Goal: Task Accomplishment & Management: Use online tool/utility

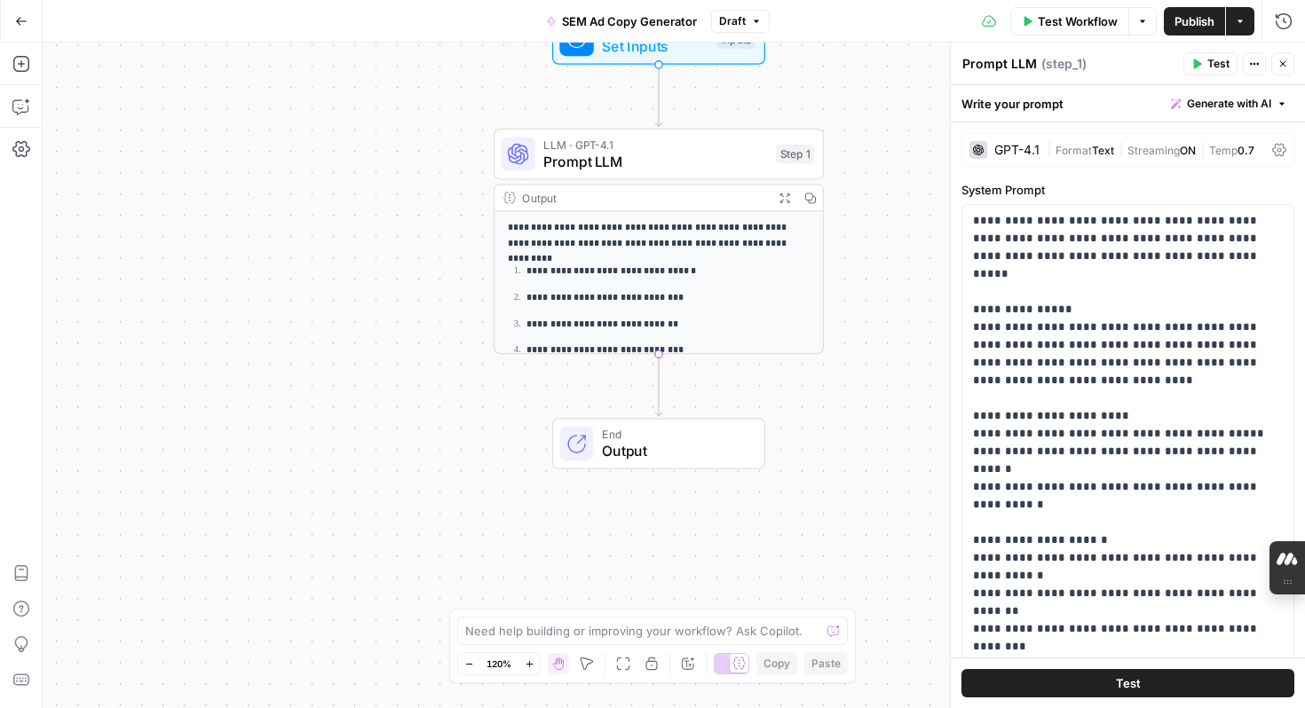
scroll to position [54, 0]
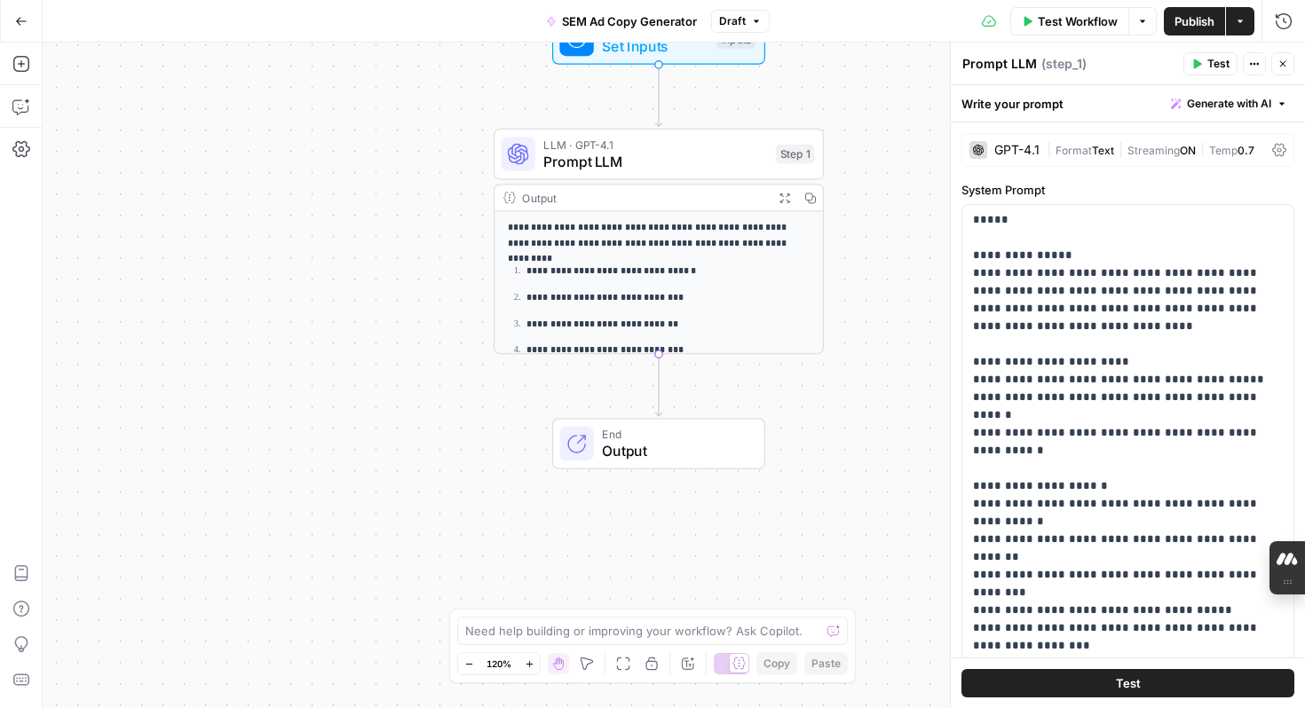
click at [880, 138] on div "**********" at bounding box center [674, 376] width 1262 height 666
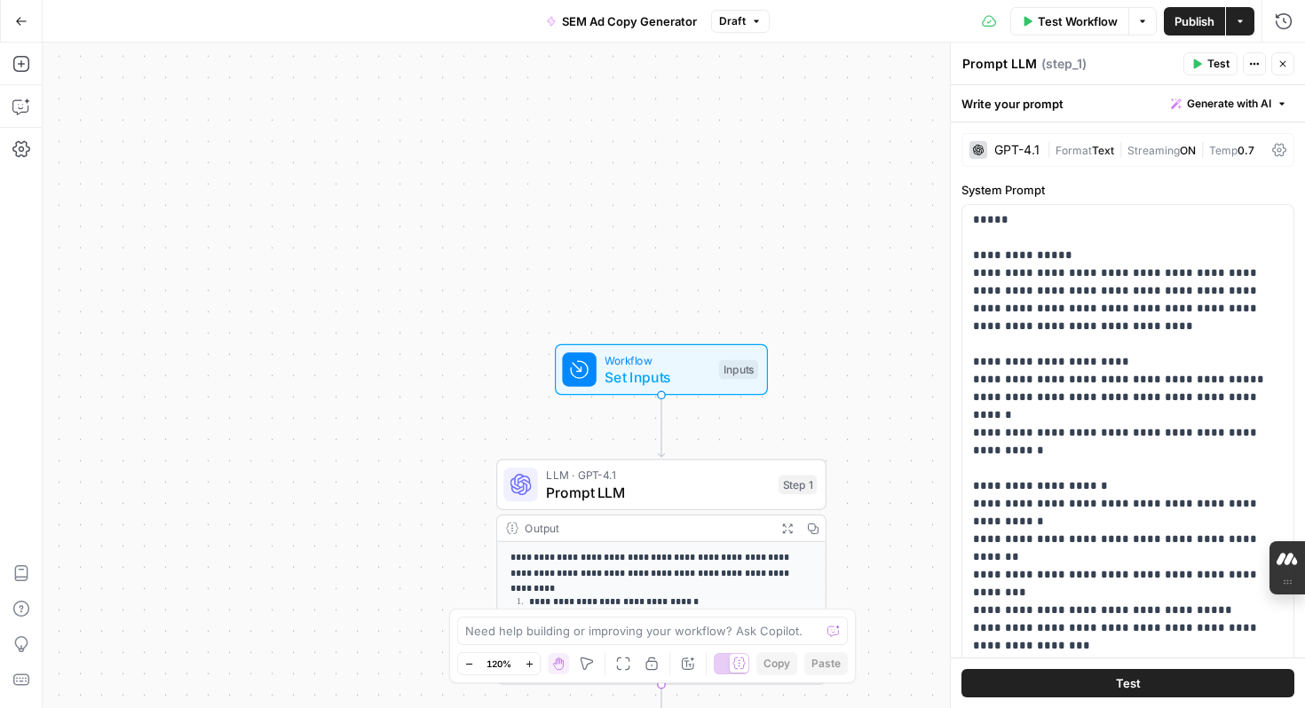
click at [20, 22] on icon "button" at bounding box center [21, 21] width 12 height 12
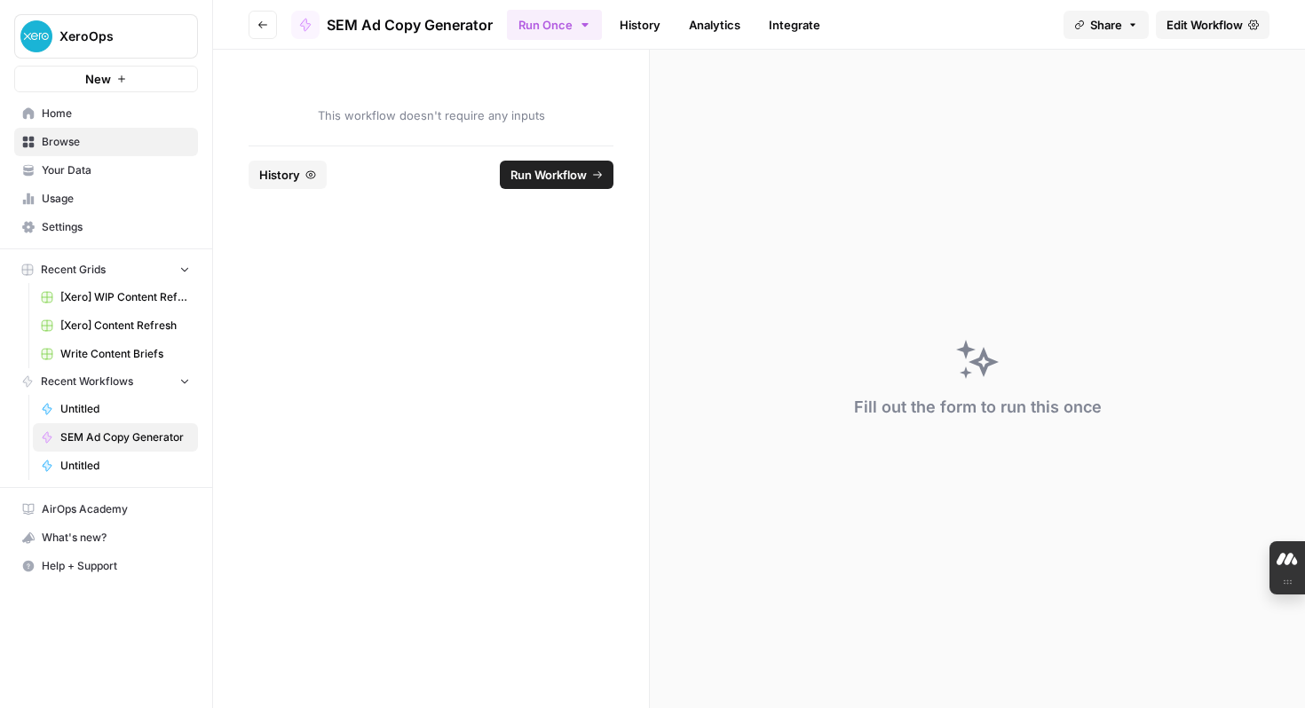
click at [129, 85] on button "New" at bounding box center [106, 79] width 184 height 27
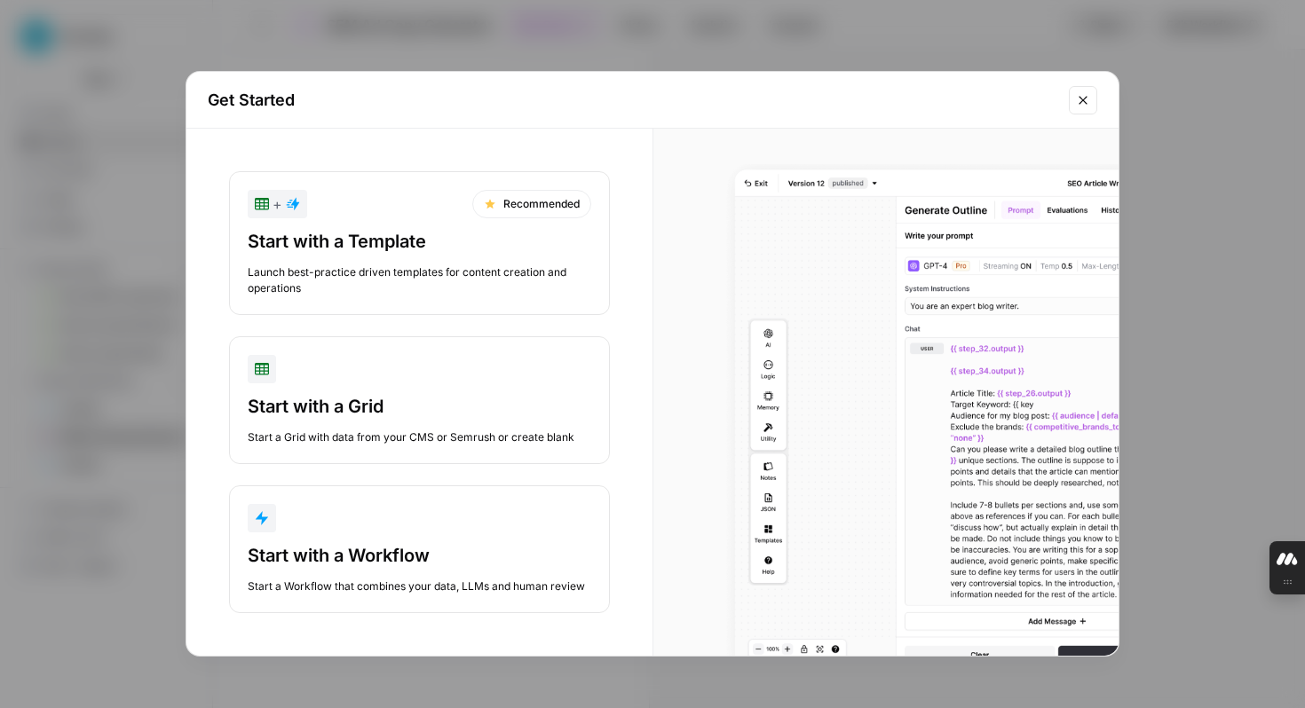
click at [405, 550] on div "Start with a Workflow" at bounding box center [420, 555] width 344 height 25
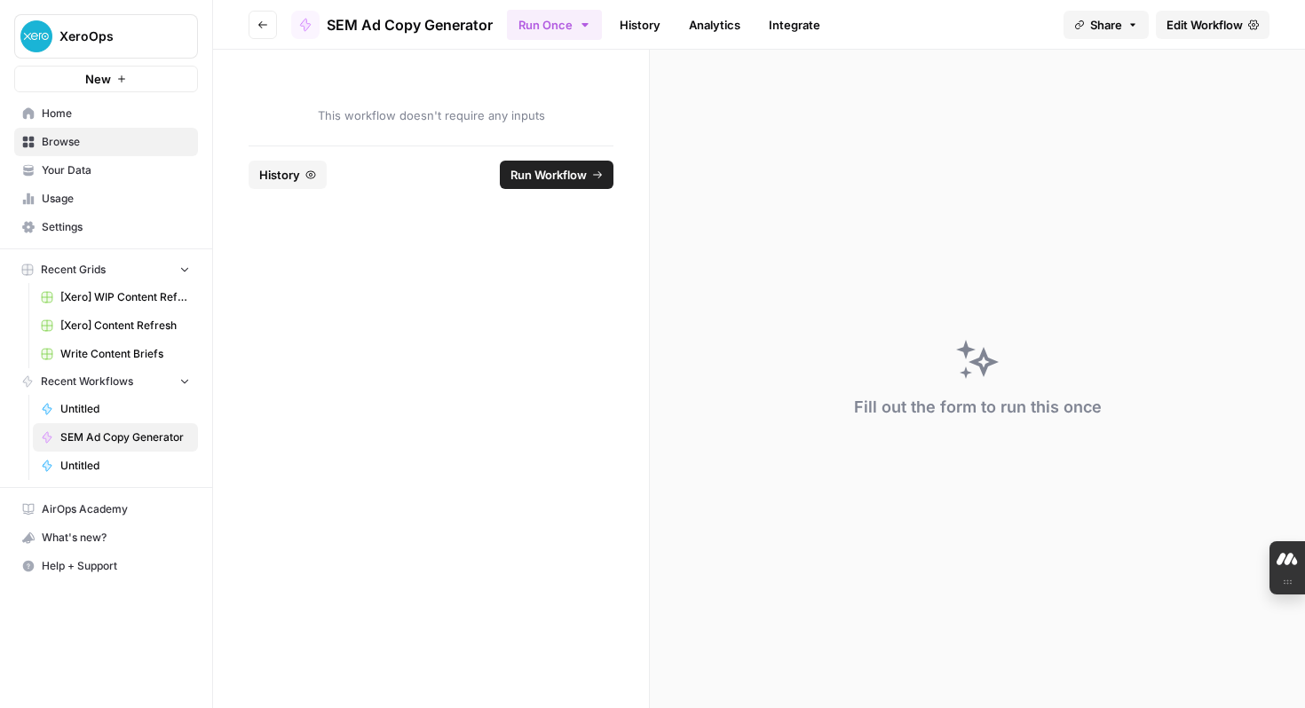
click at [98, 74] on span "New" at bounding box center [98, 79] width 26 height 18
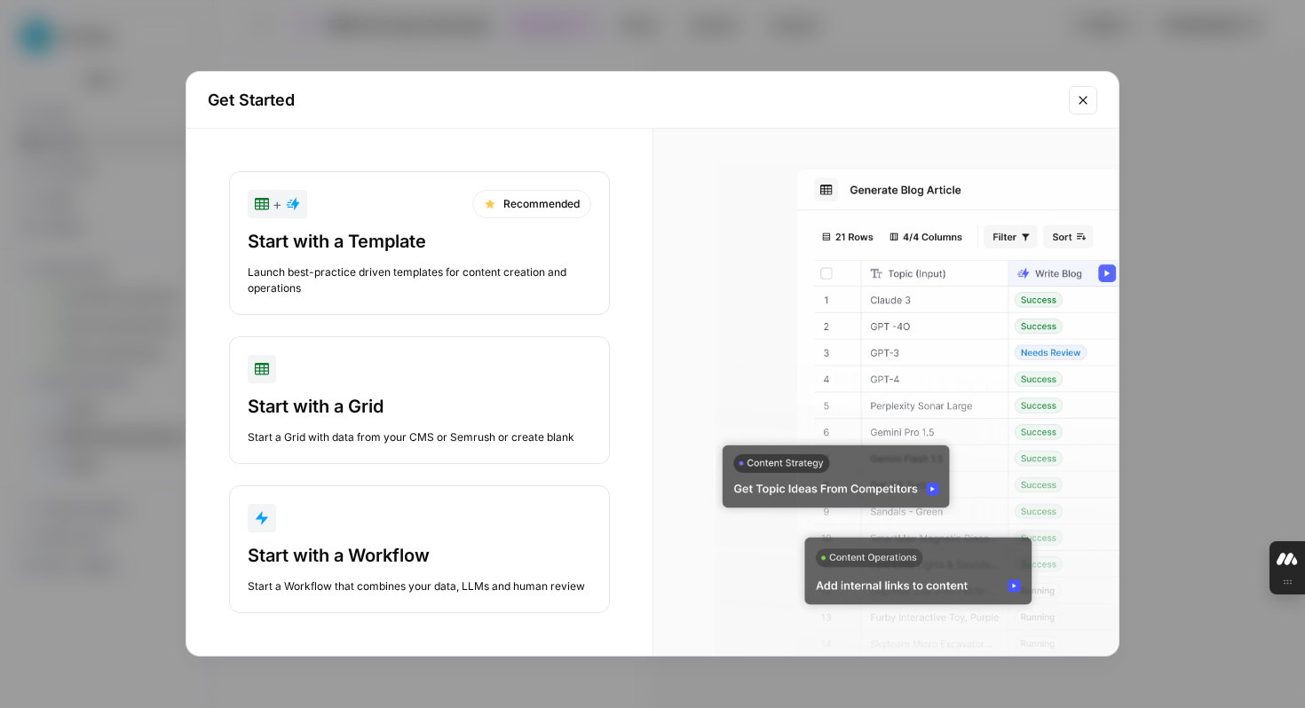
click at [313, 254] on div "Start with a Template Launch best-practice driven templates for content creatio…" at bounding box center [420, 262] width 344 height 67
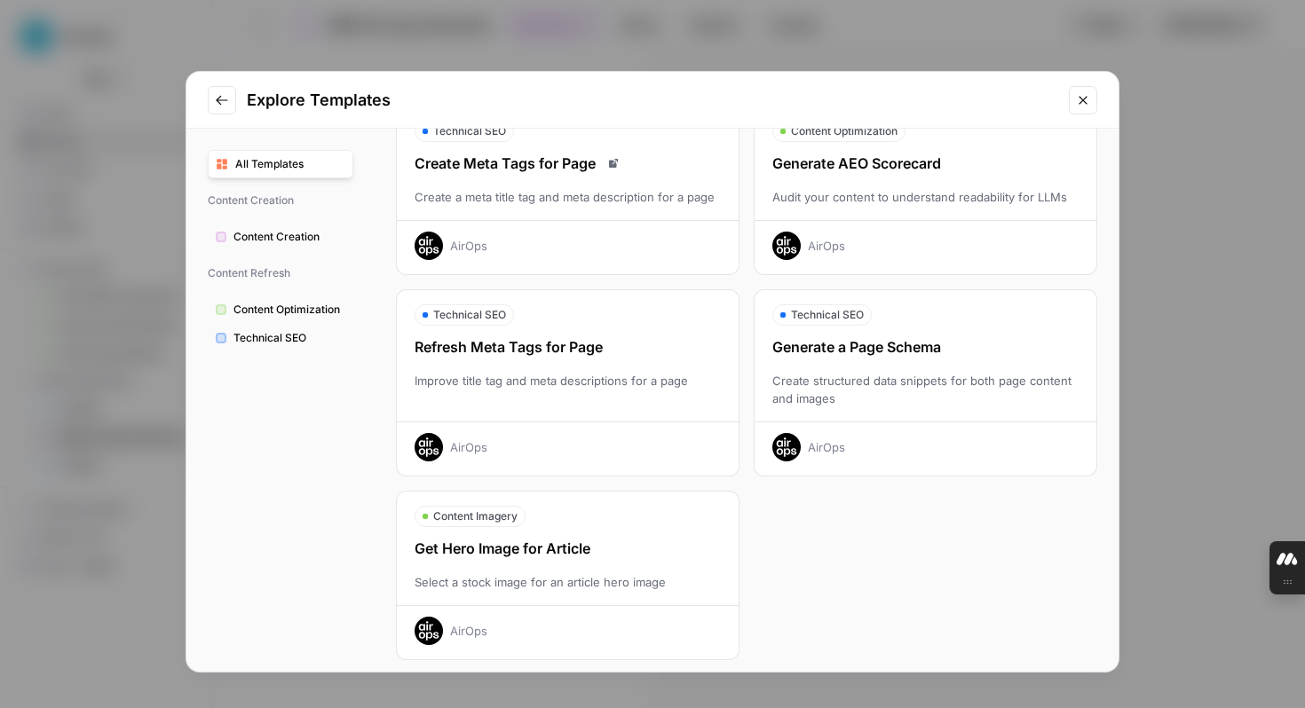
scroll to position [507, 0]
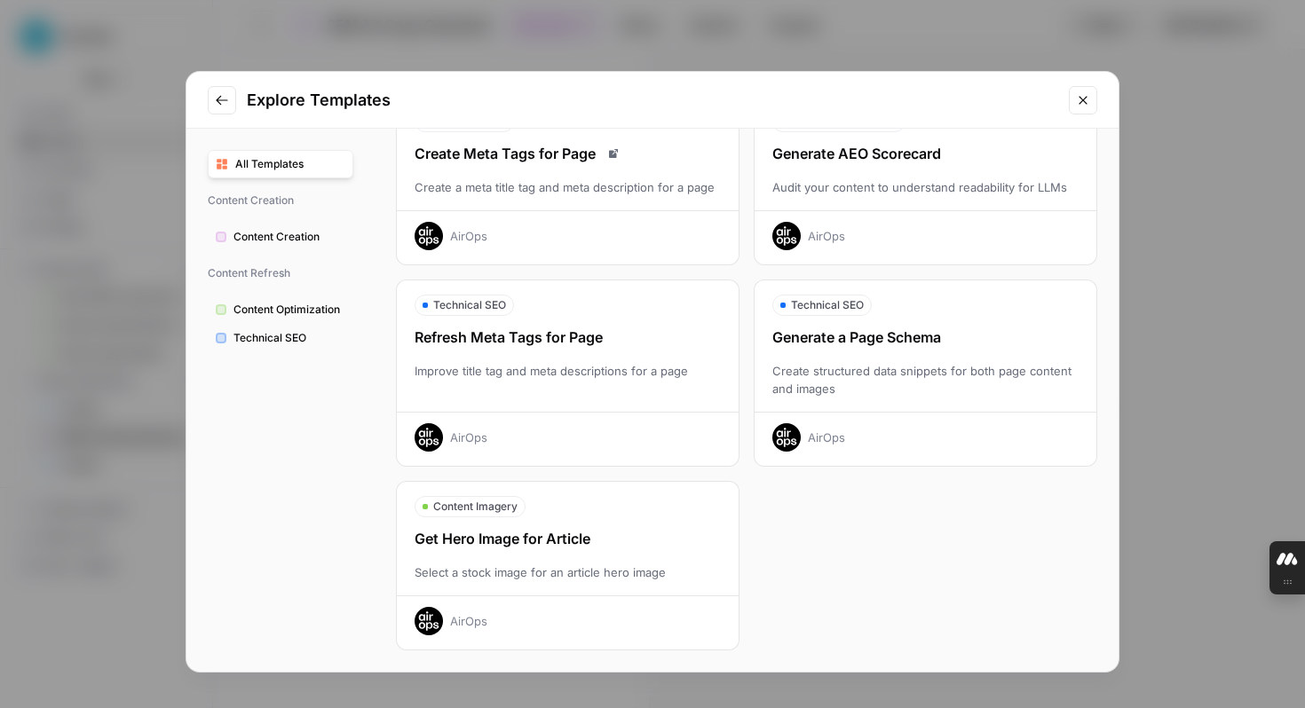
click at [1085, 99] on icon "Close modal" at bounding box center [1083, 100] width 14 height 14
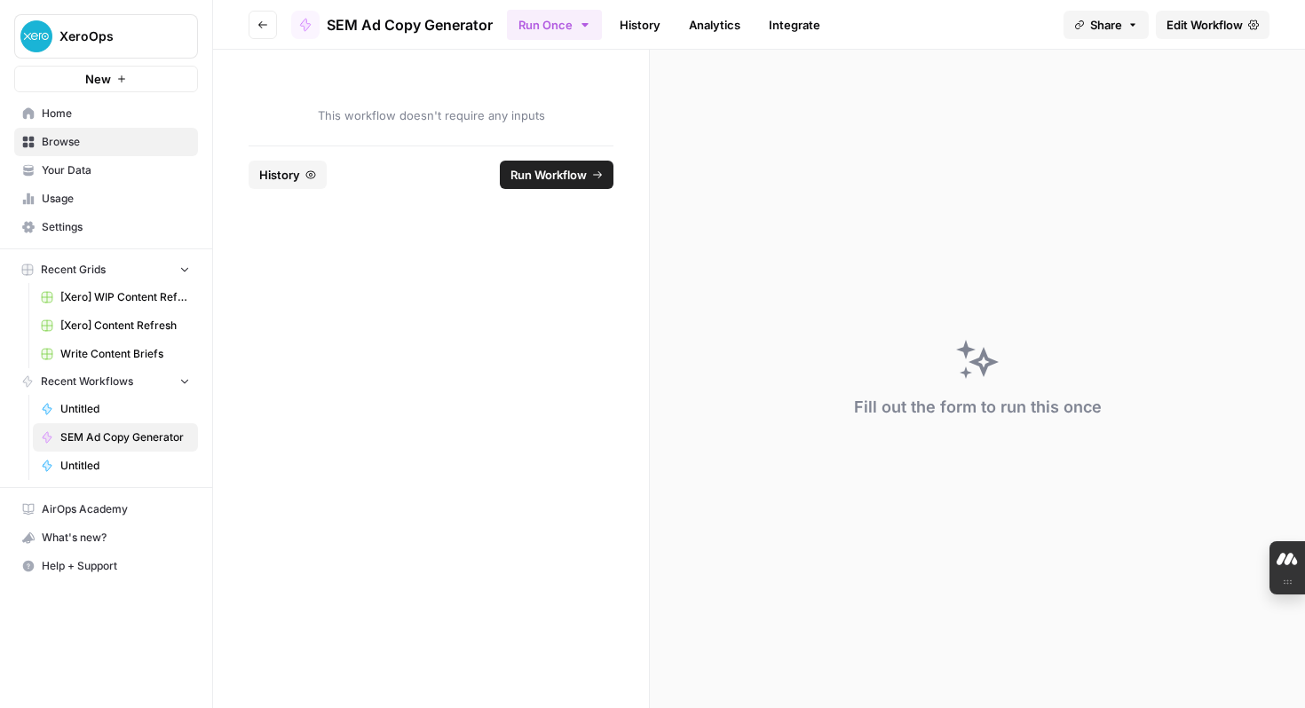
click at [115, 83] on button "New" at bounding box center [106, 79] width 184 height 27
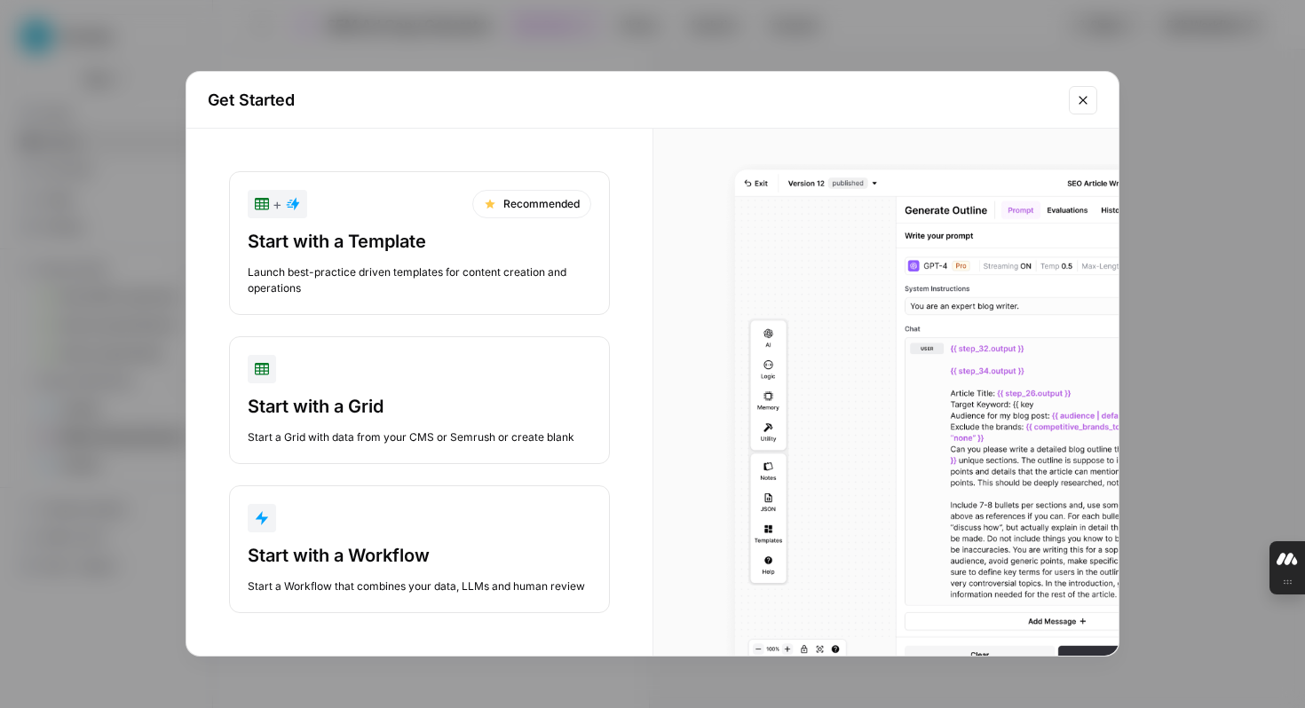
click at [357, 552] on div "Start with a Workflow" at bounding box center [420, 555] width 344 height 25
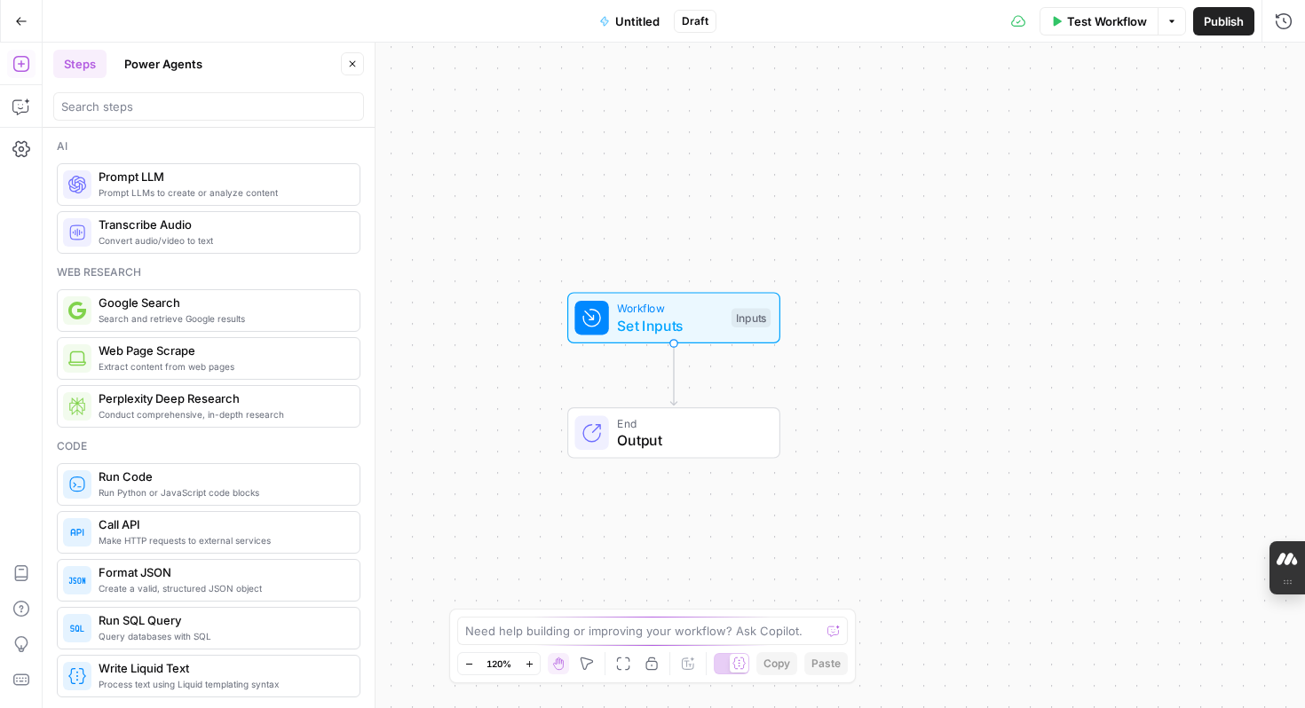
click at [187, 67] on button "Power Agents" at bounding box center [163, 64] width 99 height 28
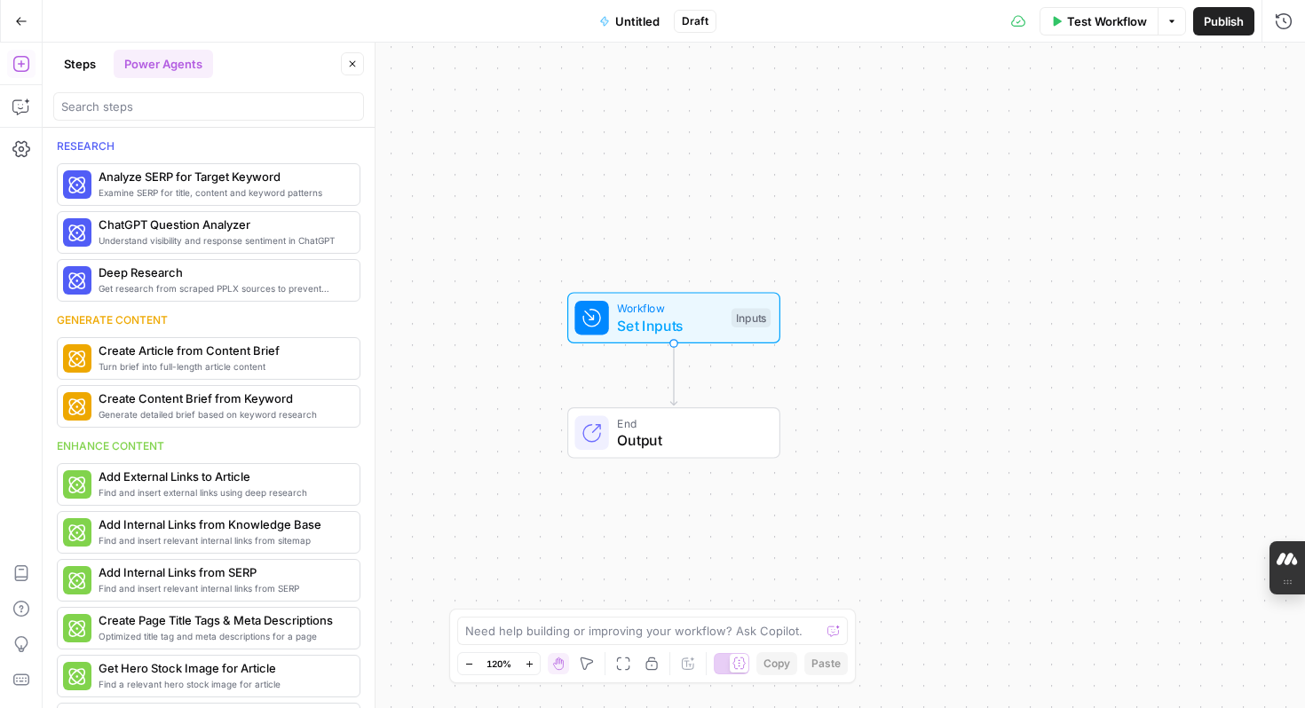
click at [102, 59] on button "Steps" at bounding box center [79, 64] width 53 height 28
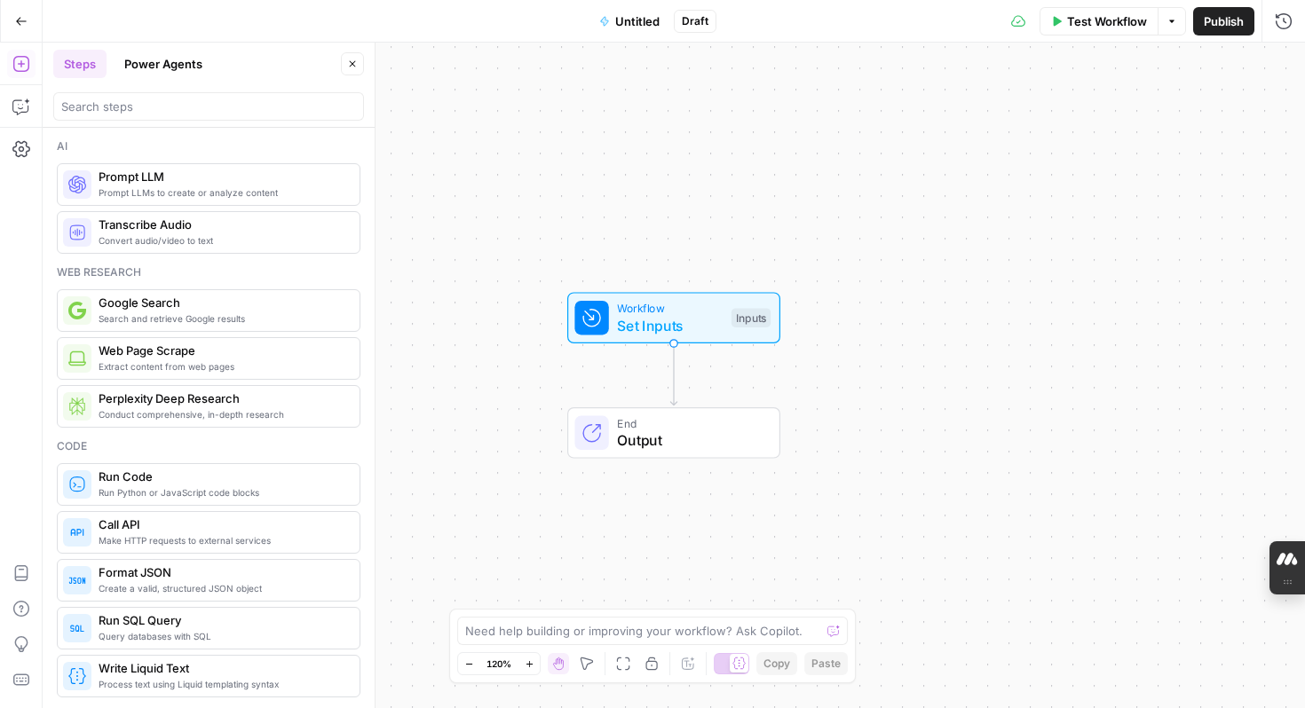
click at [624, 22] on span "Untitled" at bounding box center [637, 21] width 44 height 18
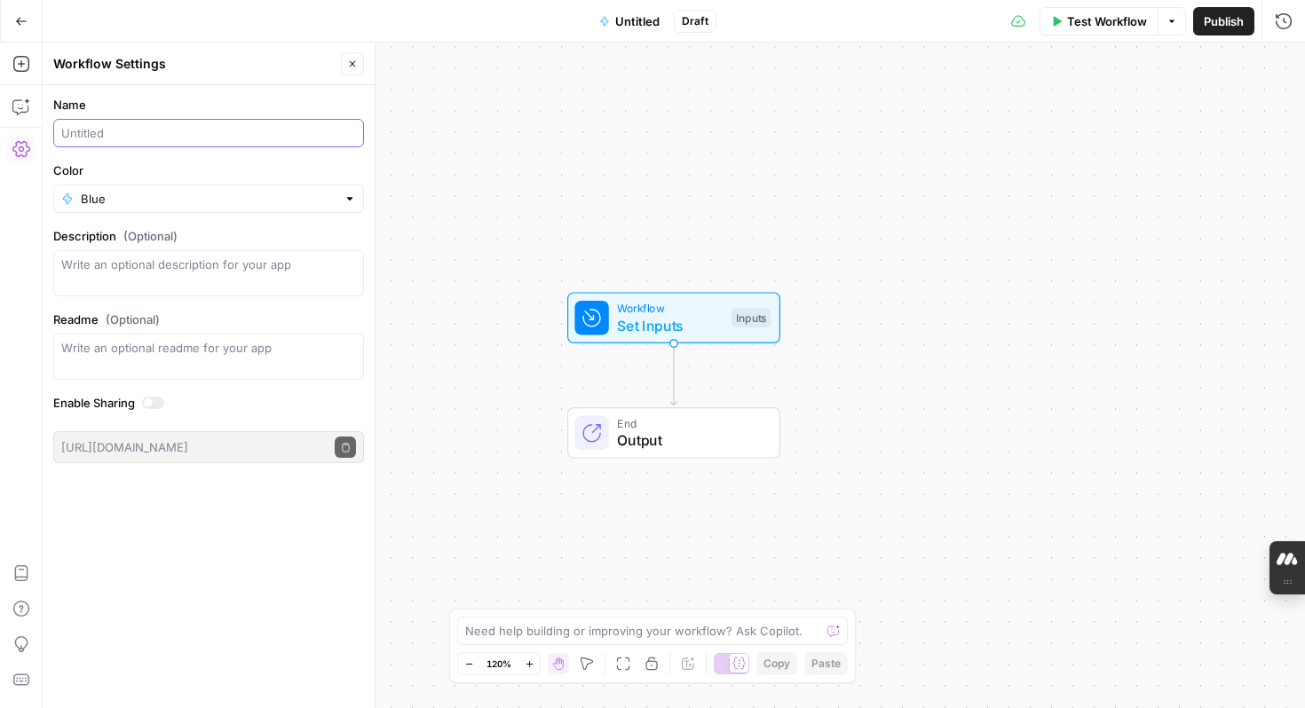
click at [136, 136] on input "Name" at bounding box center [208, 133] width 295 height 18
click at [63, 131] on input "Sentiment Analysis" at bounding box center [208, 133] width 295 height 18
type input "SEM Ad Copy - Sentiment Analysis"
click at [176, 268] on textarea "Description (Optional)" at bounding box center [208, 274] width 295 height 36
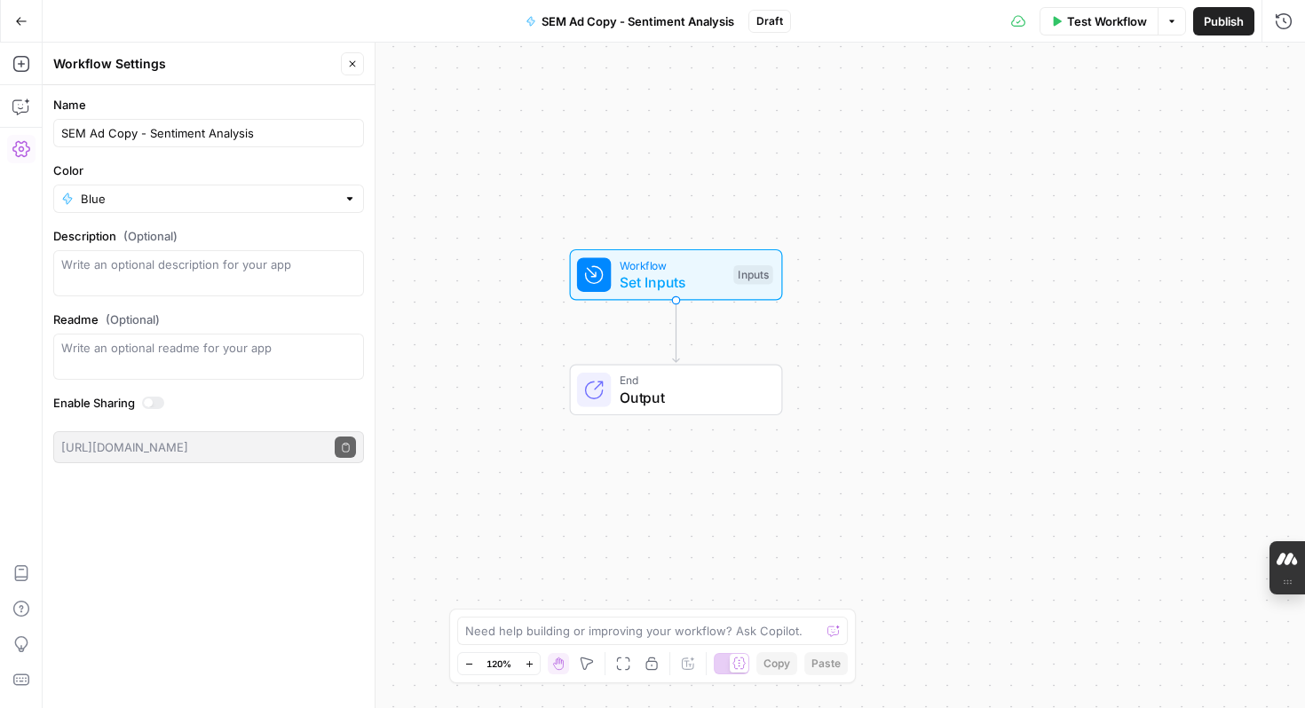
click at [648, 291] on span "Set Inputs" at bounding box center [673, 282] width 106 height 21
click at [1070, 123] on button "Add Field" at bounding box center [1113, 121] width 296 height 28
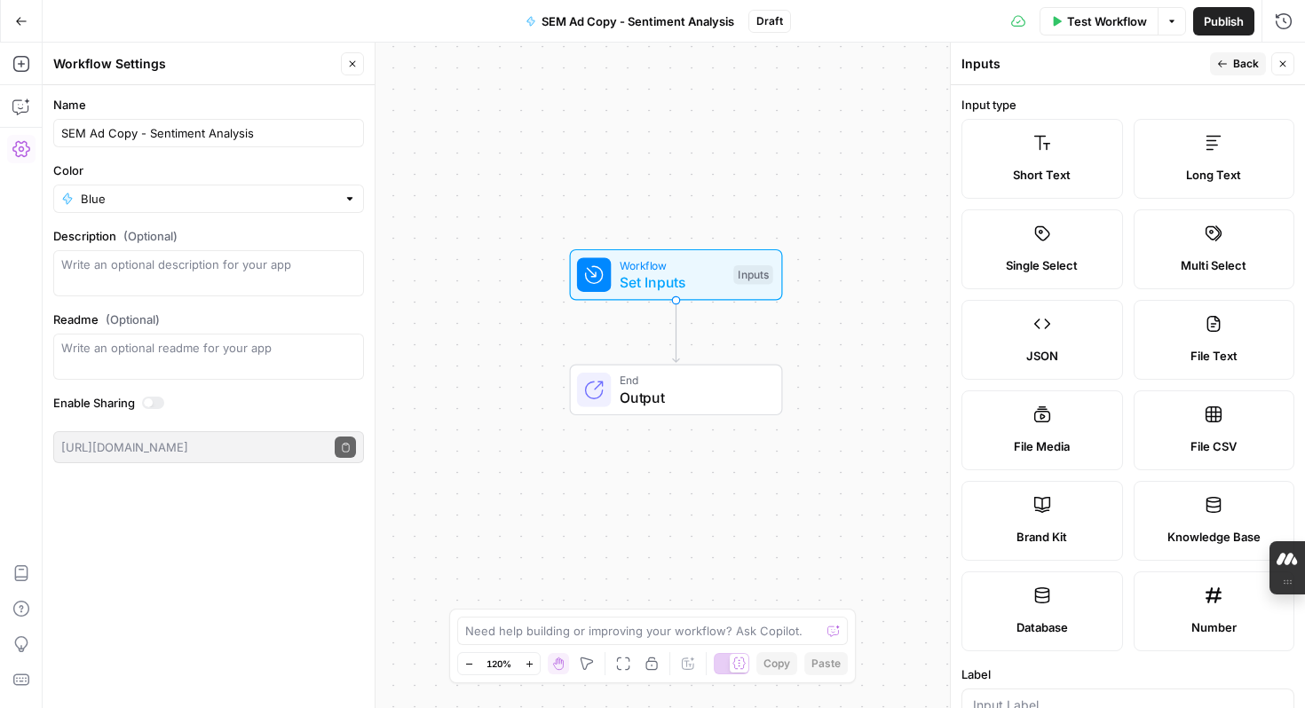
click at [1284, 62] on icon "button" at bounding box center [1283, 64] width 6 height 6
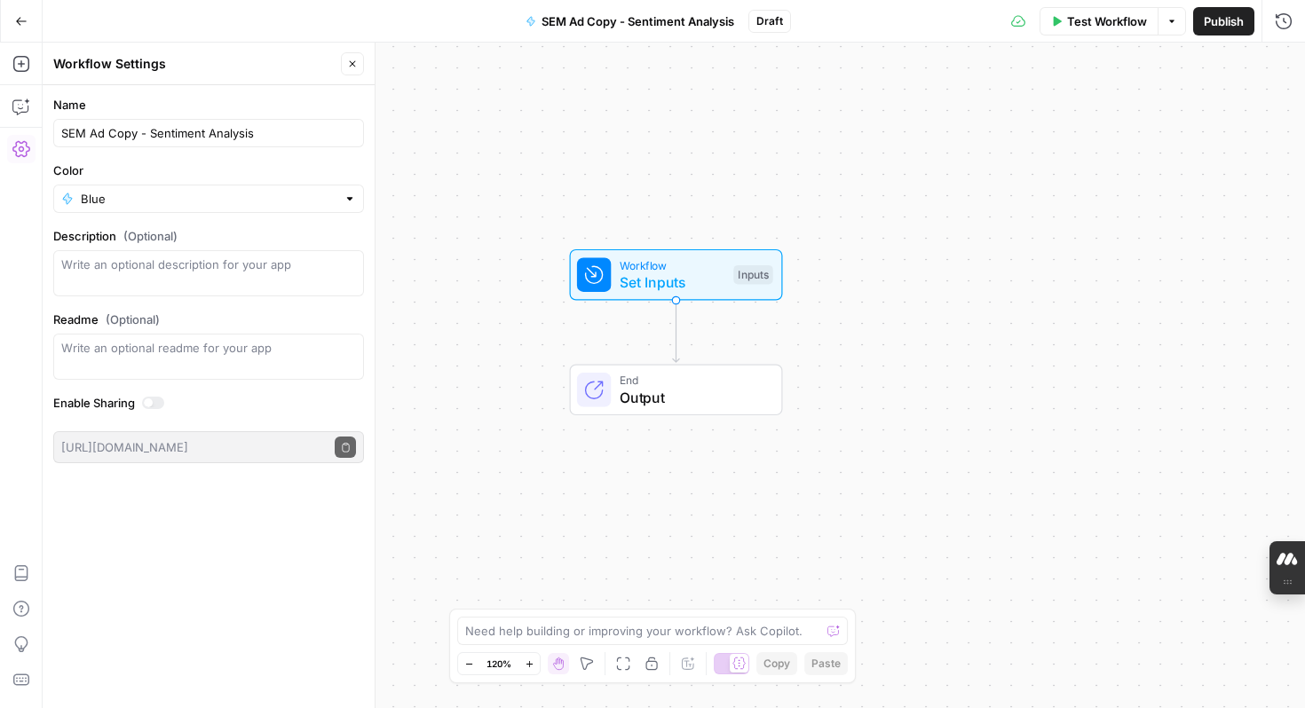
click at [667, 401] on span "Output" at bounding box center [692, 397] width 145 height 21
click at [773, 149] on div "Workflow Set Inputs Inputs End Output" at bounding box center [674, 376] width 1262 height 666
click at [672, 266] on span "Workflow" at bounding box center [673, 265] width 106 height 17
click at [1164, 126] on button "Add Field" at bounding box center [1113, 121] width 296 height 28
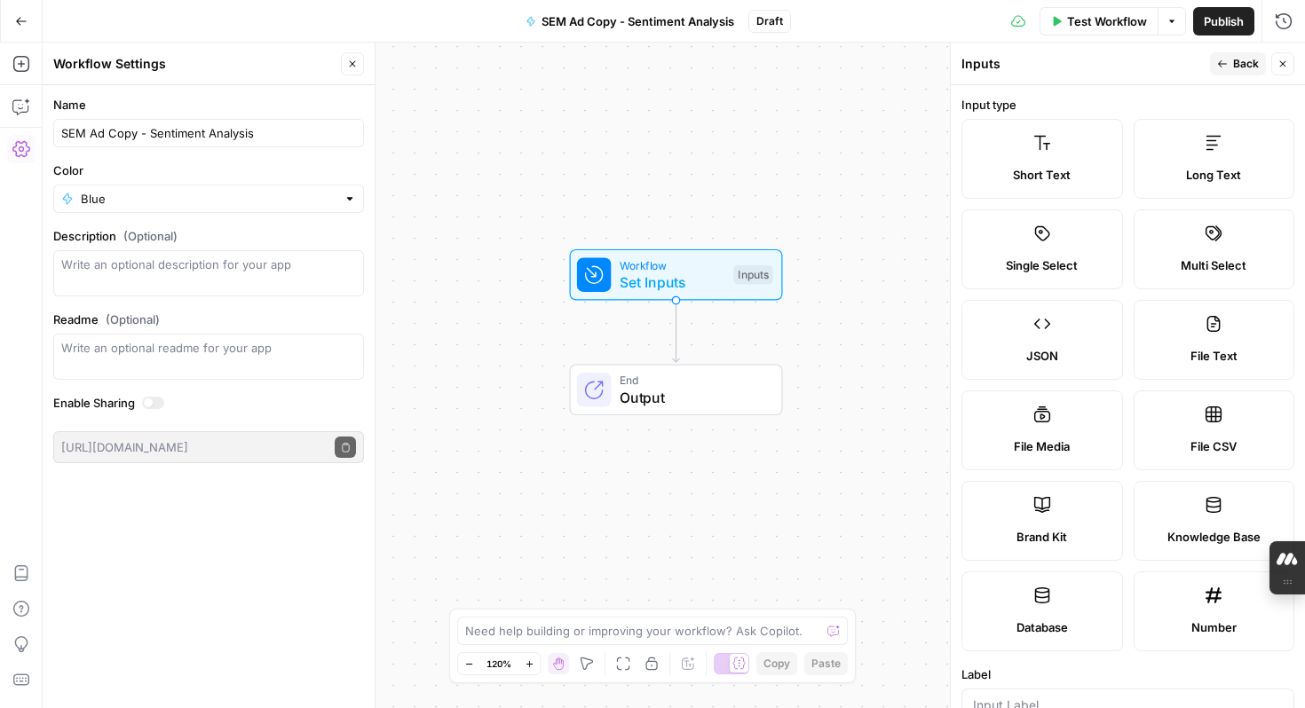
click at [1283, 65] on icon "button" at bounding box center [1282, 64] width 11 height 11
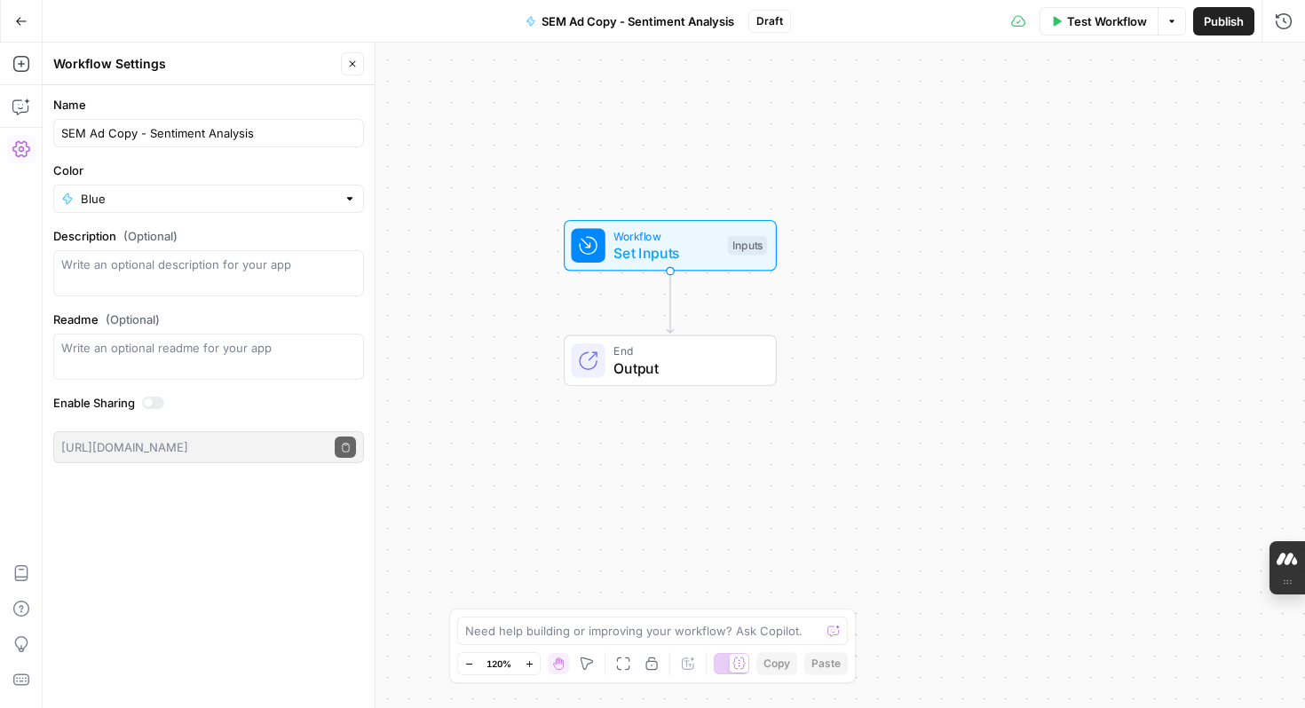
click at [18, 22] on icon "button" at bounding box center [21, 21] width 11 height 8
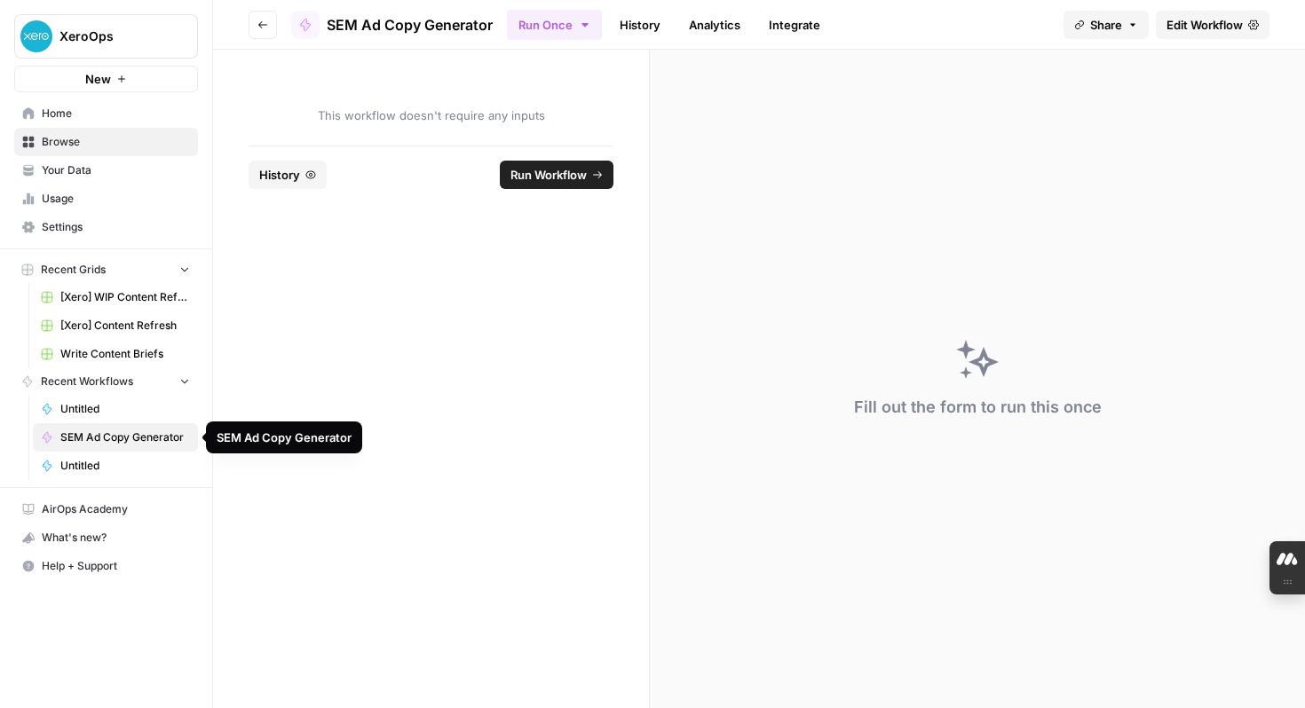
click at [92, 462] on span "Untitled" at bounding box center [125, 466] width 130 height 16
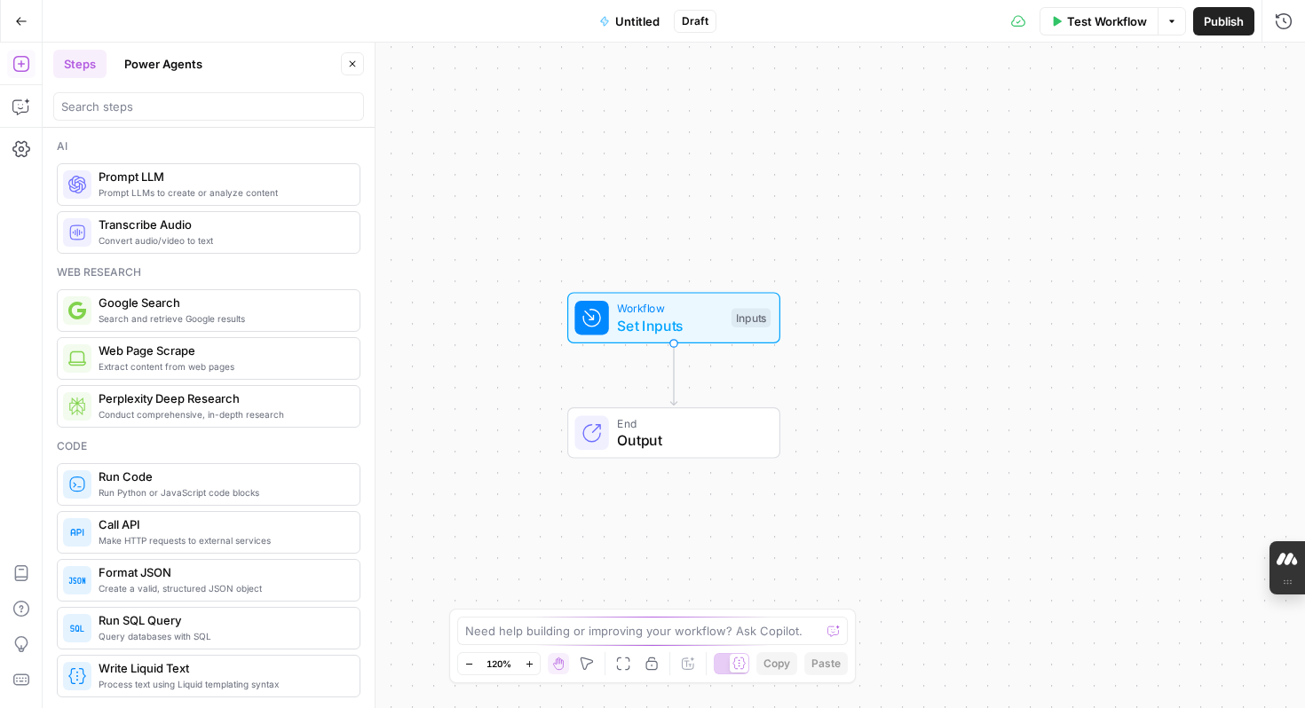
click at [188, 189] on span "Prompt LLMs to create or analyze content" at bounding box center [222, 193] width 247 height 14
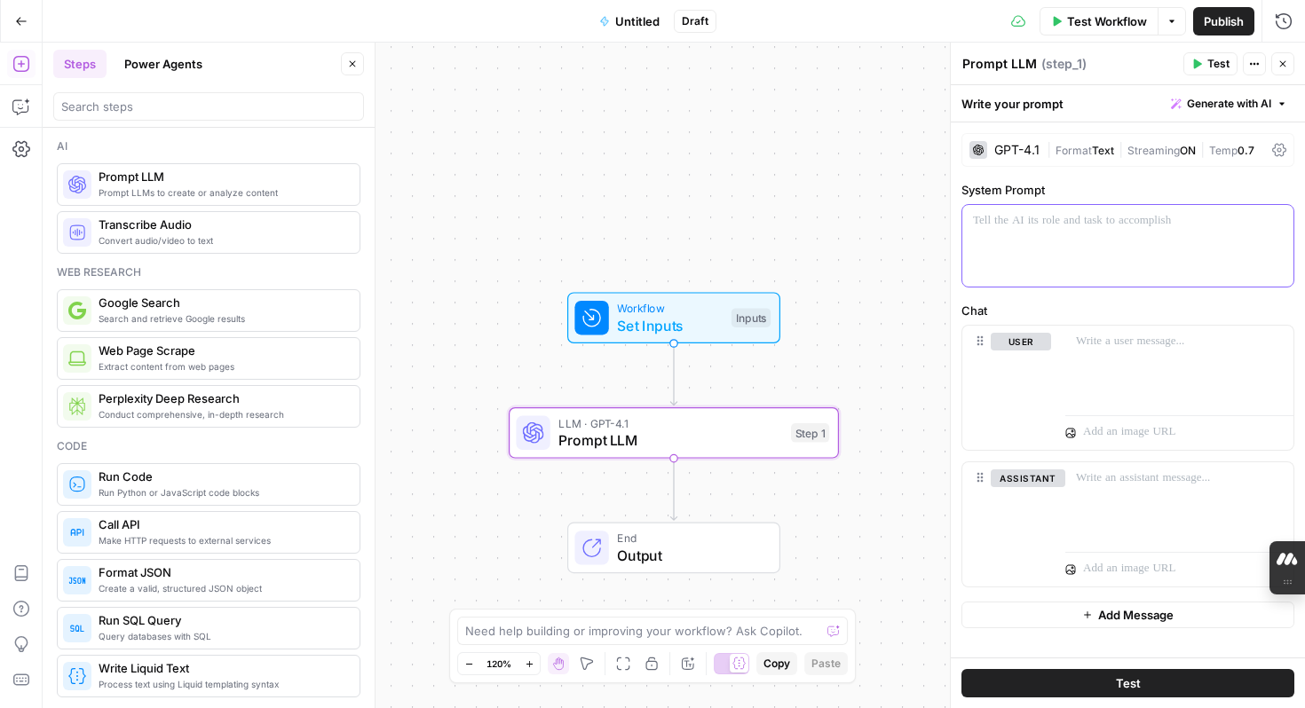
click at [1031, 233] on div at bounding box center [1127, 246] width 331 height 82
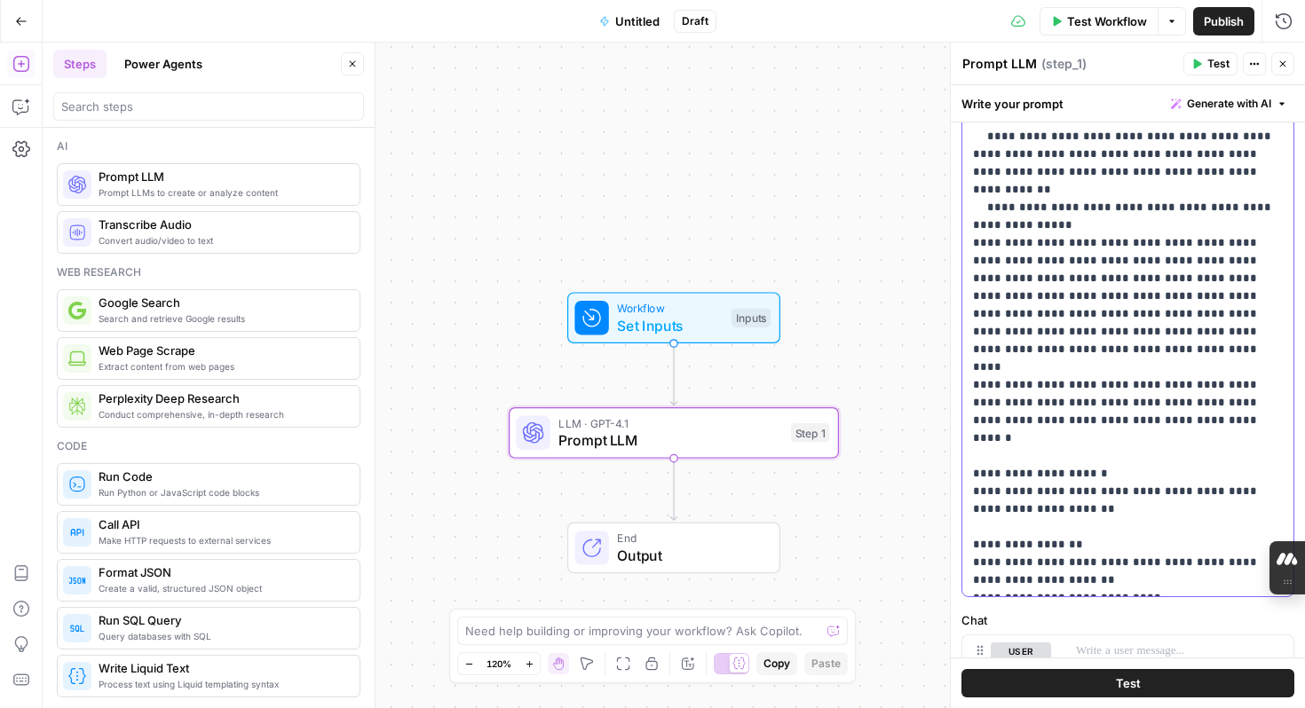
scroll to position [622, 0]
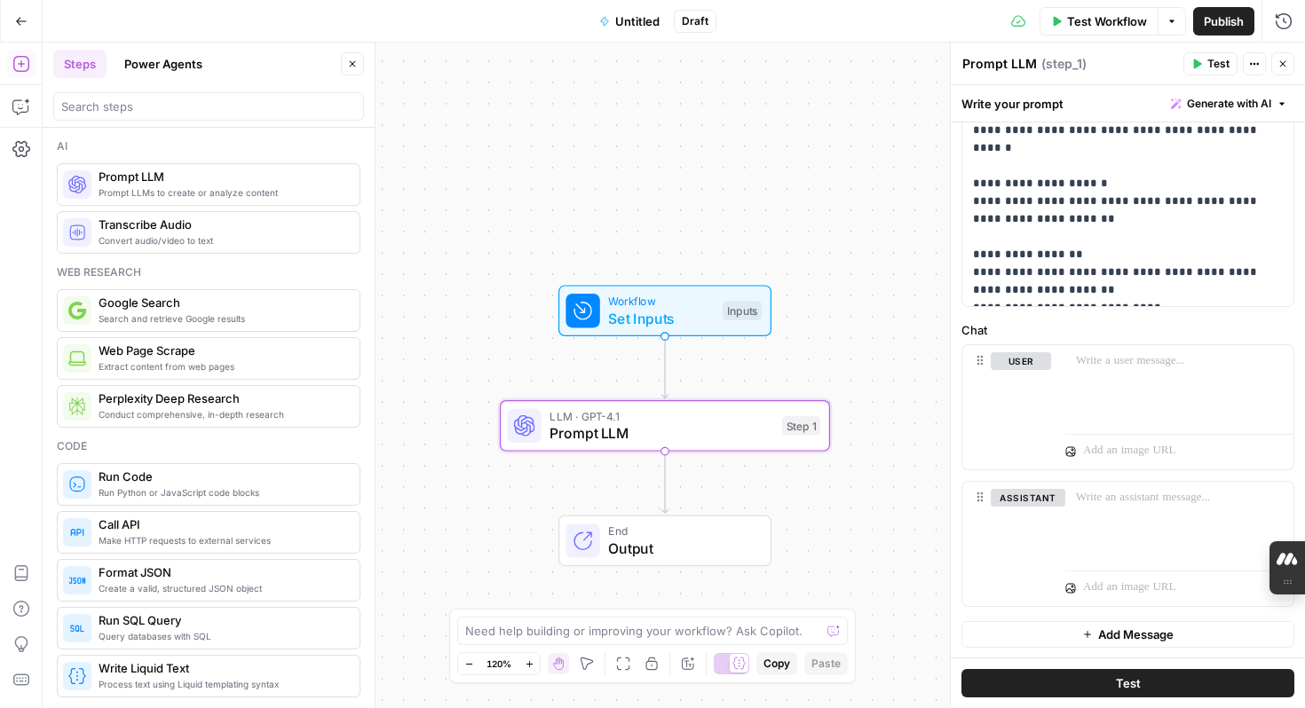
click at [1250, 70] on button "Actions" at bounding box center [1254, 63] width 23 height 23
click at [805, 193] on div "Workflow Set Inputs Inputs LLM · GPT-4.1 Prompt LLM Step 1 End Output" at bounding box center [674, 376] width 1262 height 666
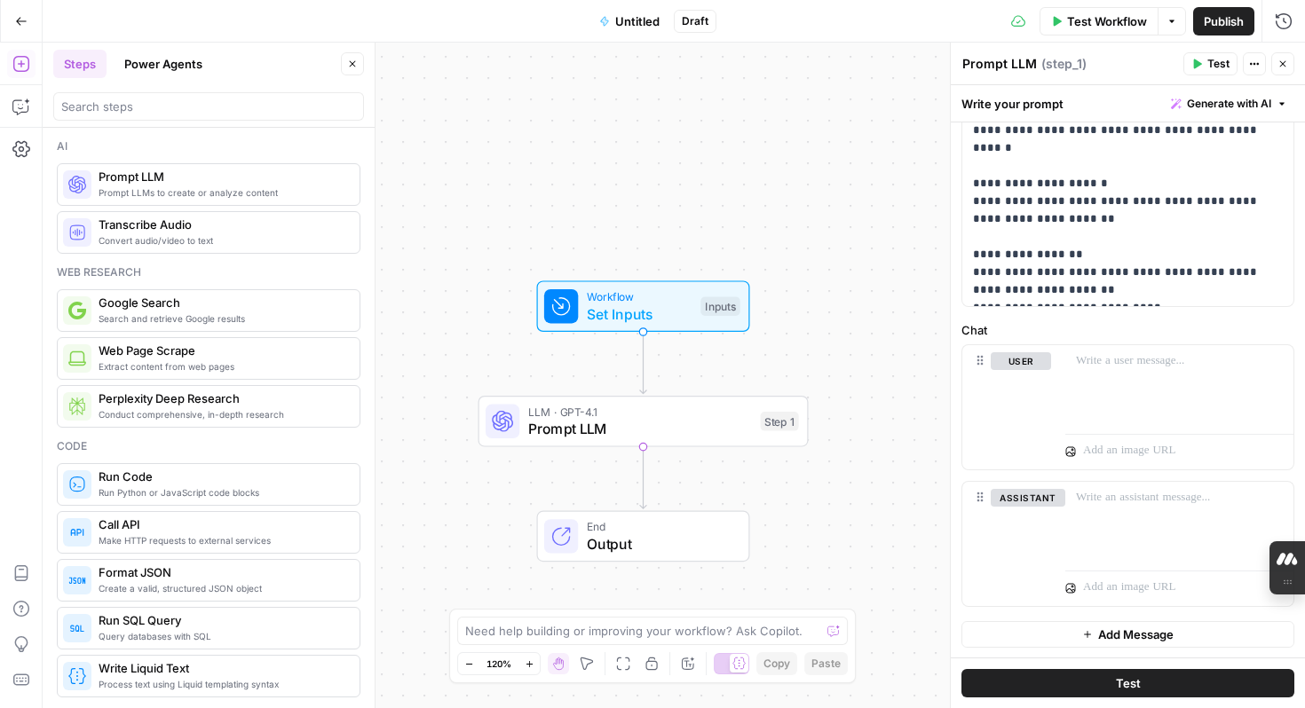
click at [638, 23] on span "Untitled" at bounding box center [637, 21] width 44 height 18
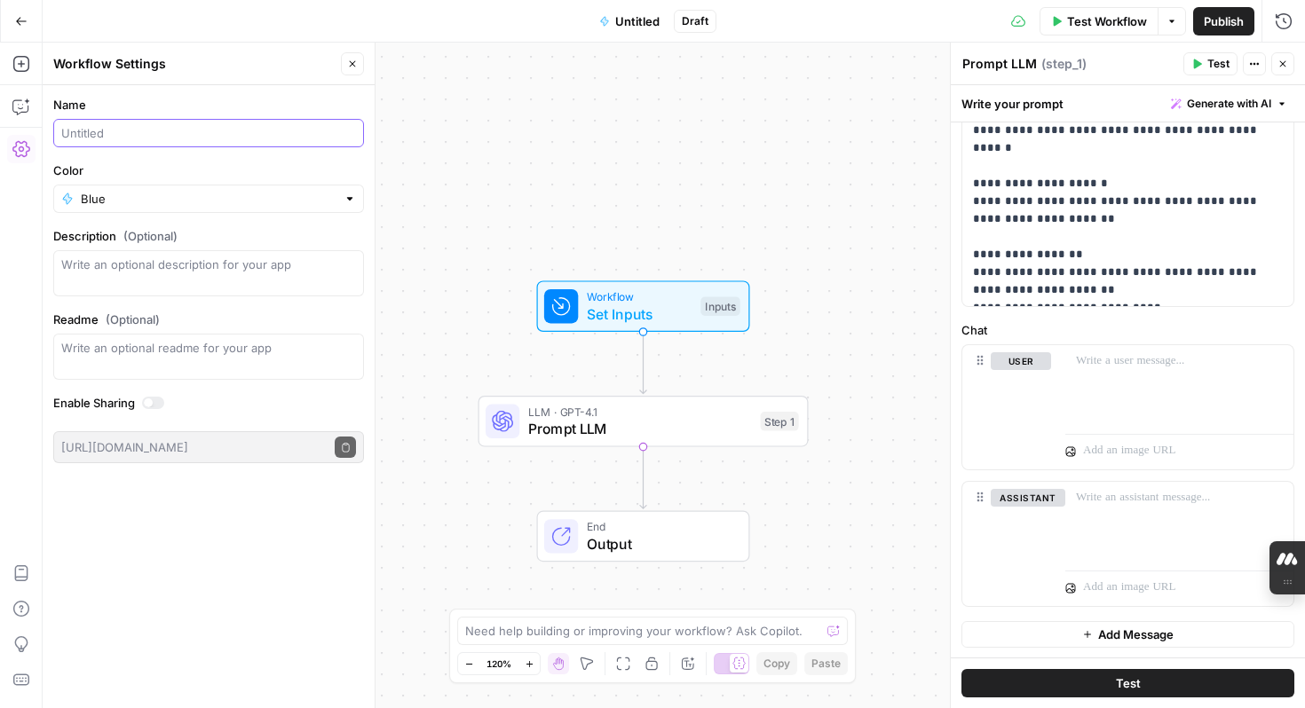
click at [144, 130] on input "Name" at bounding box center [208, 133] width 295 height 18
type input "SEM Ad Copy - Sentiment Analysis"
click at [807, 484] on div "Workflow Set Inputs Inputs LLM · GPT-4.1 Prompt LLM Step 1 Copy step Delete ste…" at bounding box center [674, 376] width 1262 height 666
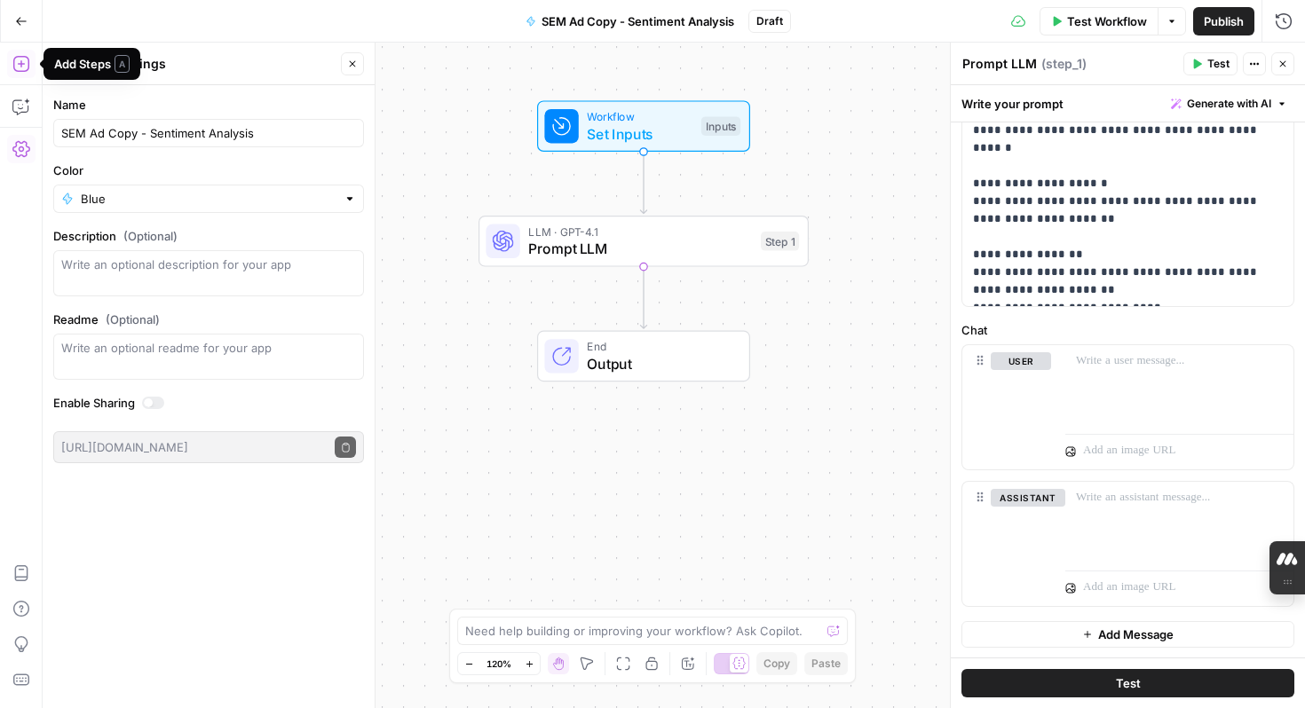
click at [27, 59] on icon "button" at bounding box center [21, 64] width 18 height 18
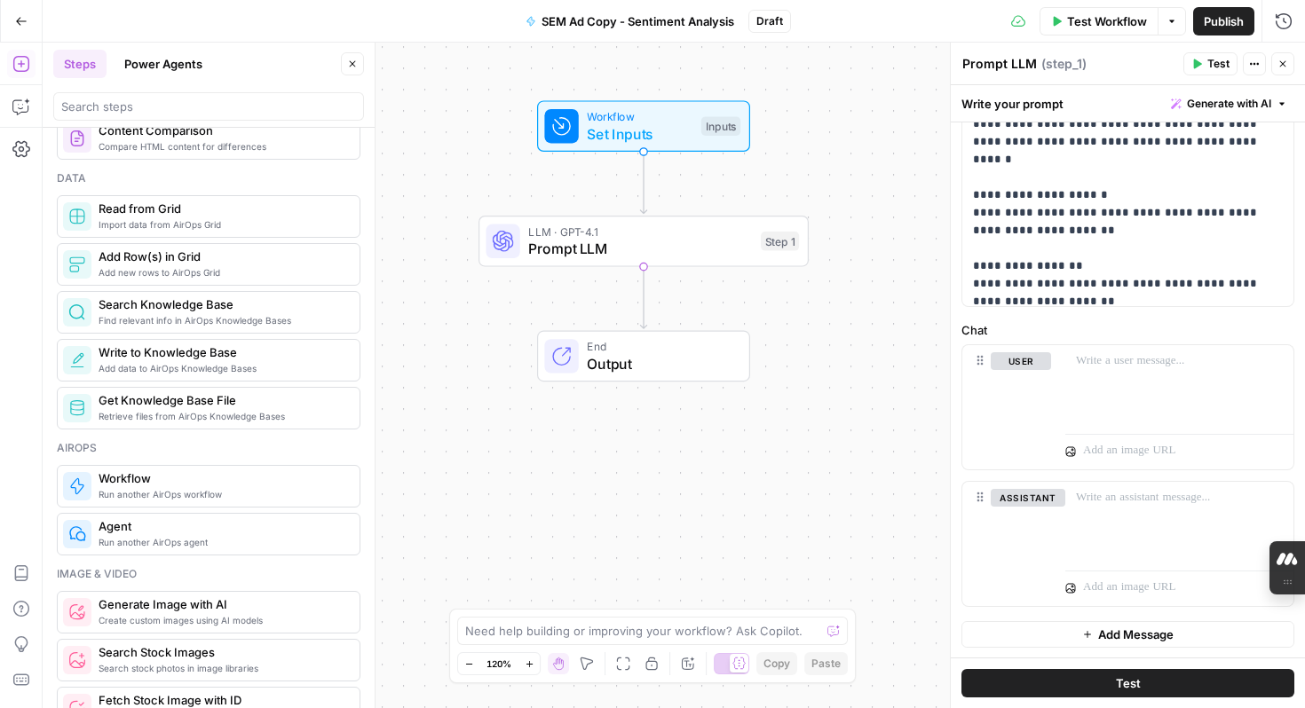
scroll to position [2007, 0]
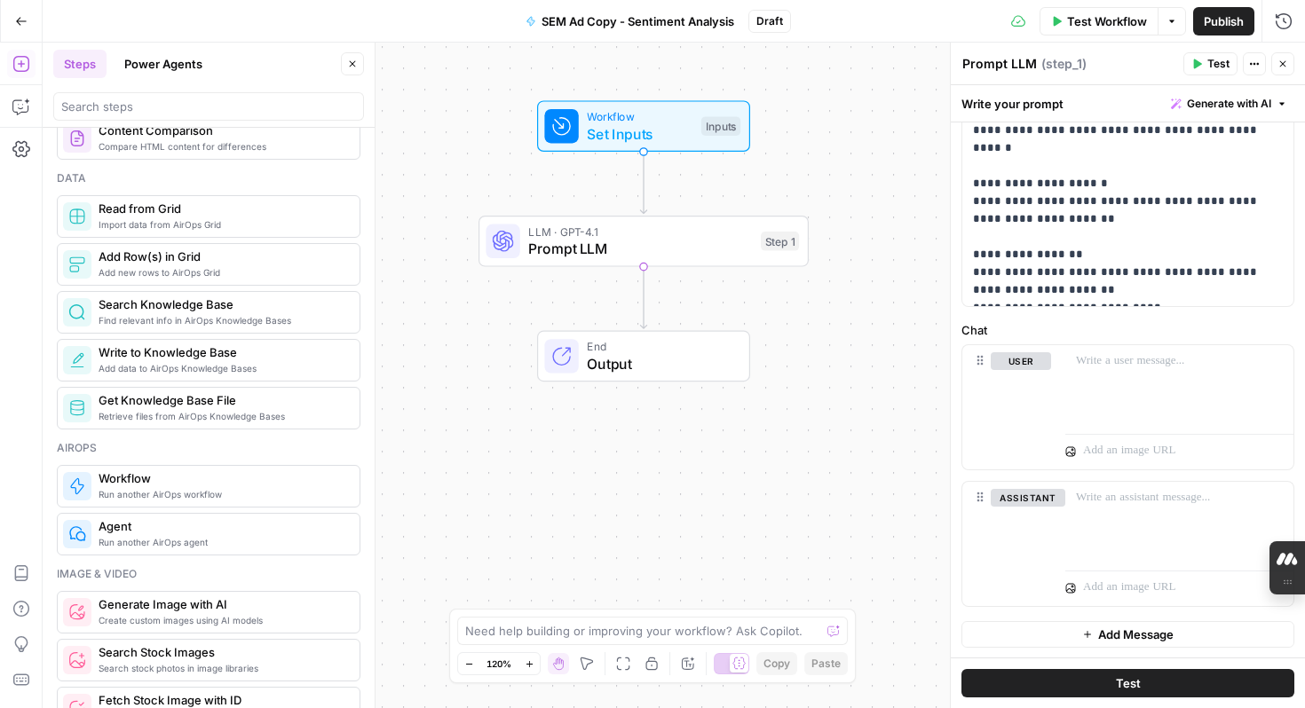
click at [1121, 639] on span "Add Message" at bounding box center [1135, 635] width 75 height 18
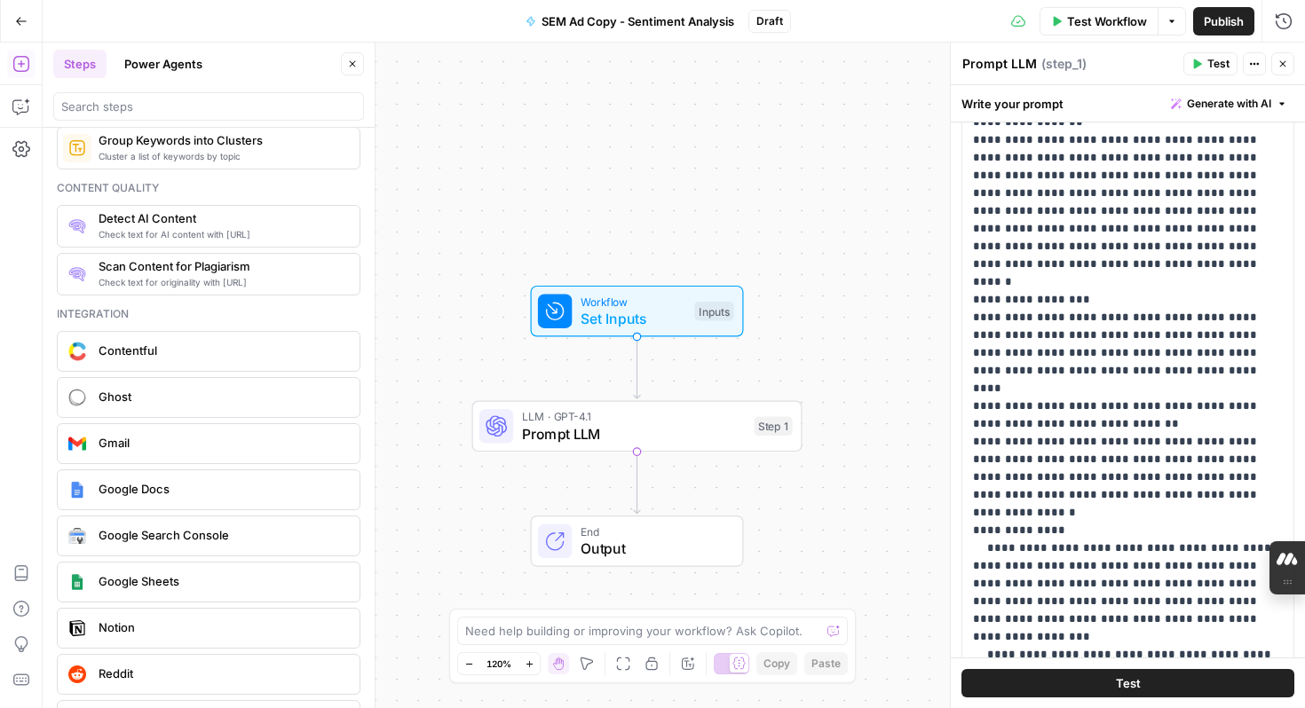
scroll to position [2968, 0]
click at [178, 591] on div "Google Sheets" at bounding box center [207, 581] width 289 height 28
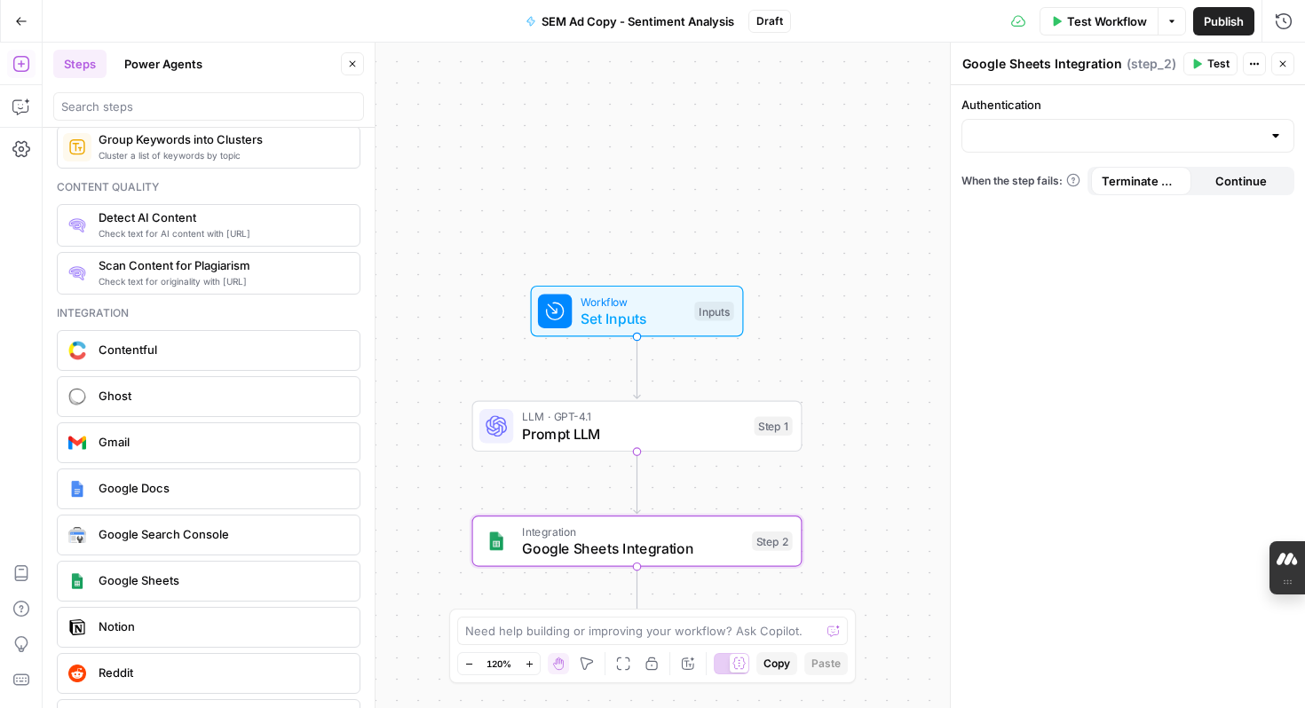
click at [1276, 141] on div at bounding box center [1275, 136] width 14 height 18
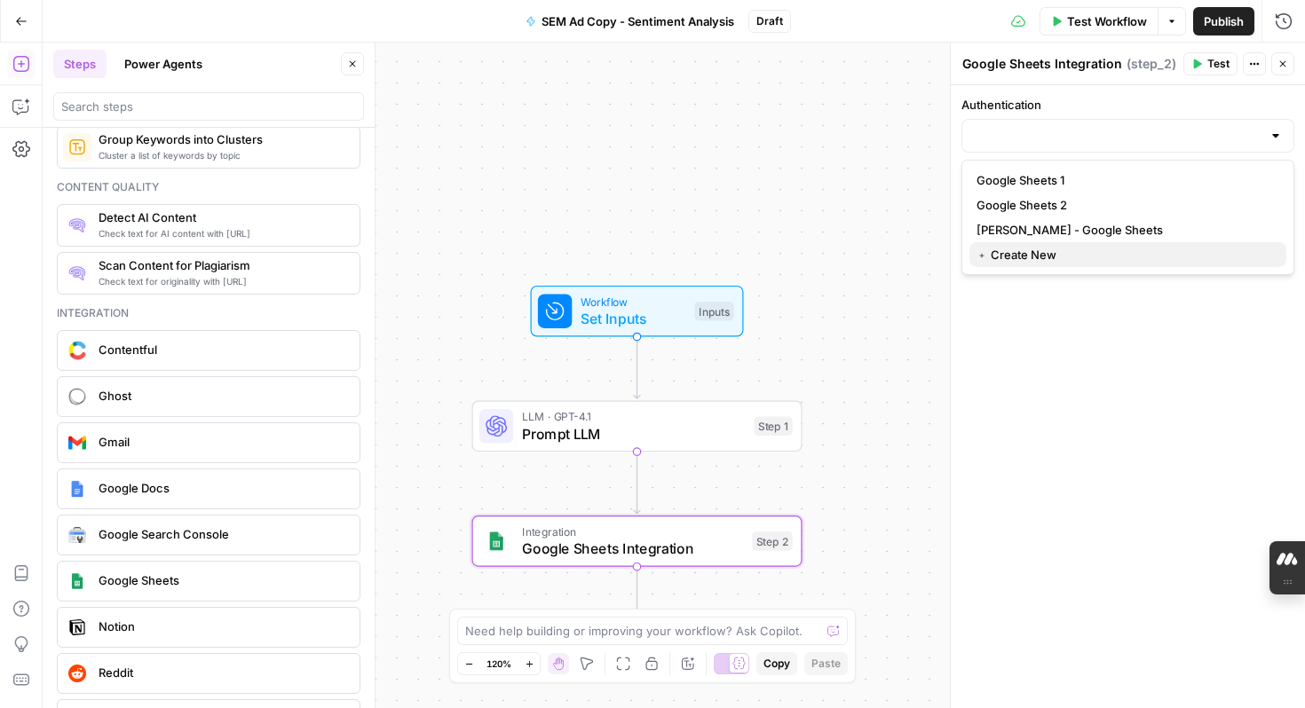
click at [1054, 258] on span "﹢ Create New" at bounding box center [1124, 255] width 296 height 18
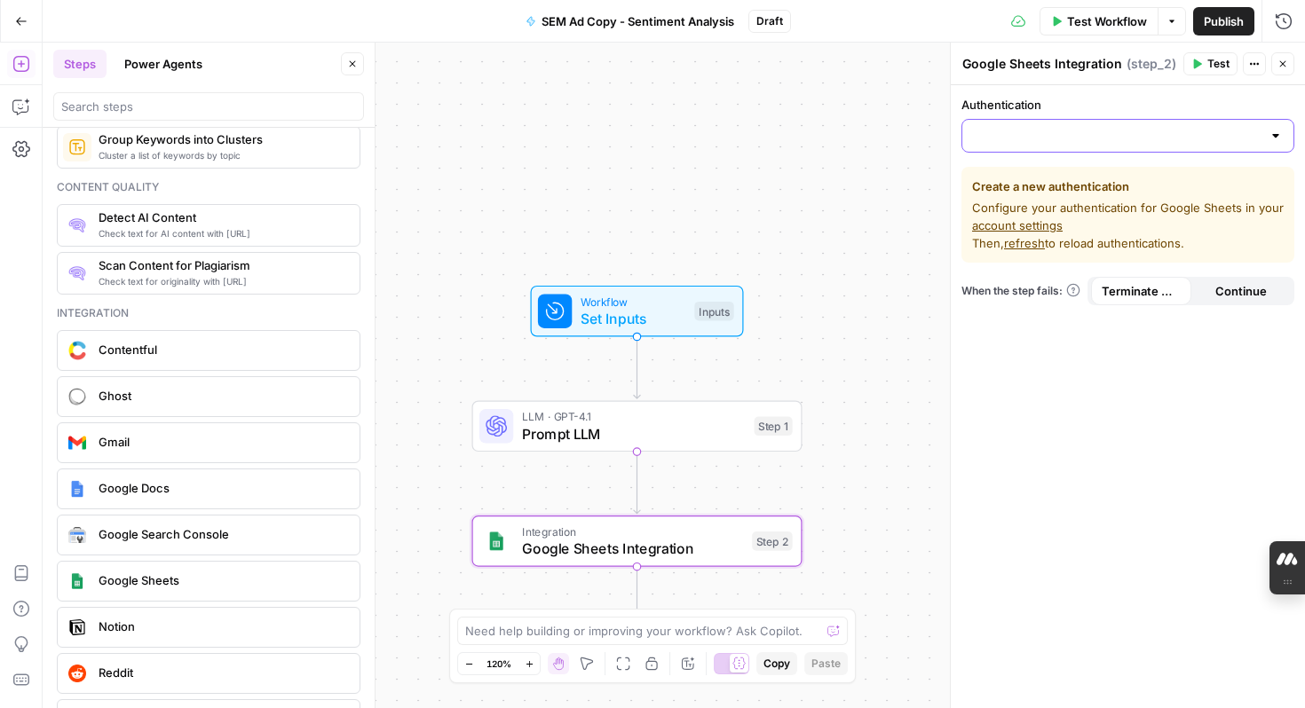
click at [1153, 130] on input "Authentication" at bounding box center [1117, 136] width 288 height 18
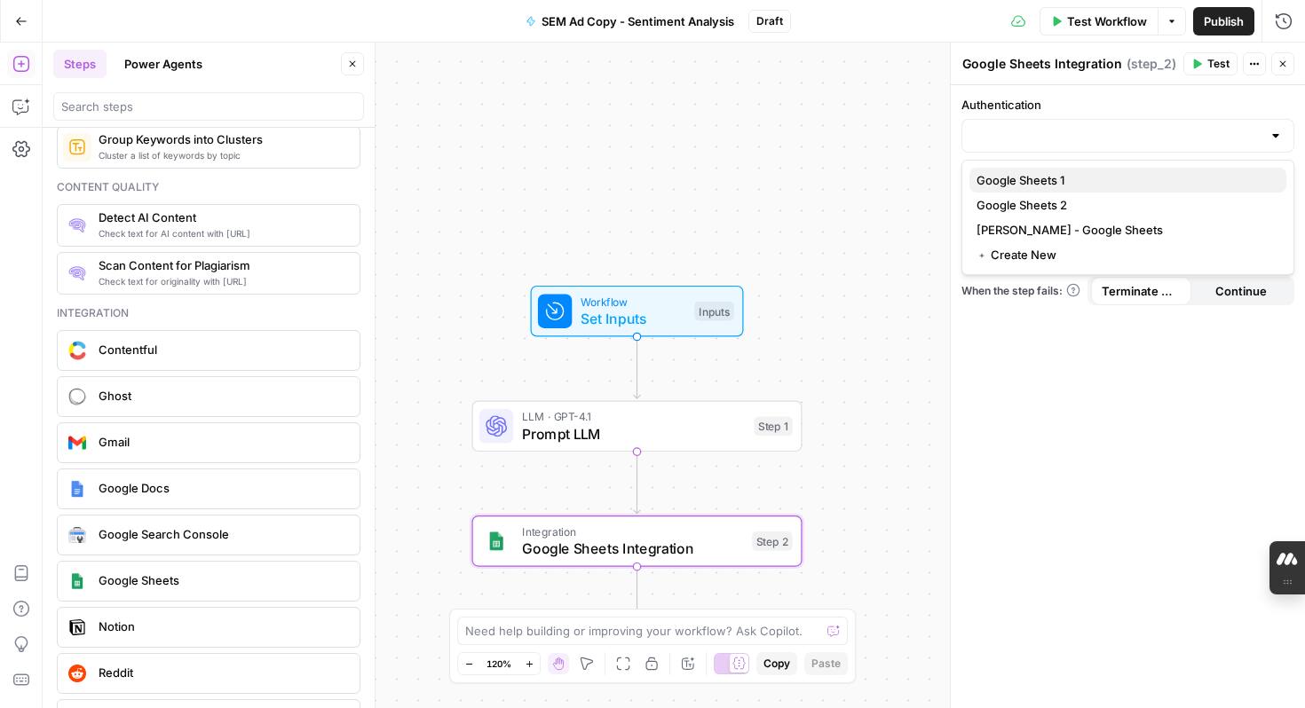
click at [1095, 171] on span "Google Sheets 1" at bounding box center [1124, 180] width 296 height 18
type input "Google Sheets 1"
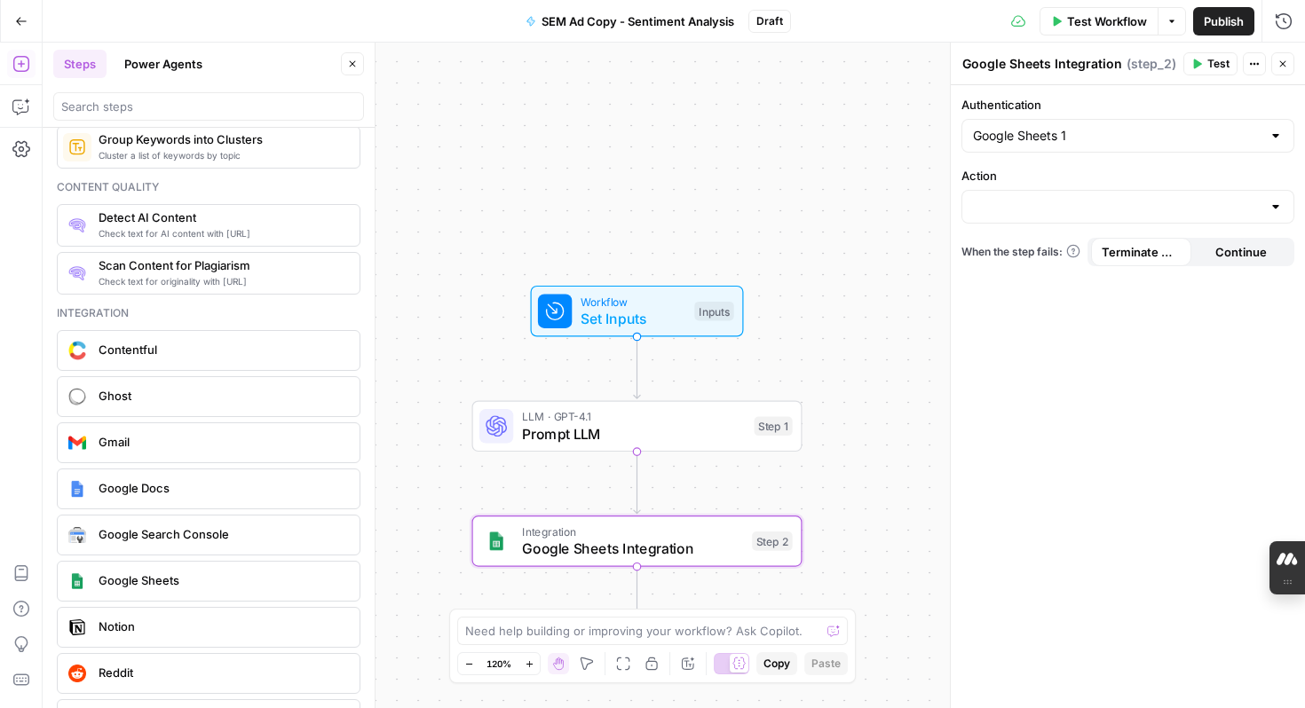
click at [1054, 219] on div at bounding box center [1127, 207] width 333 height 34
click at [1047, 252] on span "Create Spreadsheet" at bounding box center [1124, 251] width 296 height 18
type input "Create Spreadsheet"
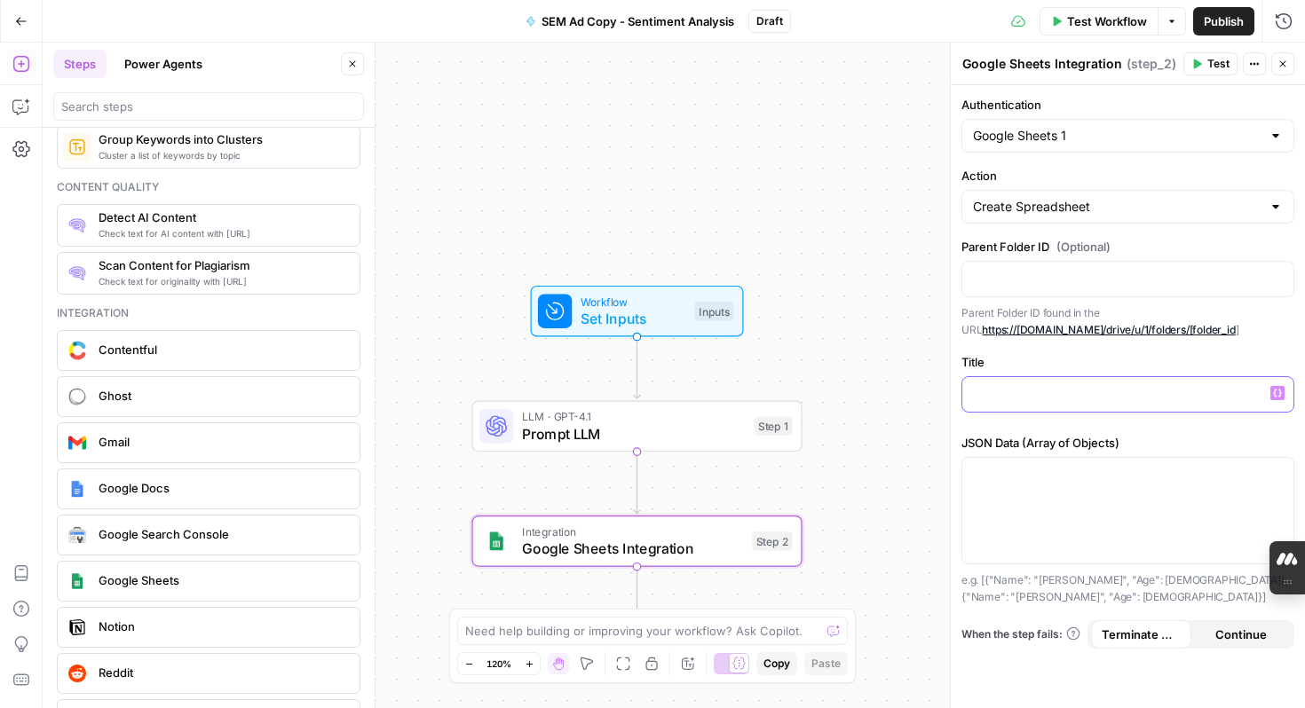
click at [1155, 391] on p at bounding box center [1128, 393] width 310 height 18
click at [619, 428] on span "Prompt LLM" at bounding box center [634, 433] width 224 height 21
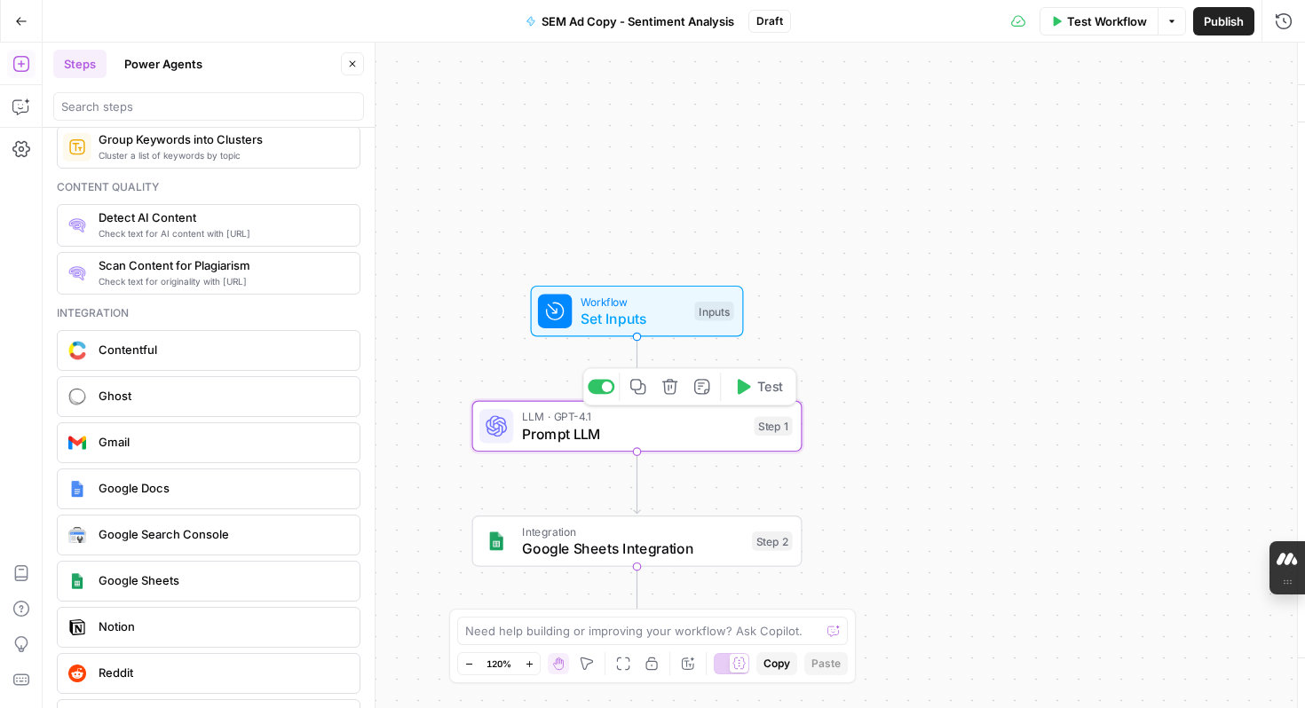
type textarea "Prompt LLM"
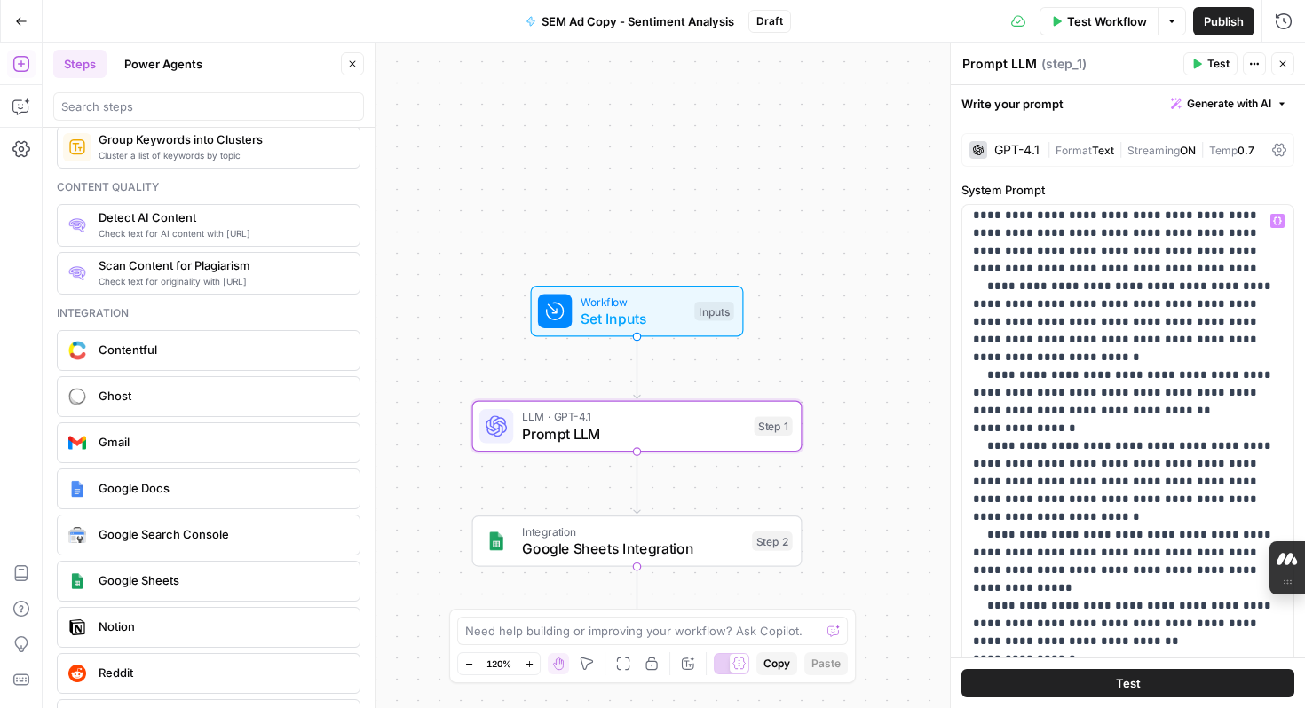
scroll to position [1972, 0]
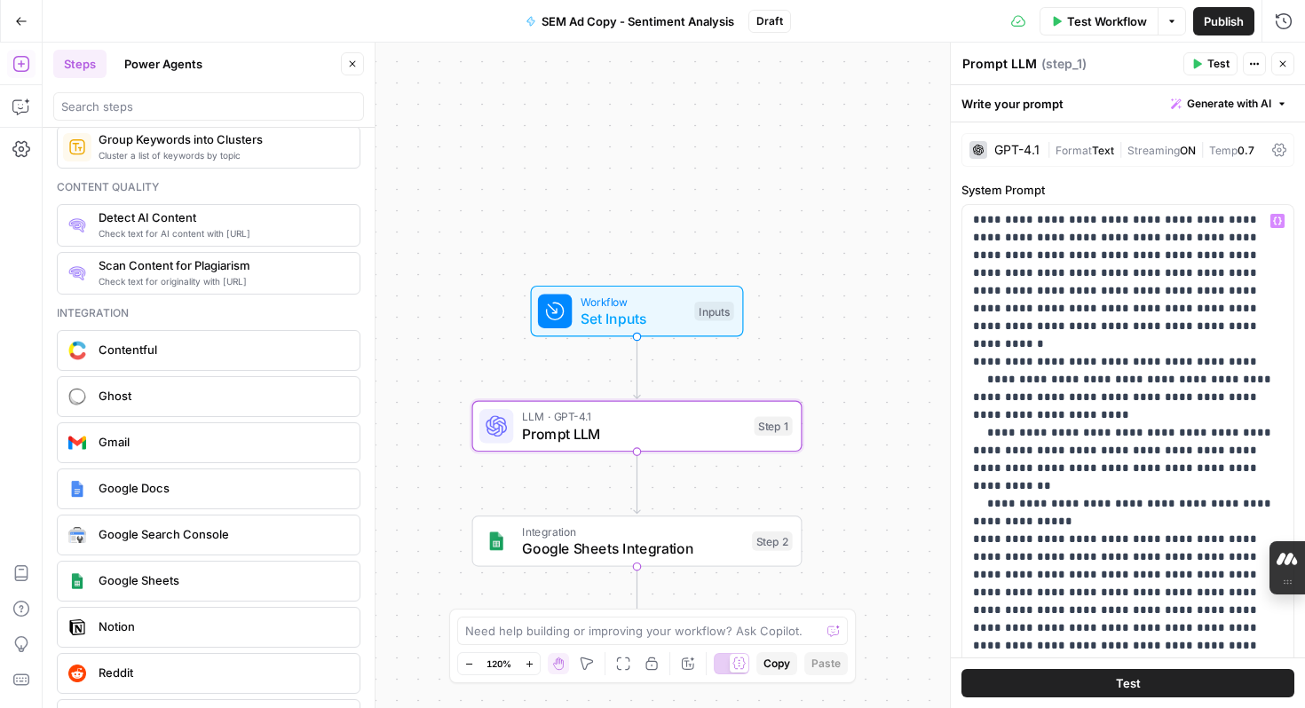
click at [1140, 684] on button "Test" at bounding box center [1127, 683] width 333 height 28
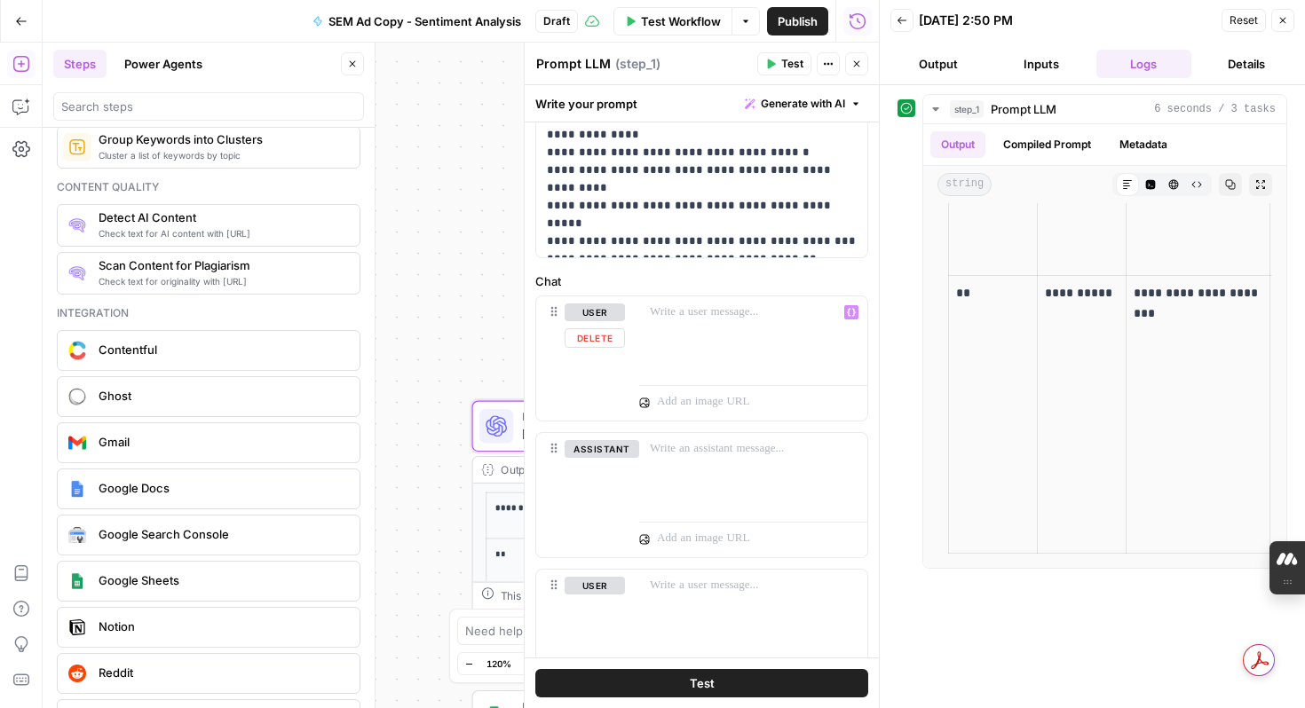
scroll to position [759, 0]
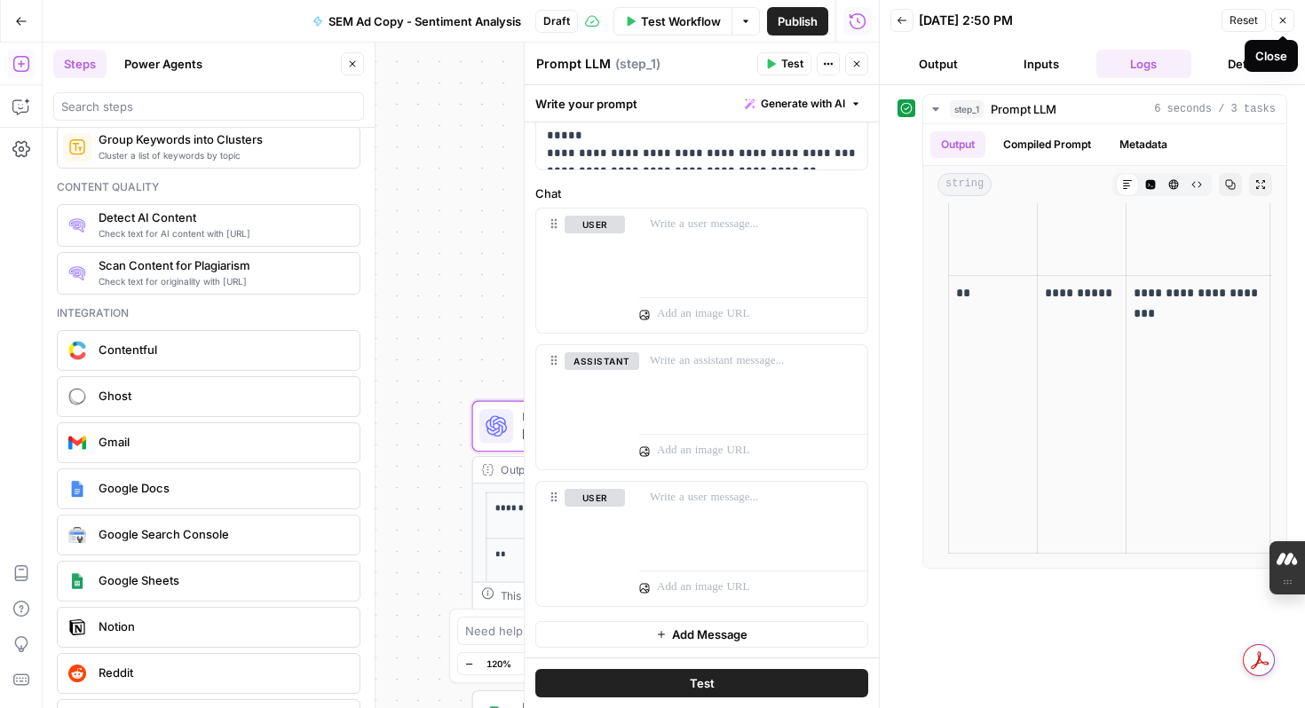
click at [1287, 17] on icon "button" at bounding box center [1282, 20] width 11 height 11
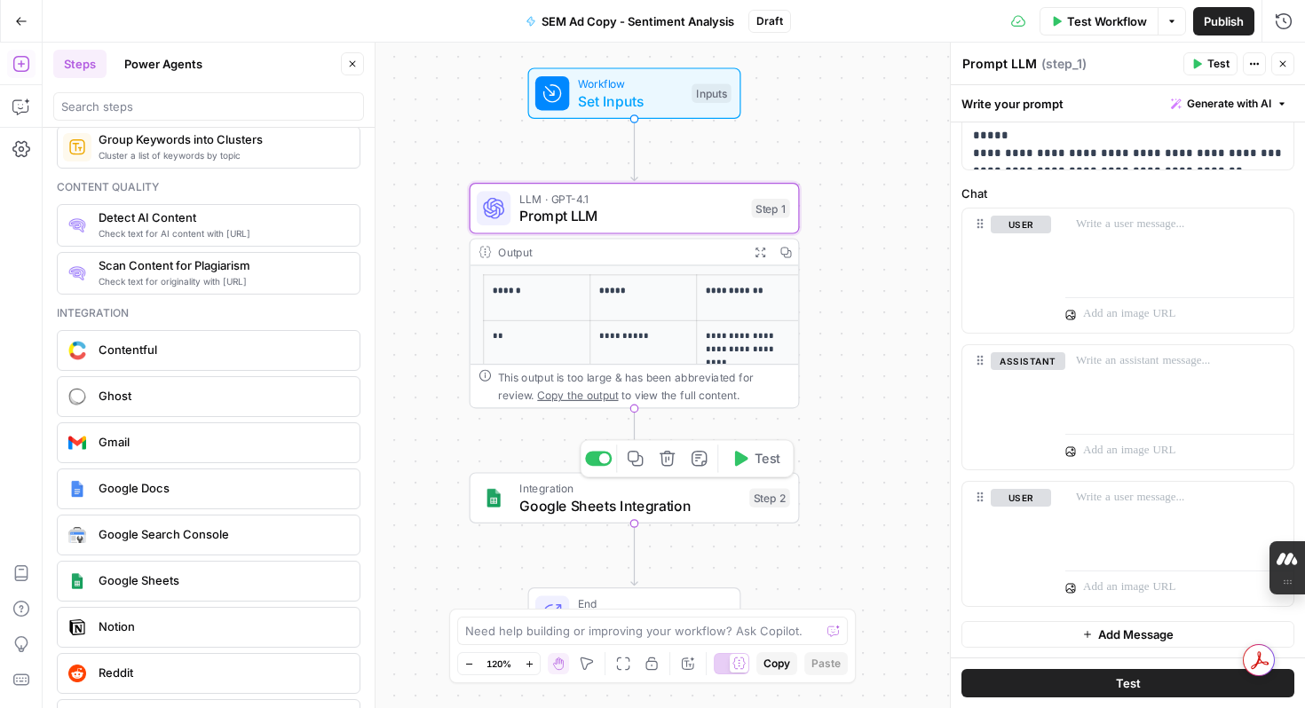
click at [684, 514] on span "Google Sheets Integration" at bounding box center [630, 505] width 222 height 21
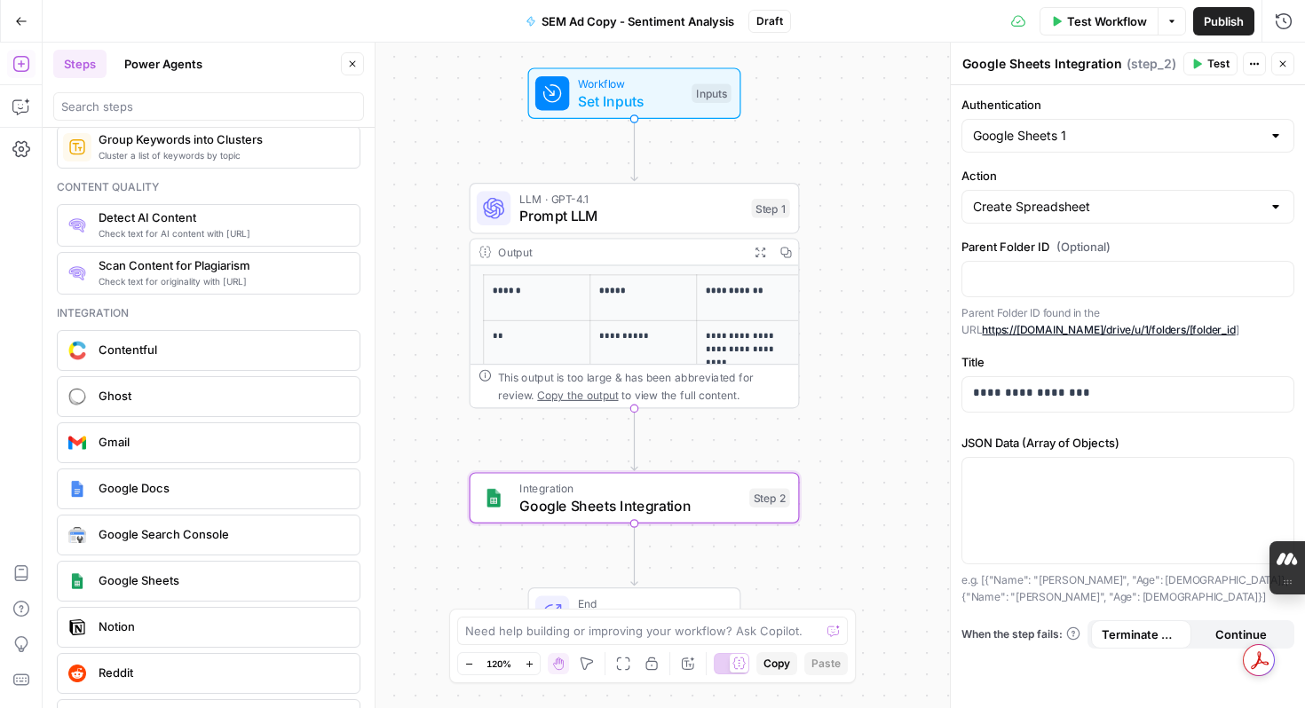
click at [870, 492] on div "**********" at bounding box center [674, 376] width 1262 height 666
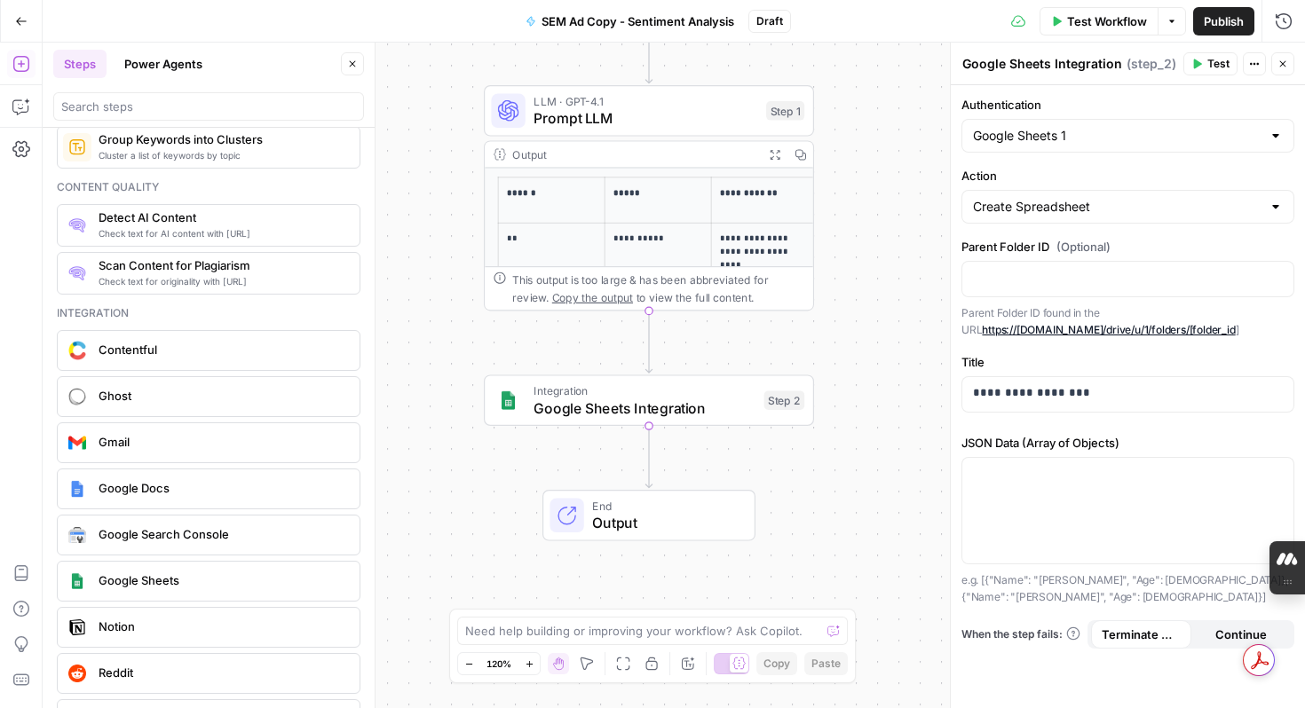
click at [12, 17] on button "Go Back" at bounding box center [21, 21] width 32 height 32
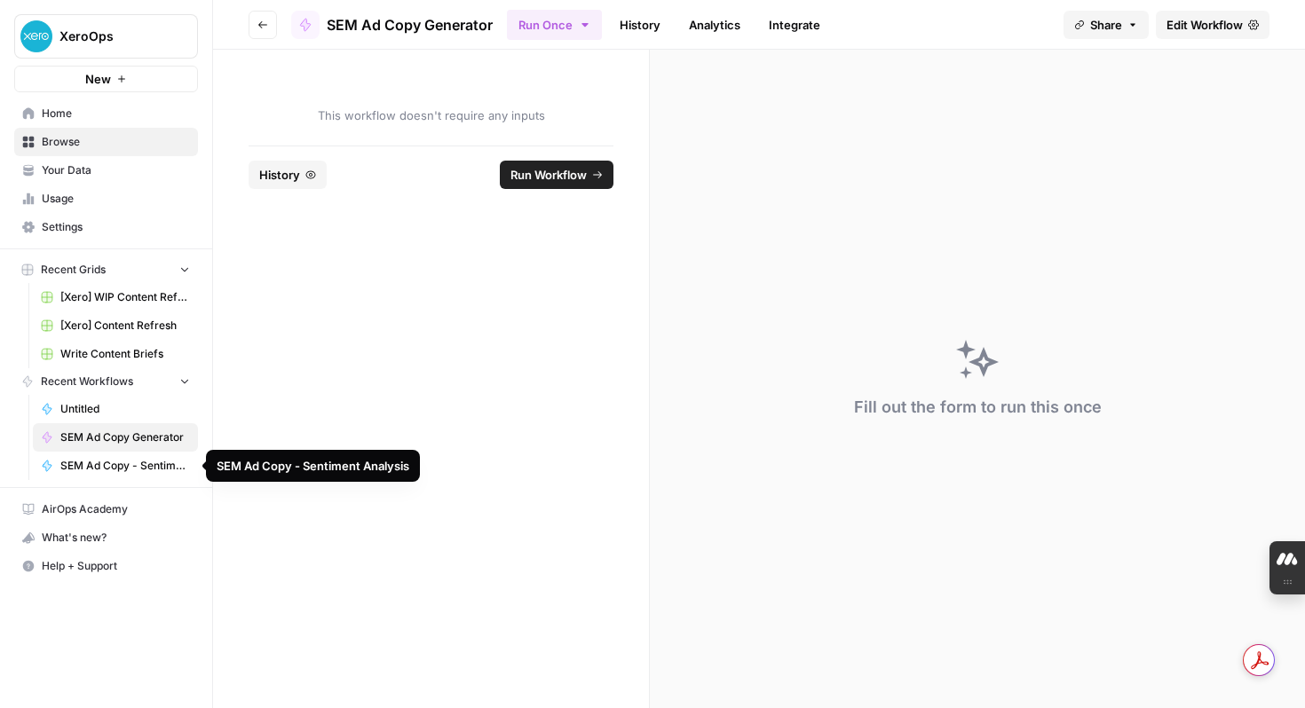
click at [132, 463] on span "SEM Ad Copy - Sentiment Analysis" at bounding box center [125, 466] width 130 height 16
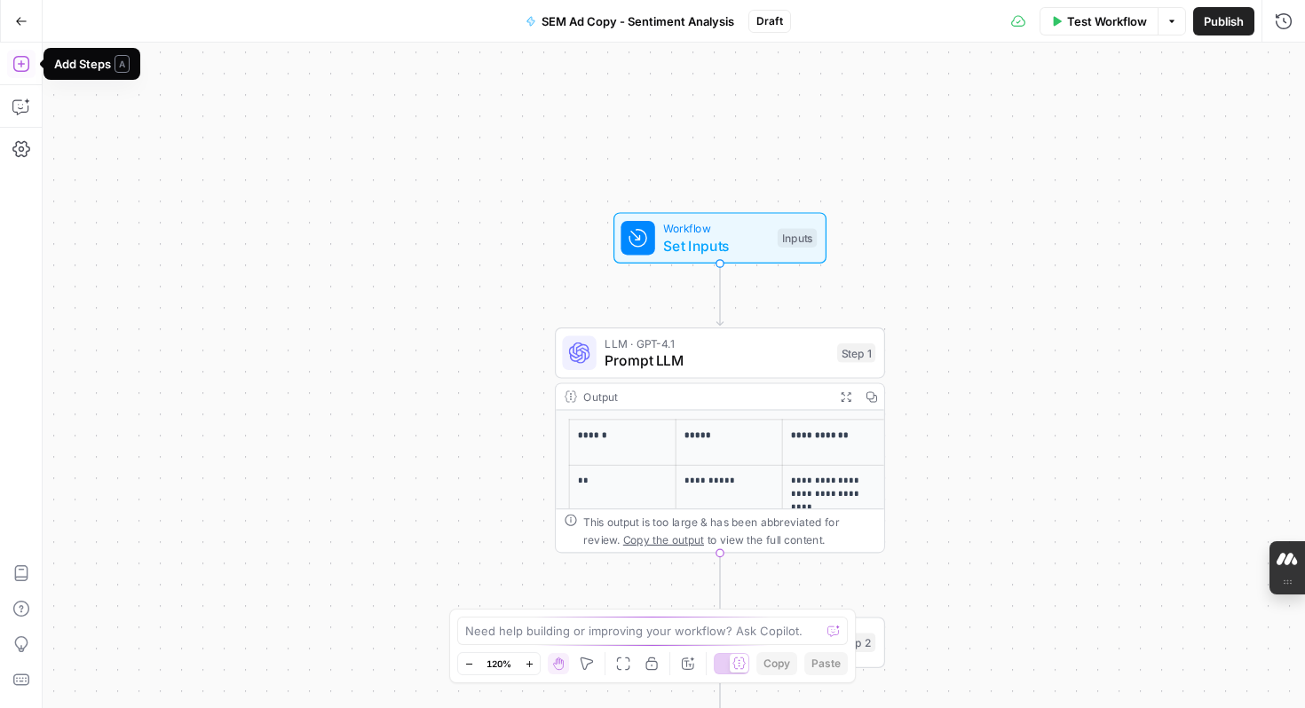
click at [25, 68] on icon "button" at bounding box center [21, 64] width 18 height 18
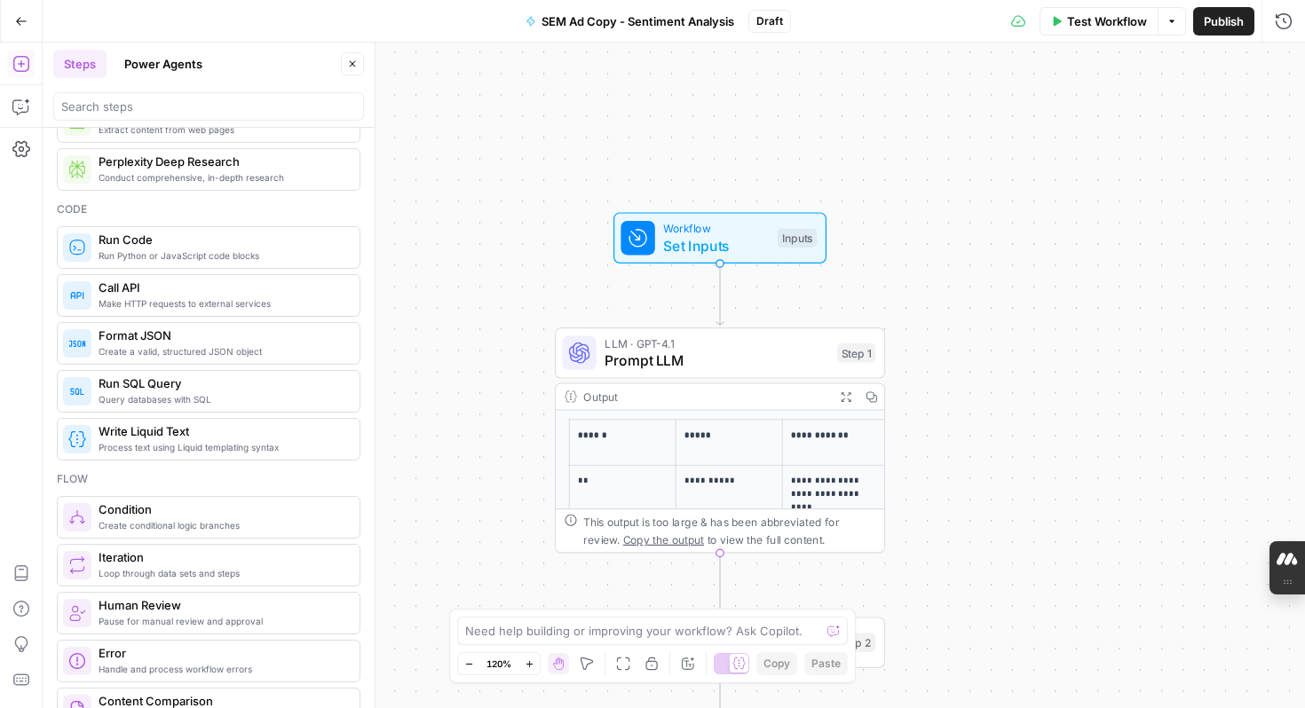
scroll to position [251, 0]
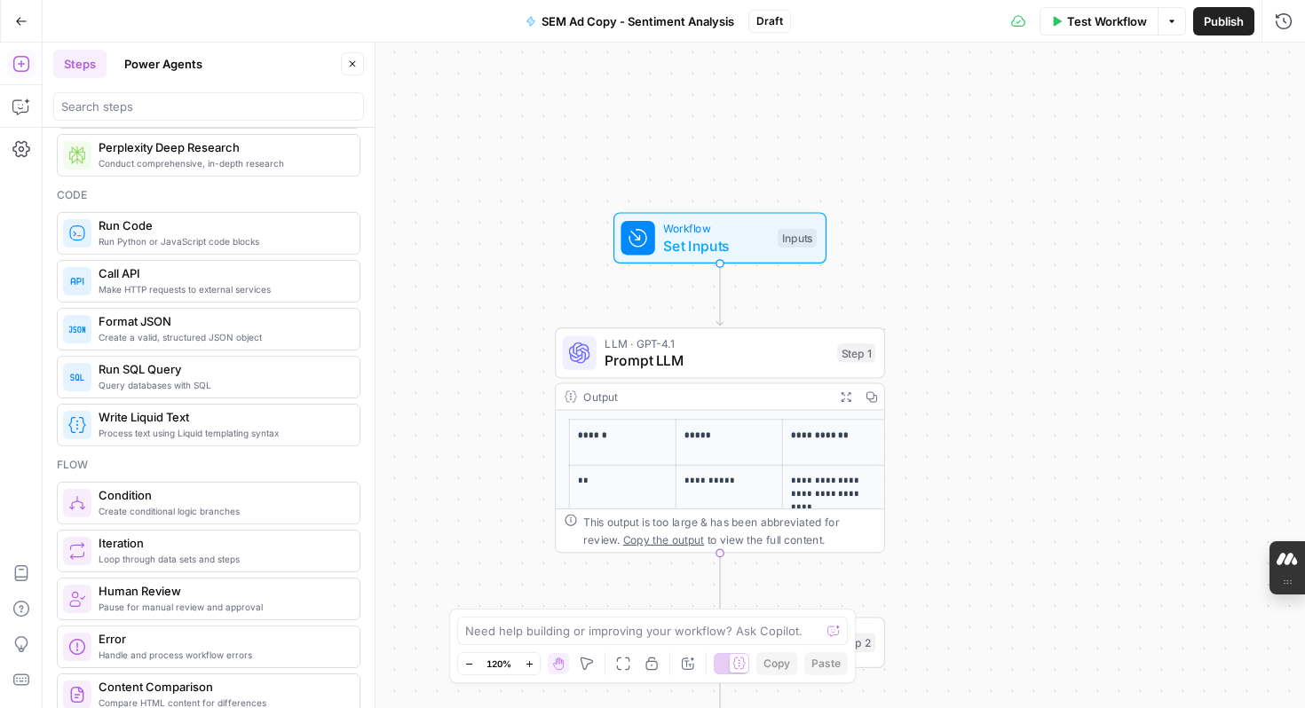
click at [186, 511] on span "Create conditional logic branches" at bounding box center [222, 511] width 247 height 14
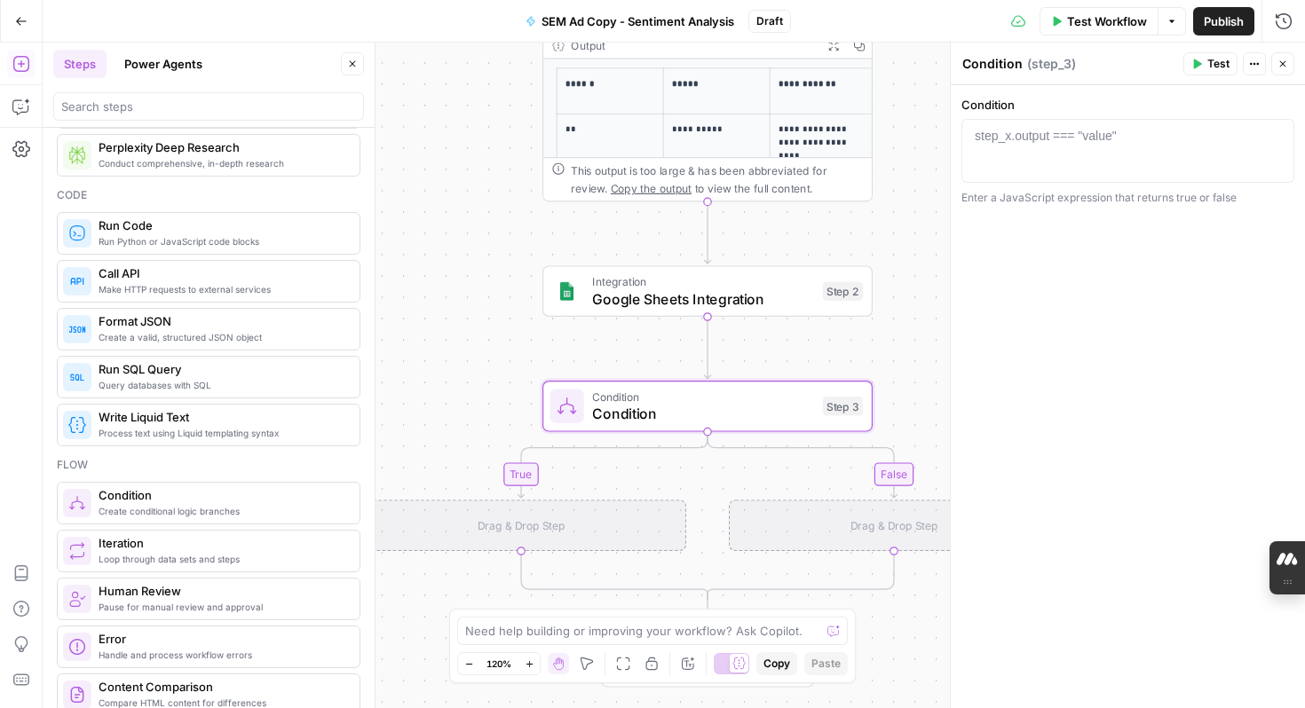
click at [207, 597] on span "Human Review" at bounding box center [222, 591] width 247 height 18
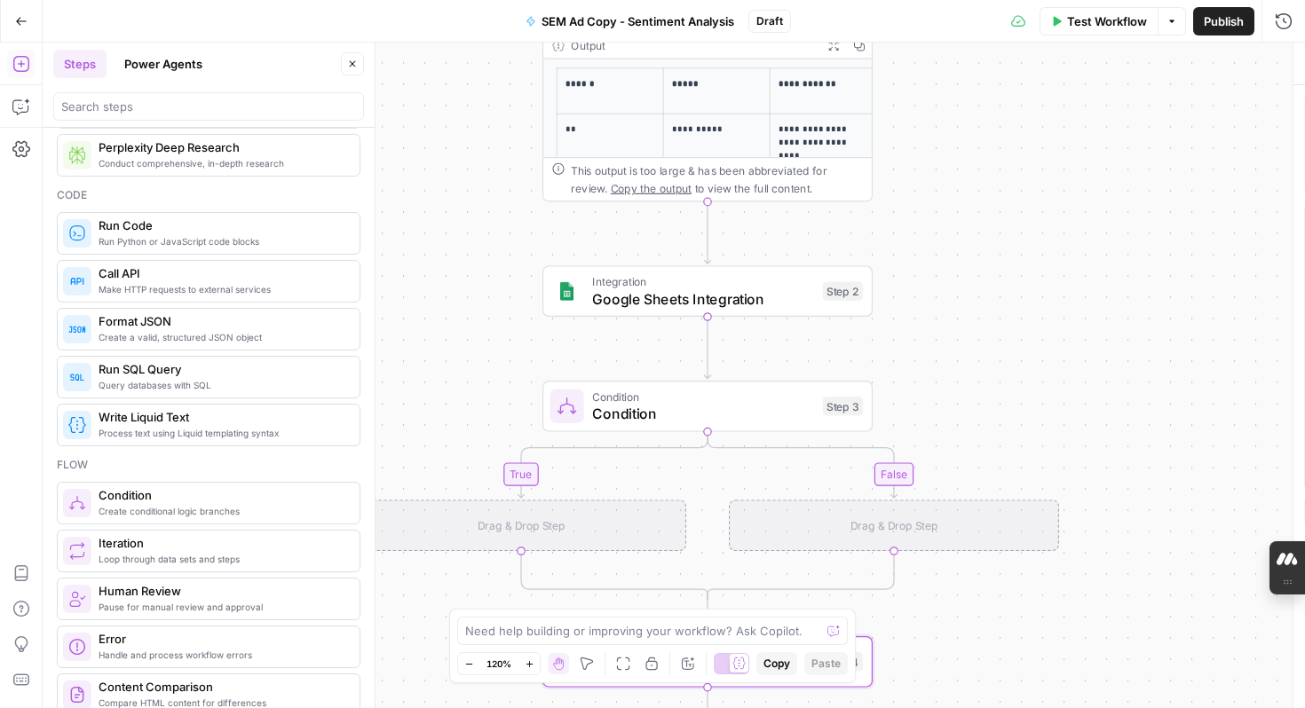
type textarea "Human Review"
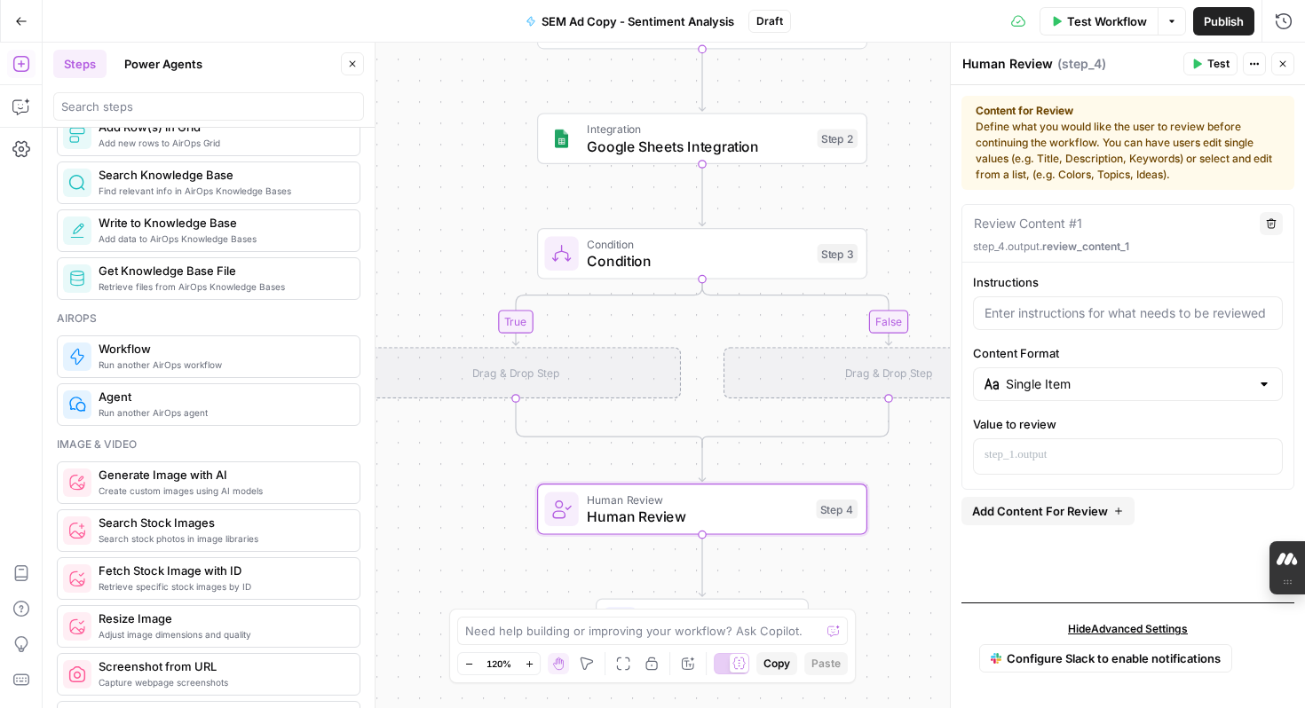
scroll to position [939, 0]
click at [1284, 70] on button "Close" at bounding box center [1282, 63] width 23 height 23
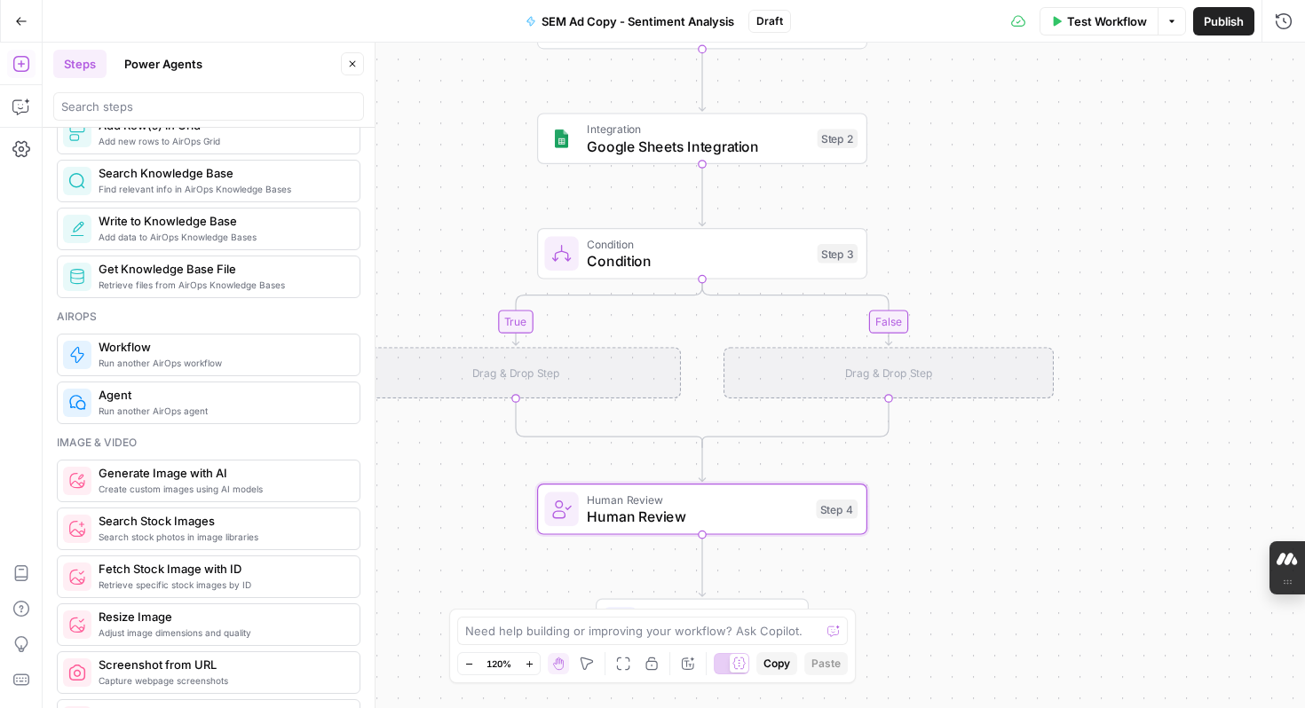
click at [644, 378] on div "Drag & Drop Step" at bounding box center [516, 372] width 330 height 51
click at [748, 275] on div "Condition Condition Step 3 Copy step Delete step Add Note Test" at bounding box center [702, 253] width 330 height 51
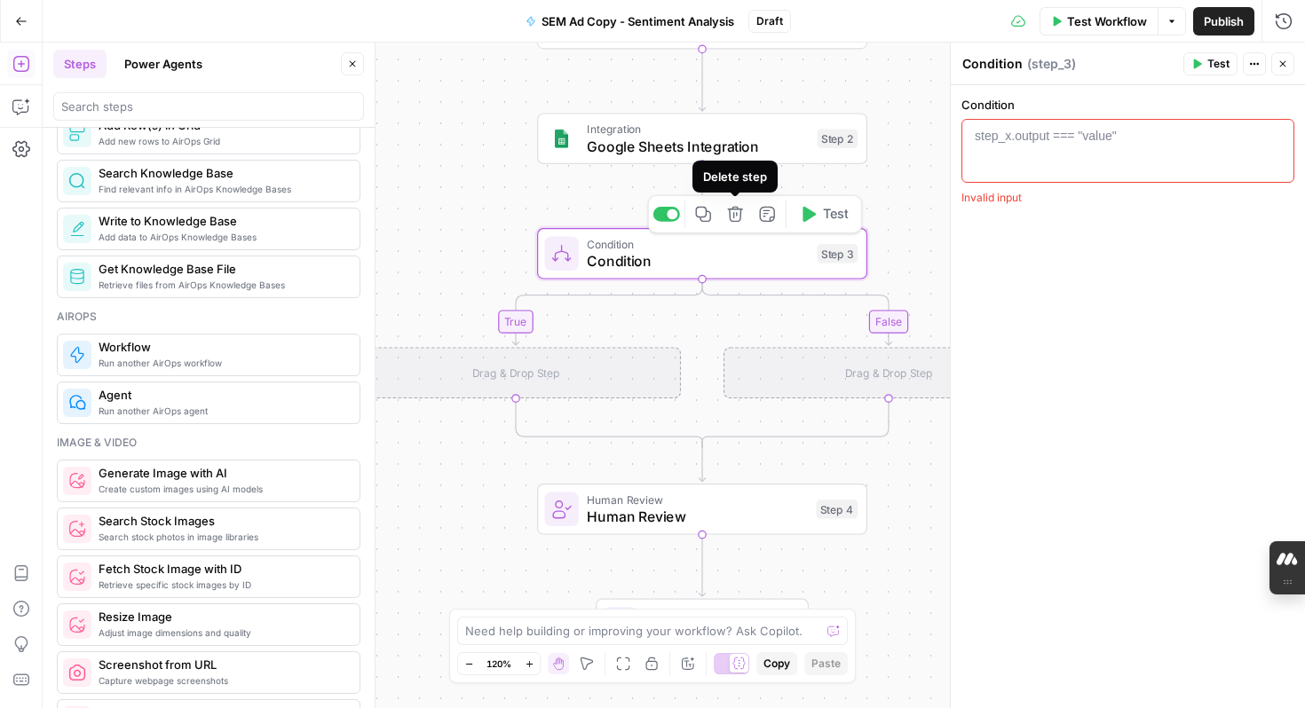
click at [735, 223] on button "Delete step" at bounding box center [736, 215] width 28 height 28
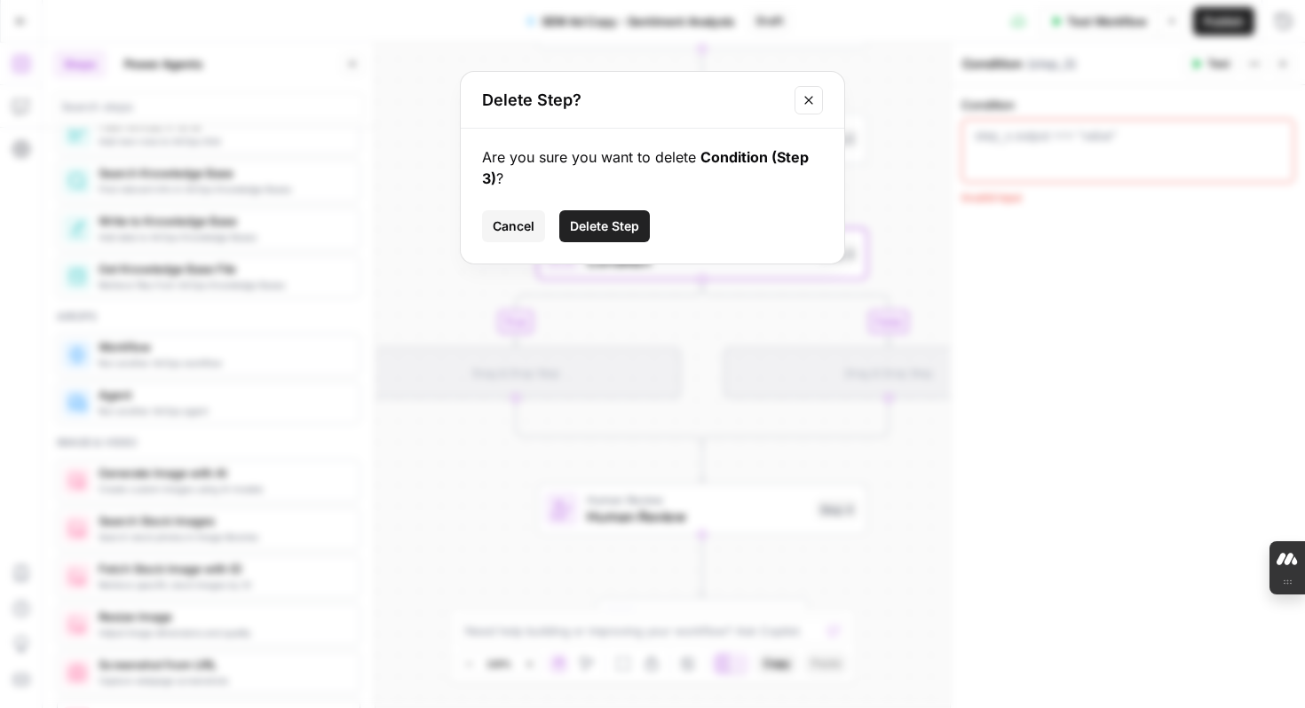
click at [627, 225] on span "Delete Step" at bounding box center [604, 226] width 69 height 18
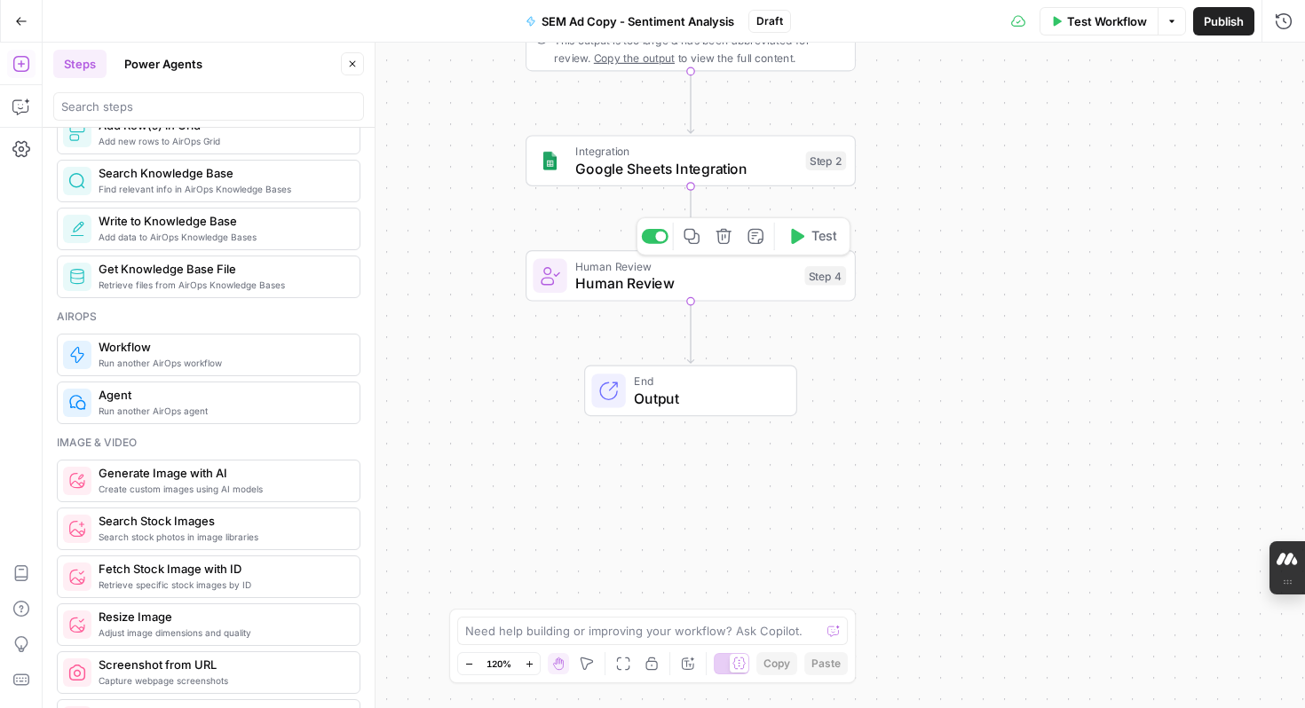
click at [889, 382] on div "**********" at bounding box center [674, 376] width 1262 height 666
click at [624, 282] on span "Human Review" at bounding box center [685, 283] width 220 height 21
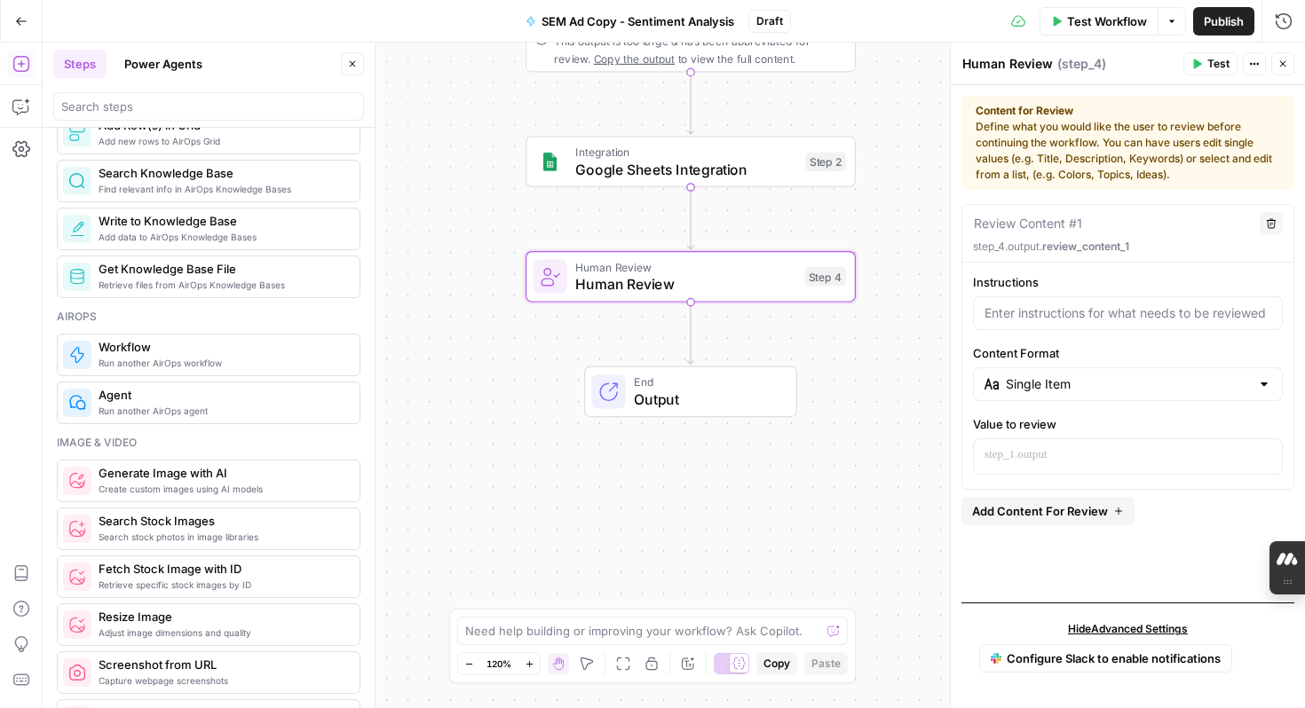
click at [856, 446] on div "**********" at bounding box center [674, 376] width 1262 height 666
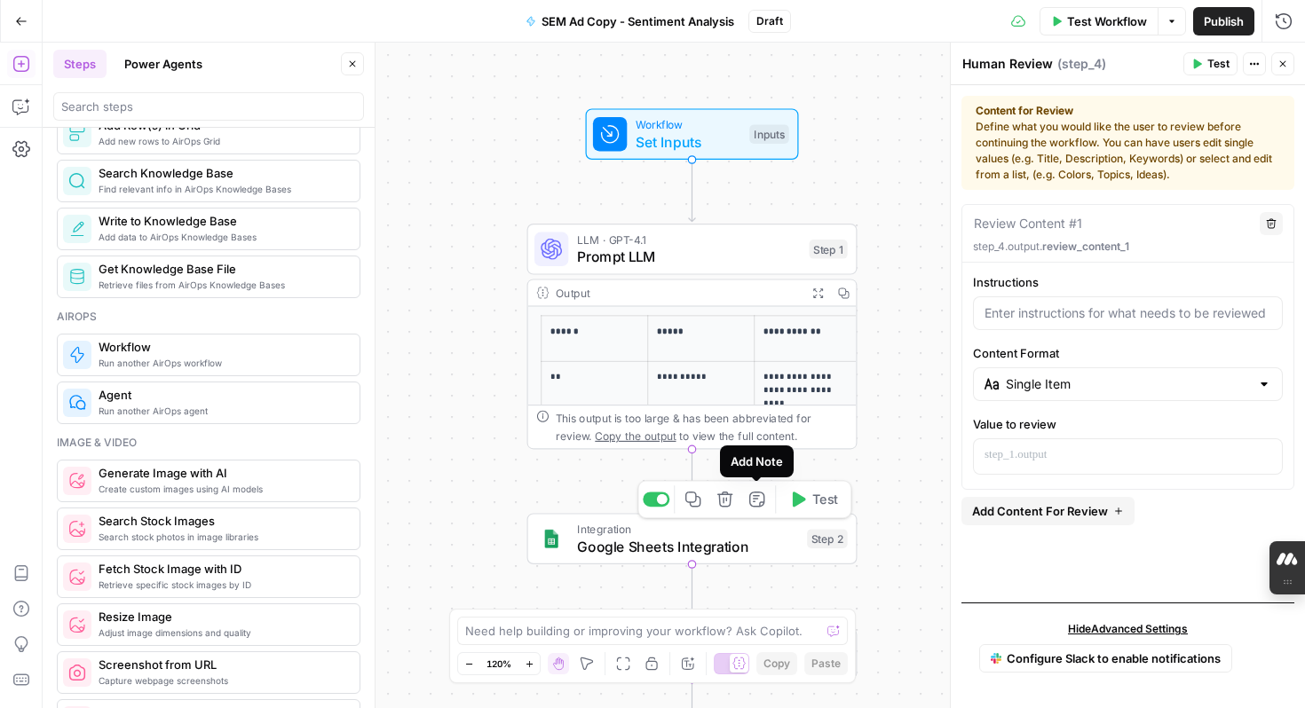
click at [755, 500] on icon "button" at bounding box center [756, 499] width 17 height 17
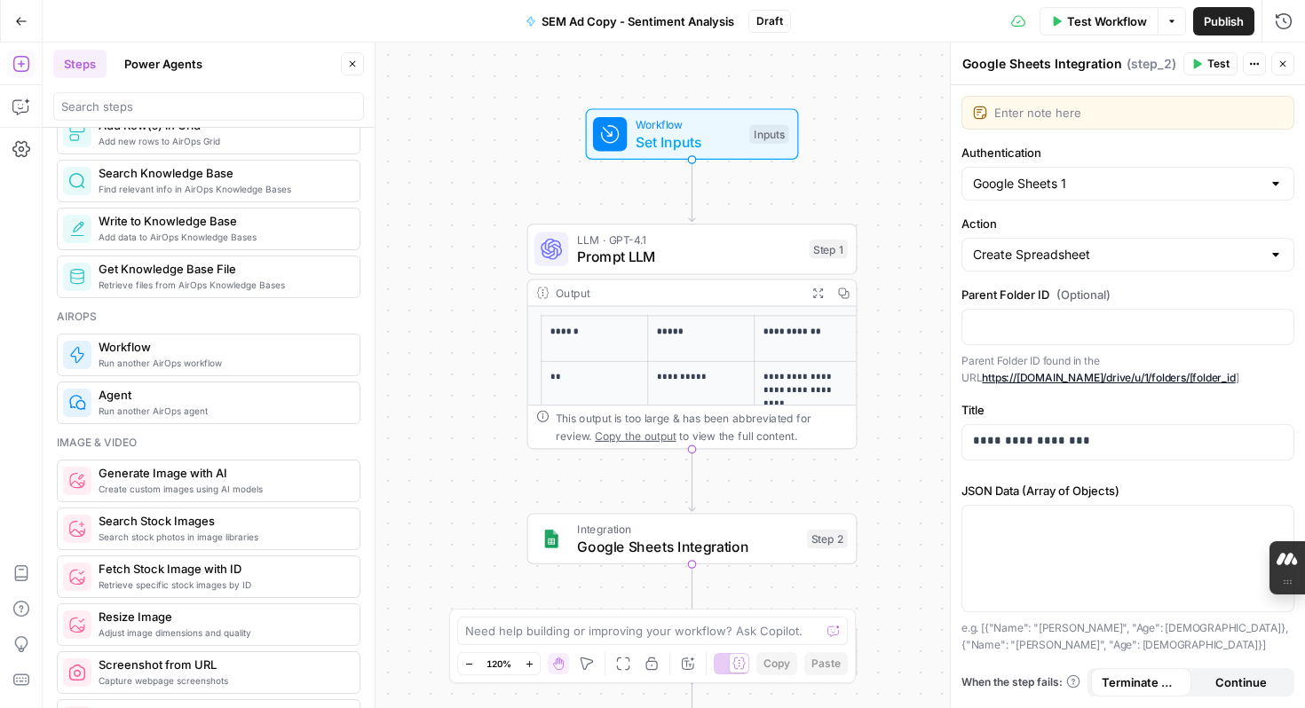
click at [1043, 264] on div "Create Spreadsheet" at bounding box center [1127, 255] width 333 height 34
click at [1043, 264] on div at bounding box center [1127, 255] width 333 height 34
type input "Create Spreadsheet"
click at [1092, 411] on label "Title" at bounding box center [1127, 410] width 333 height 18
click at [1214, 190] on input "Authentication" at bounding box center [1117, 184] width 288 height 18
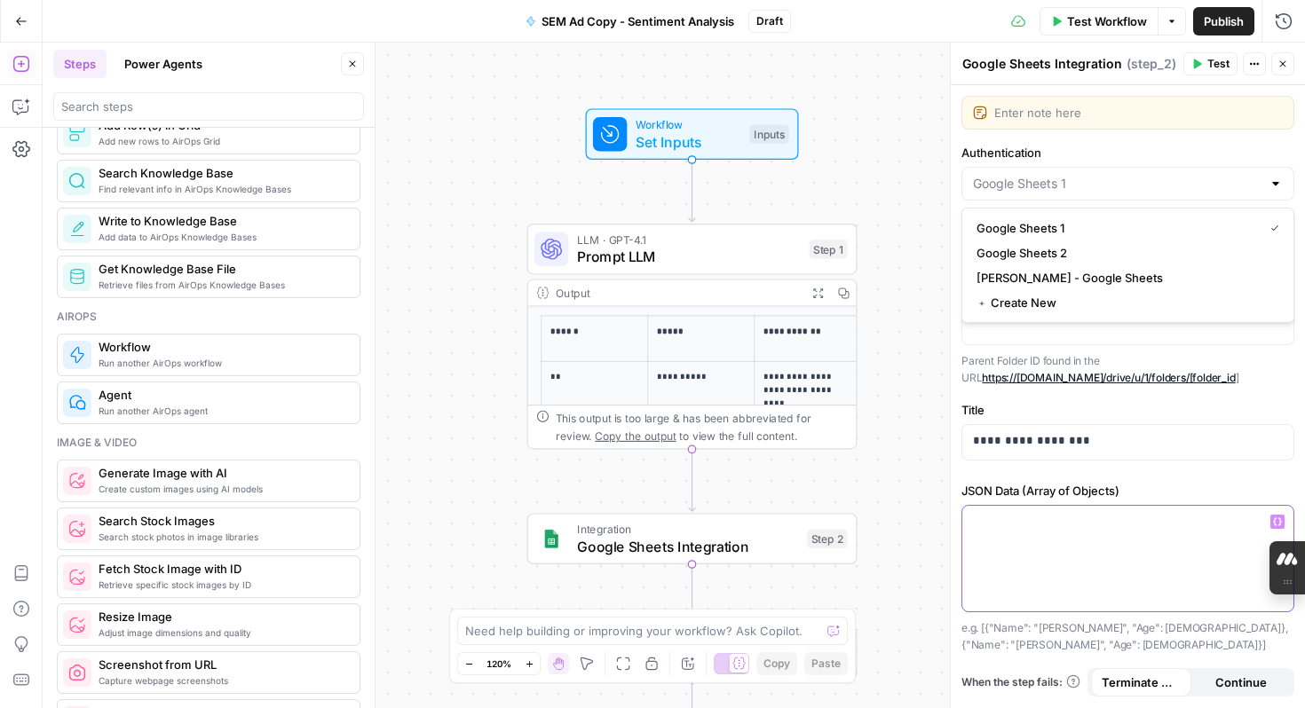
type input "Google Sheets 1"
click at [1158, 513] on p at bounding box center [1128, 522] width 310 height 18
click at [502, 105] on div "**********" at bounding box center [674, 376] width 1262 height 666
click at [17, 20] on icon "button" at bounding box center [21, 21] width 11 height 8
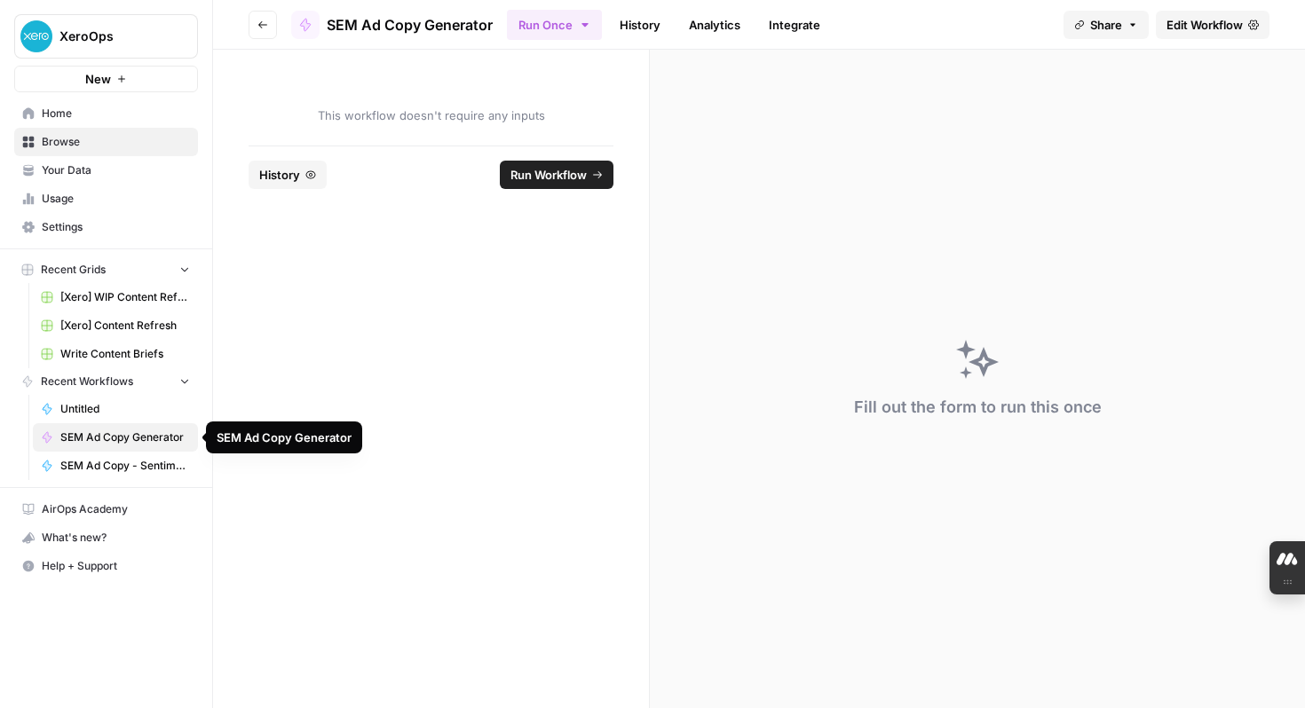
click at [139, 438] on span "SEM Ad Copy Generator" at bounding box center [125, 438] width 130 height 16
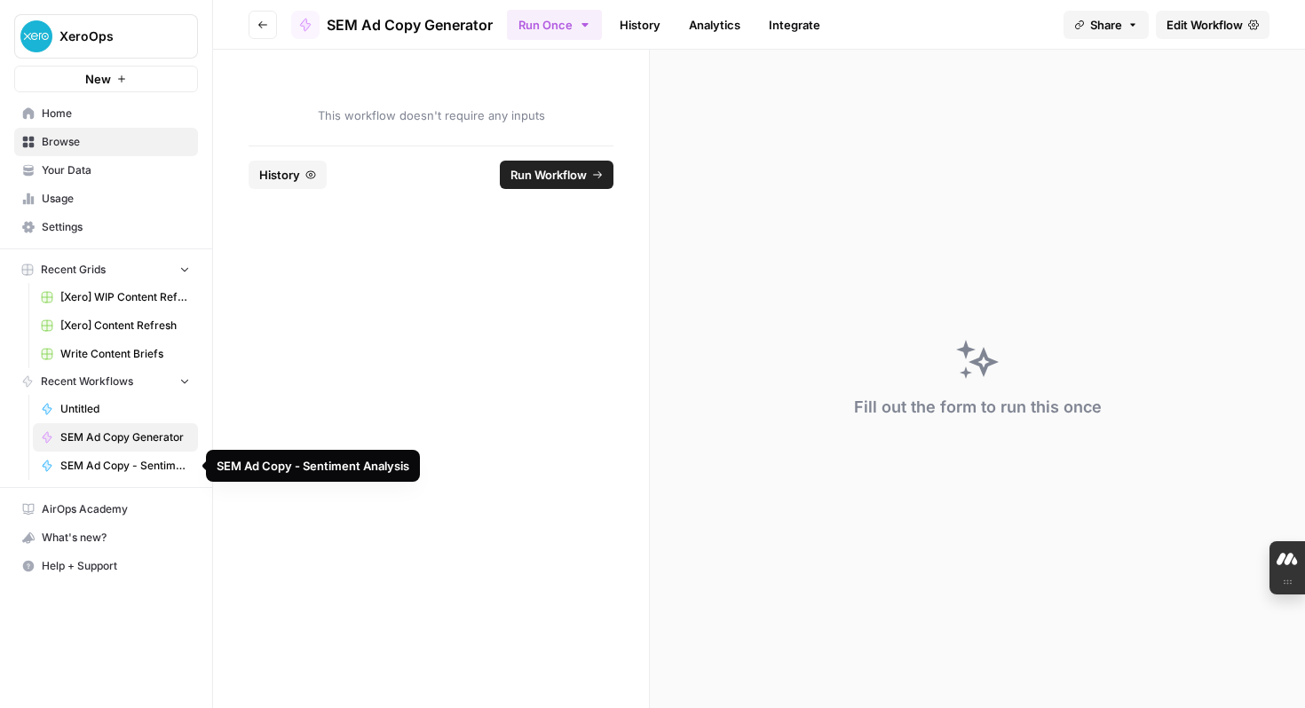
click at [138, 470] on span "SEM Ad Copy - Sentiment Analysis" at bounding box center [125, 466] width 130 height 16
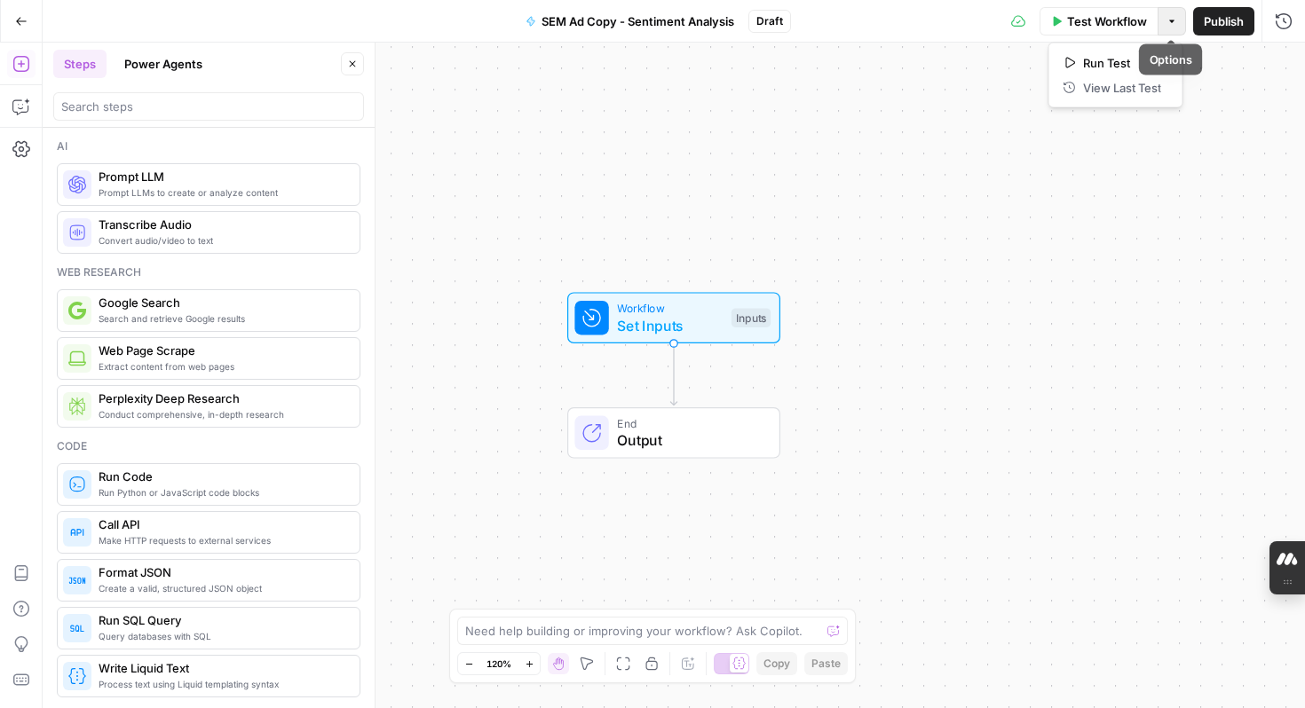
click at [1172, 20] on icon "button" at bounding box center [1171, 21] width 5 height 3
click at [1101, 271] on div "Workflow Set Inputs Inputs End Output" at bounding box center [674, 376] width 1262 height 666
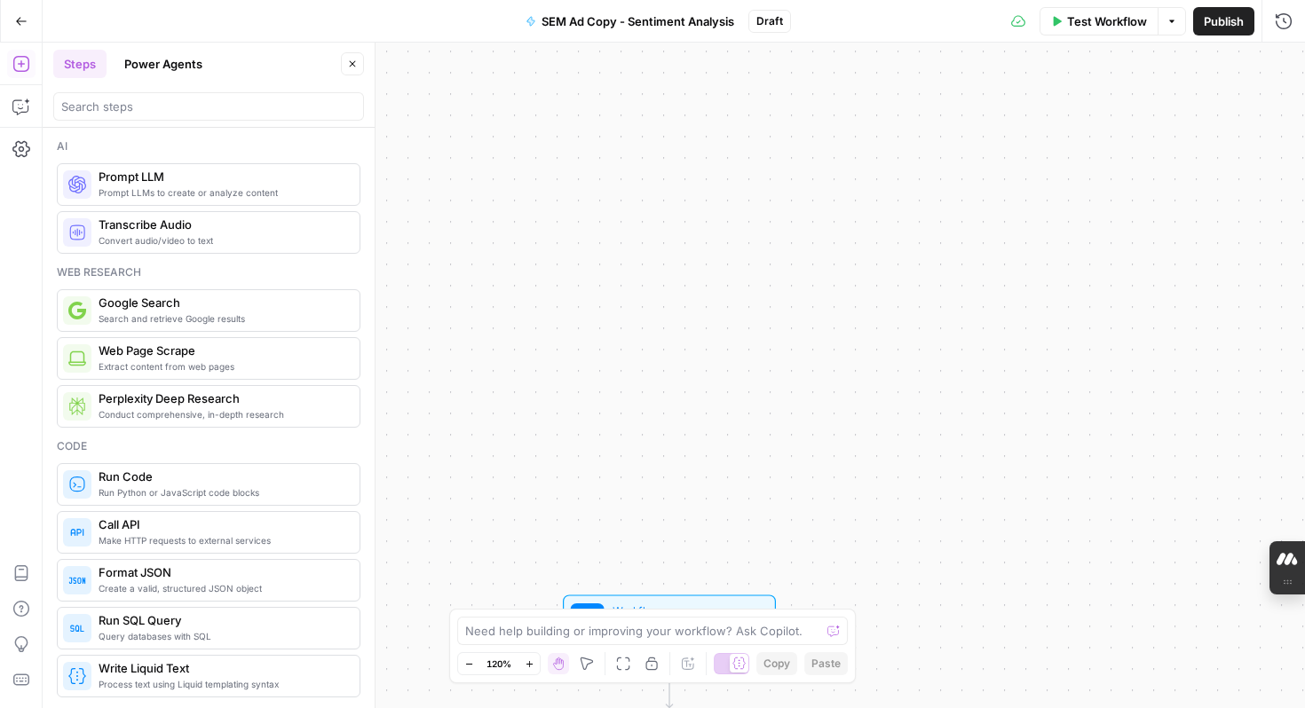
click at [22, 18] on icon "button" at bounding box center [21, 21] width 12 height 12
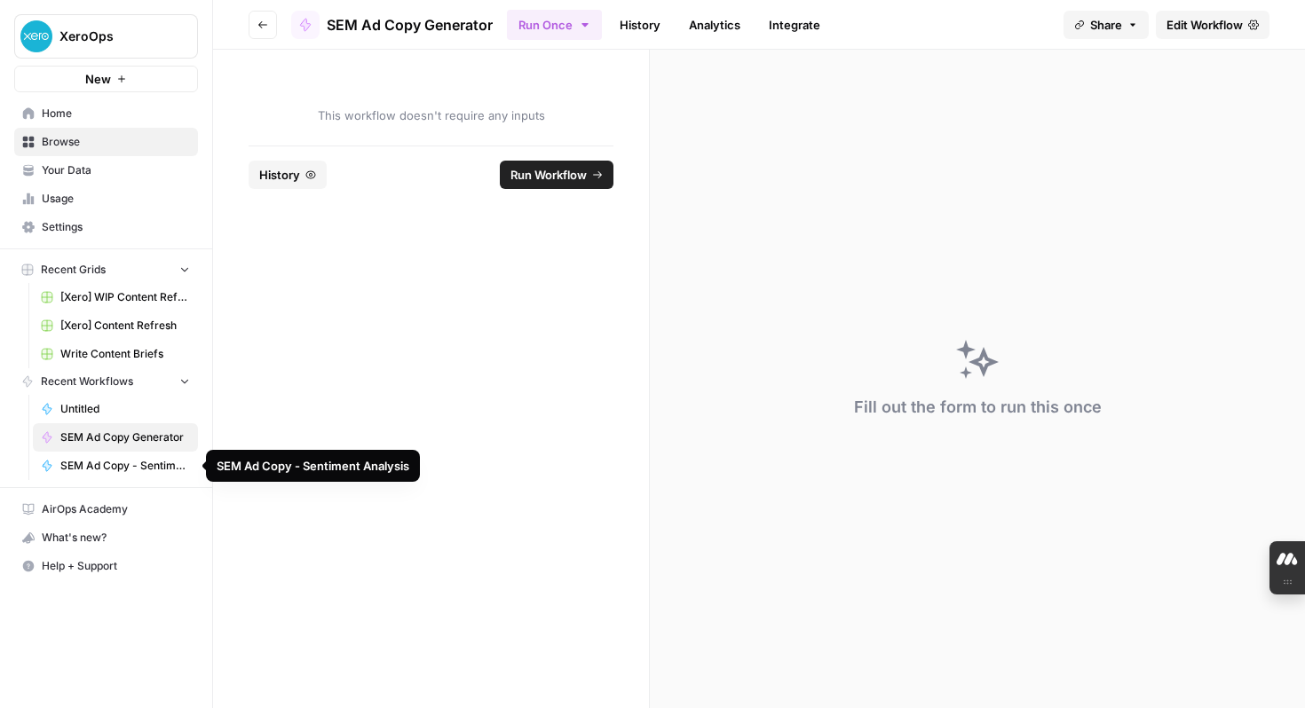
click at [180, 468] on span "SEM Ad Copy - Sentiment Analysis" at bounding box center [125, 466] width 130 height 16
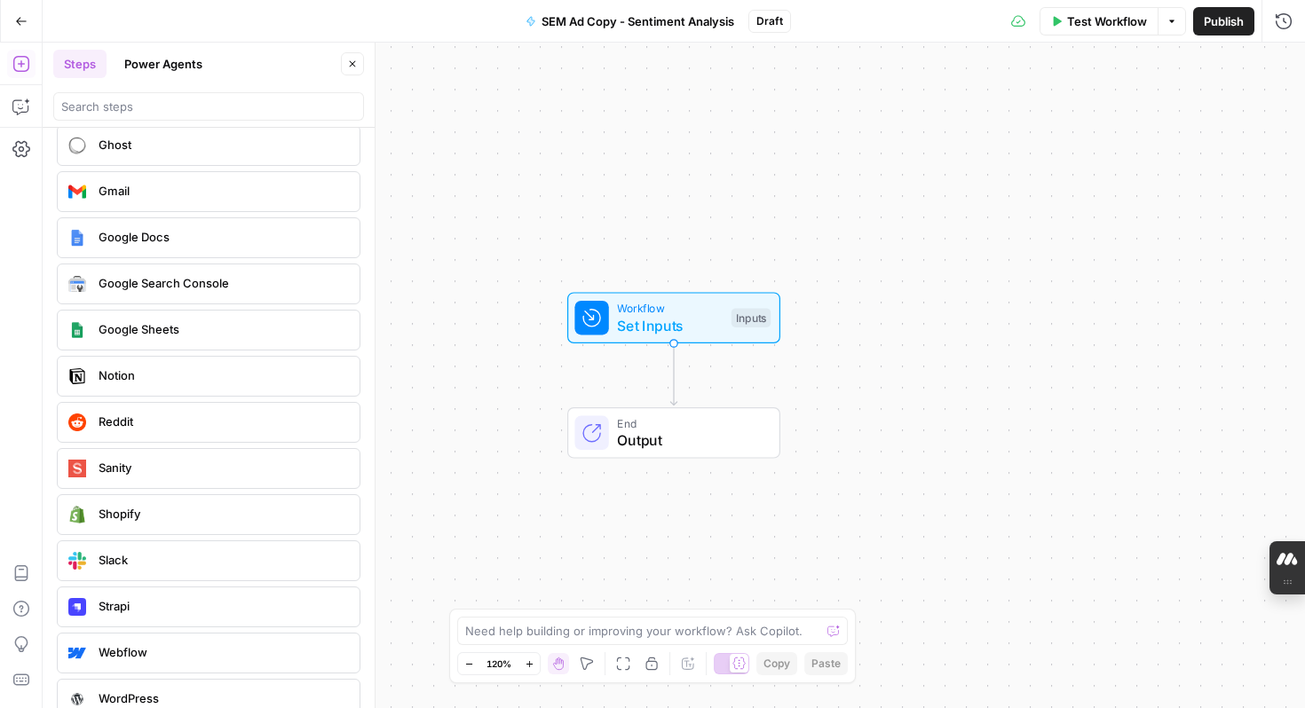
scroll to position [3288, 0]
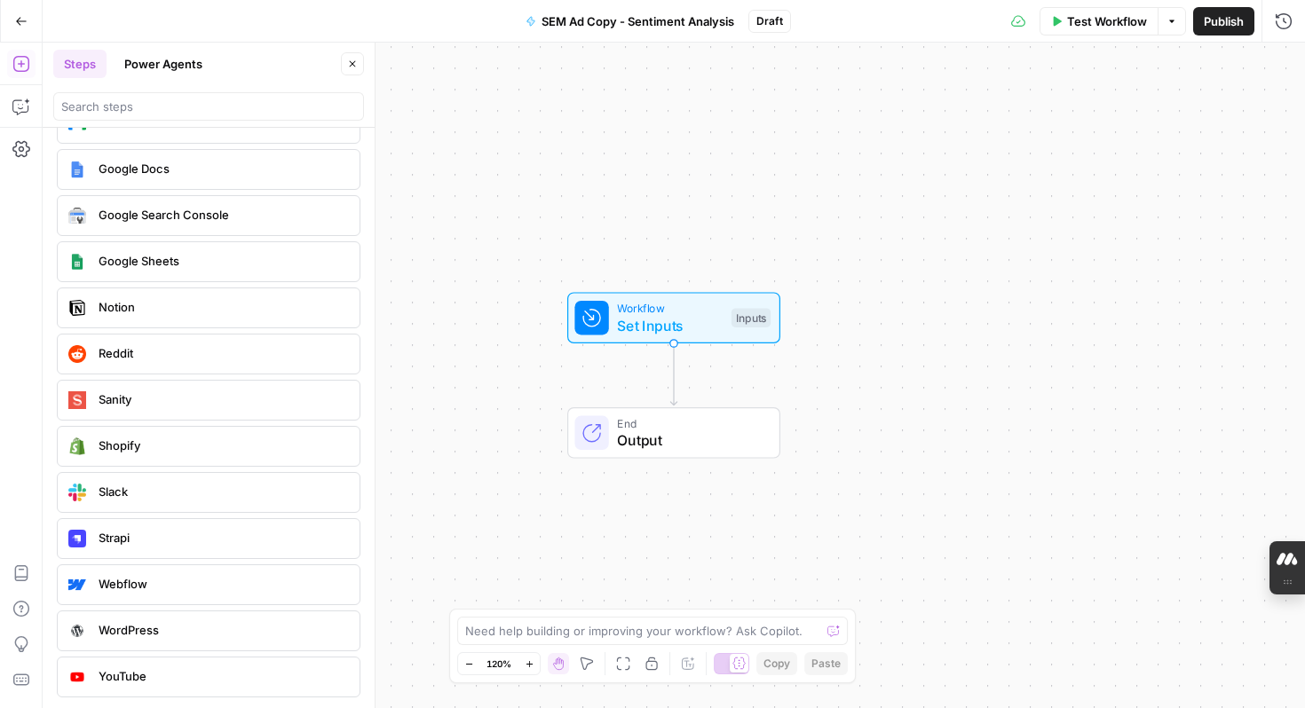
click at [150, 264] on span "Google Sheets" at bounding box center [222, 261] width 247 height 18
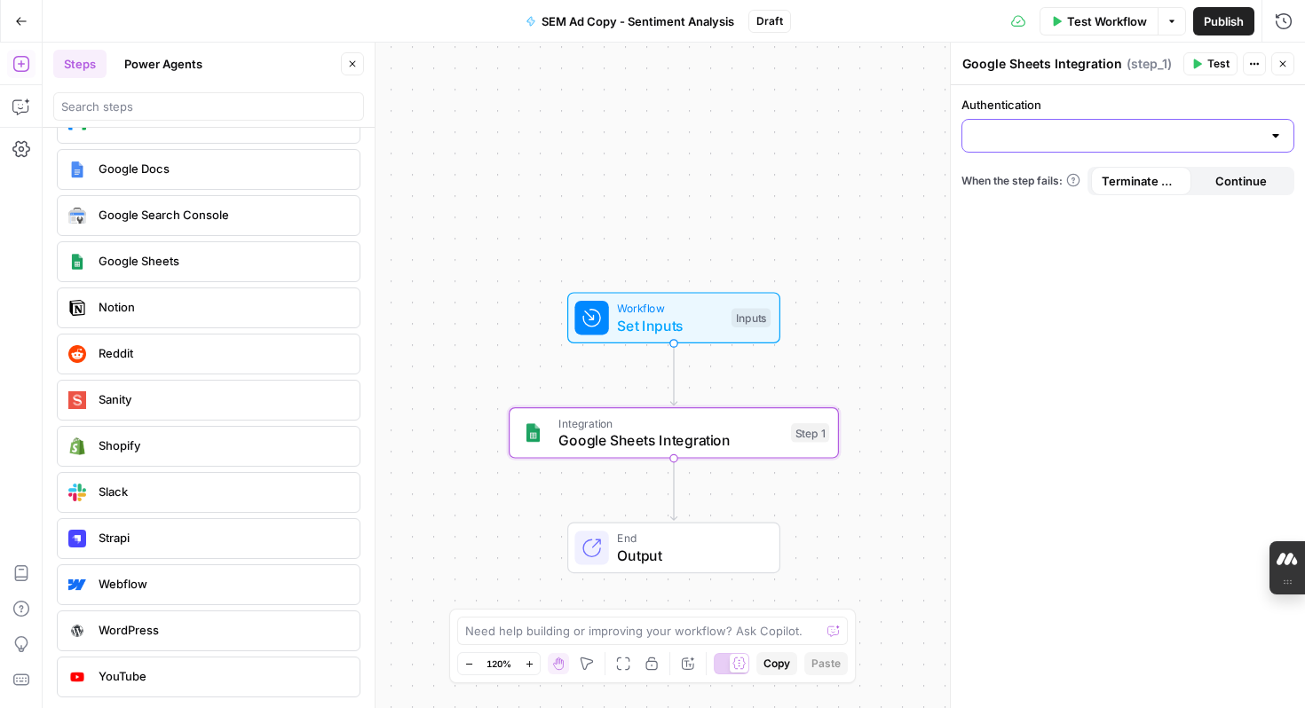
click at [1047, 130] on input "Authentication" at bounding box center [1117, 136] width 288 height 18
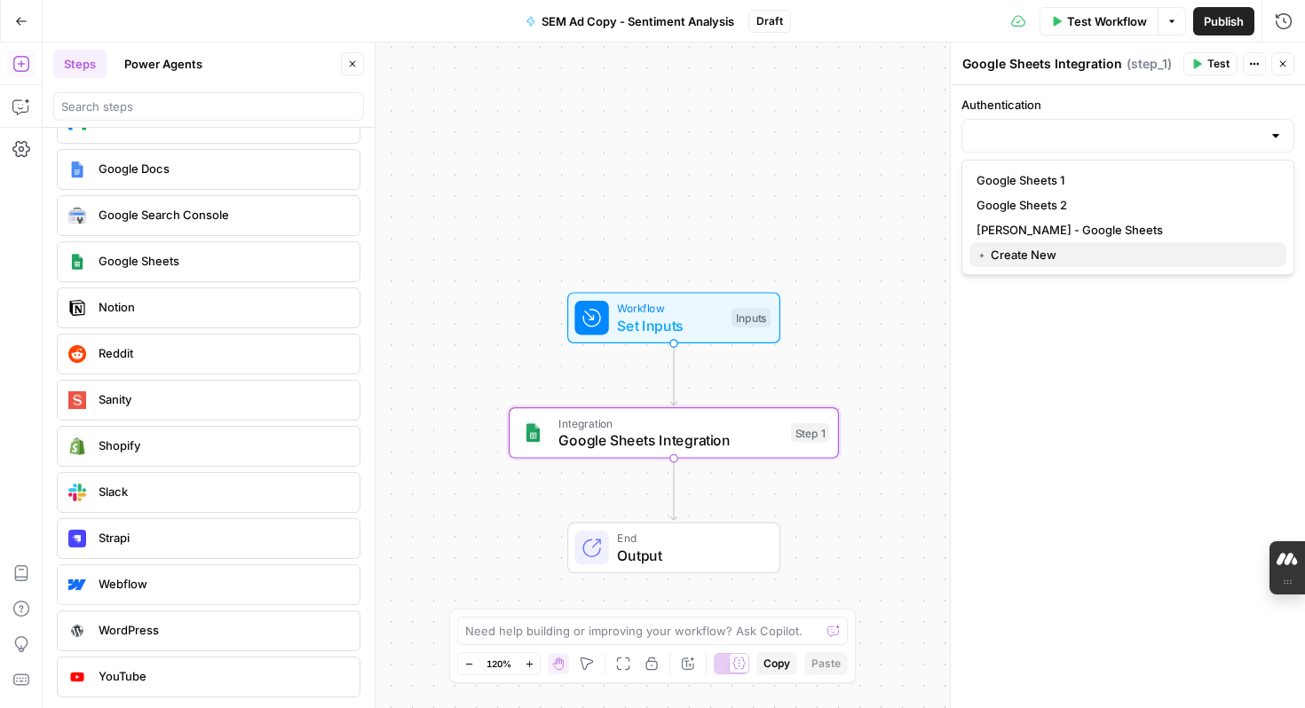
click at [1031, 259] on span "﹢ Create New" at bounding box center [1124, 255] width 296 height 18
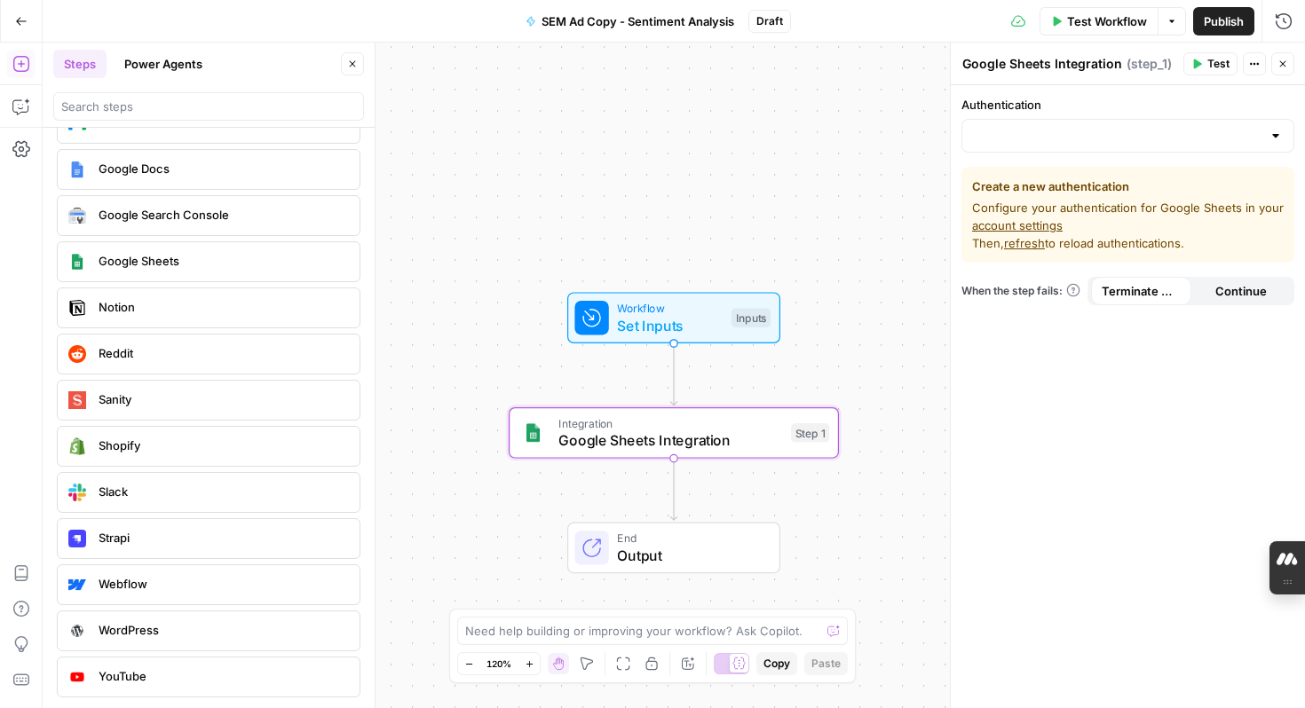
click at [1271, 134] on div at bounding box center [1275, 136] width 14 height 18
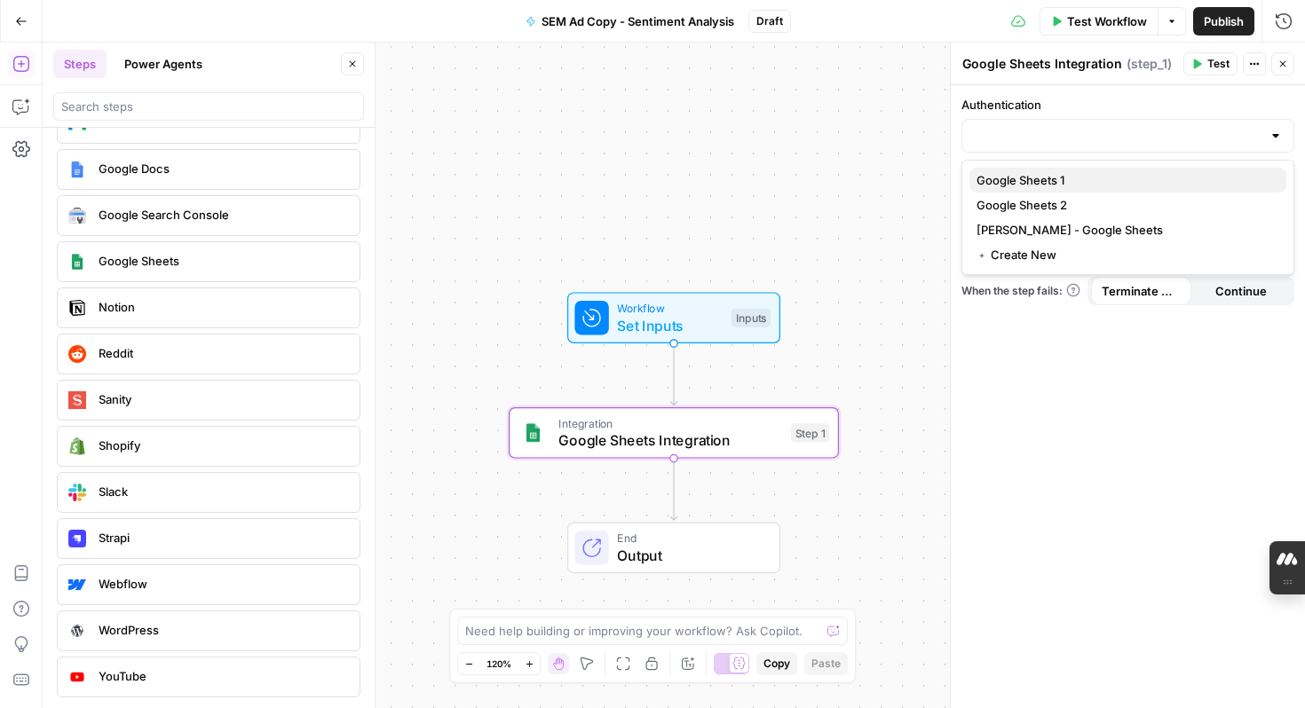
click at [1190, 174] on span "Google Sheets 1" at bounding box center [1124, 180] width 296 height 18
type input "Google Sheets 1"
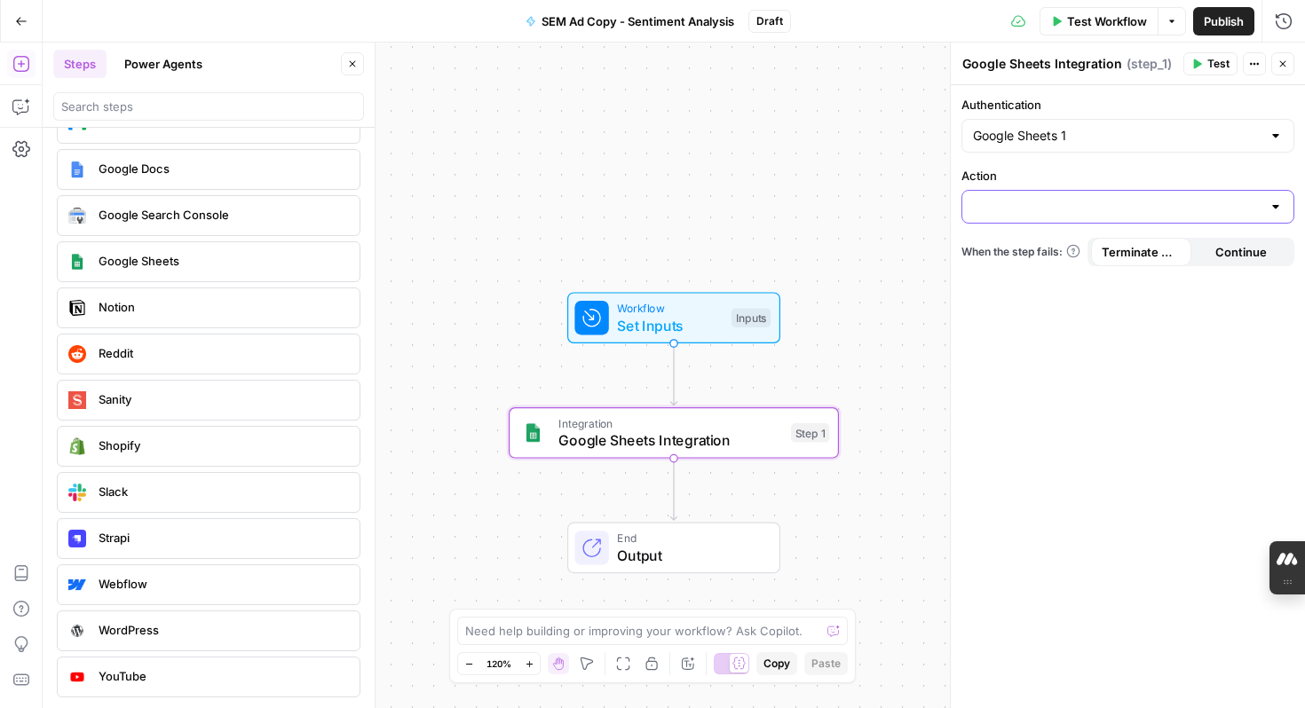
click at [1195, 202] on input "Action" at bounding box center [1117, 207] width 288 height 18
click at [1143, 248] on span "Create Spreadsheet" at bounding box center [1124, 251] width 296 height 18
type input "Create Spreadsheet"
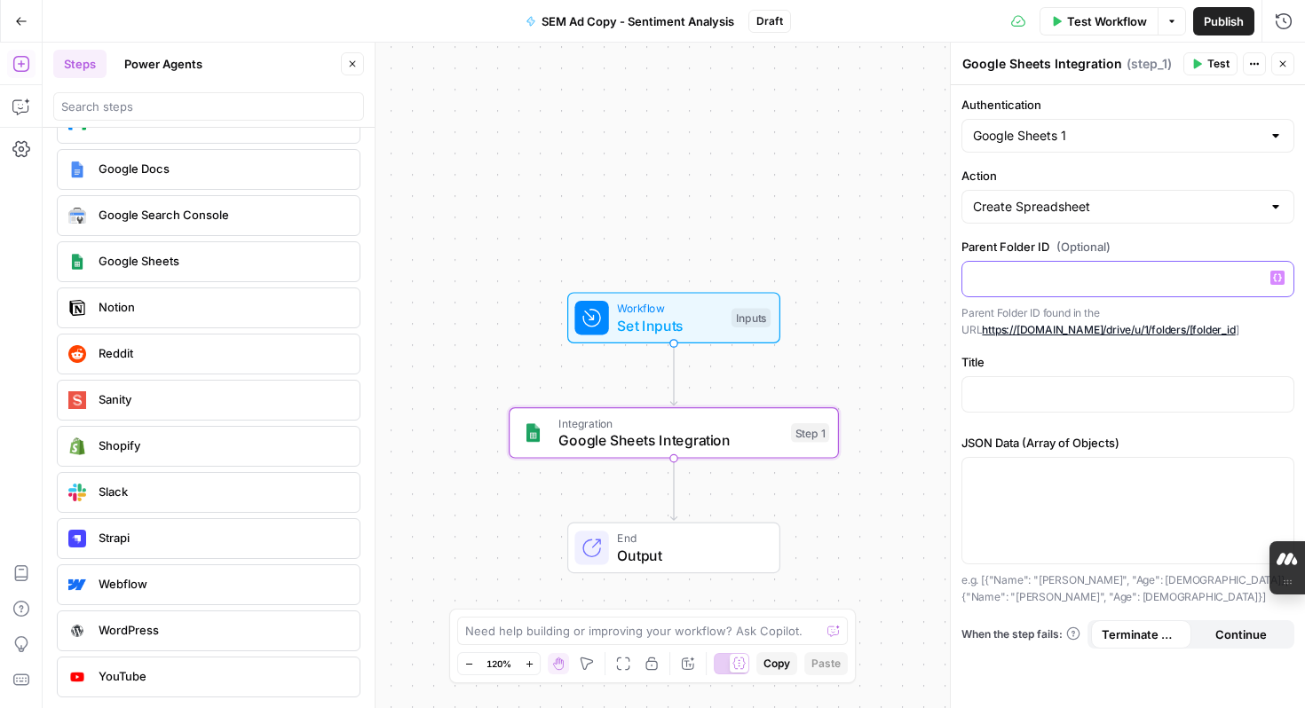
click at [1109, 271] on p at bounding box center [1128, 278] width 310 height 18
click at [1137, 385] on p at bounding box center [1128, 393] width 310 height 18
click at [848, 241] on div "Workflow Set Inputs Inputs Integration Google Sheets Integration Step 1 End Out…" at bounding box center [674, 376] width 1262 height 666
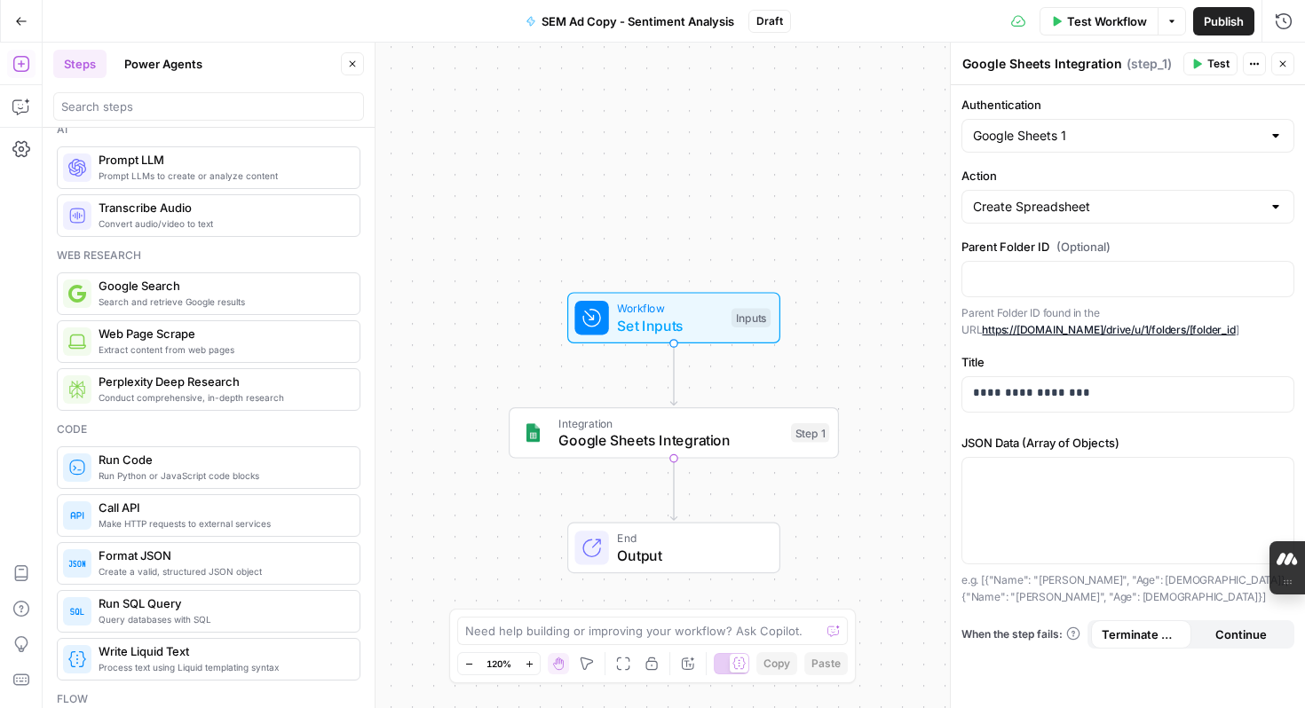
scroll to position [0, 0]
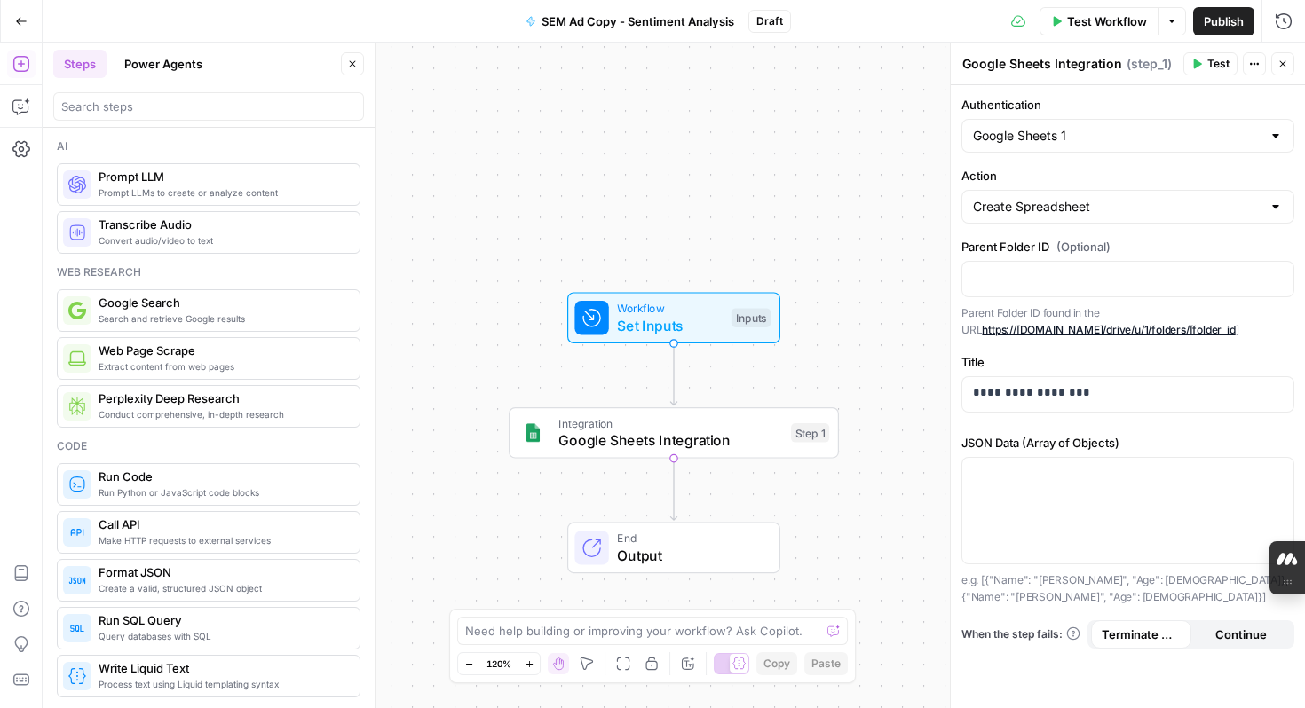
click at [24, 20] on icon "button" at bounding box center [21, 21] width 12 height 12
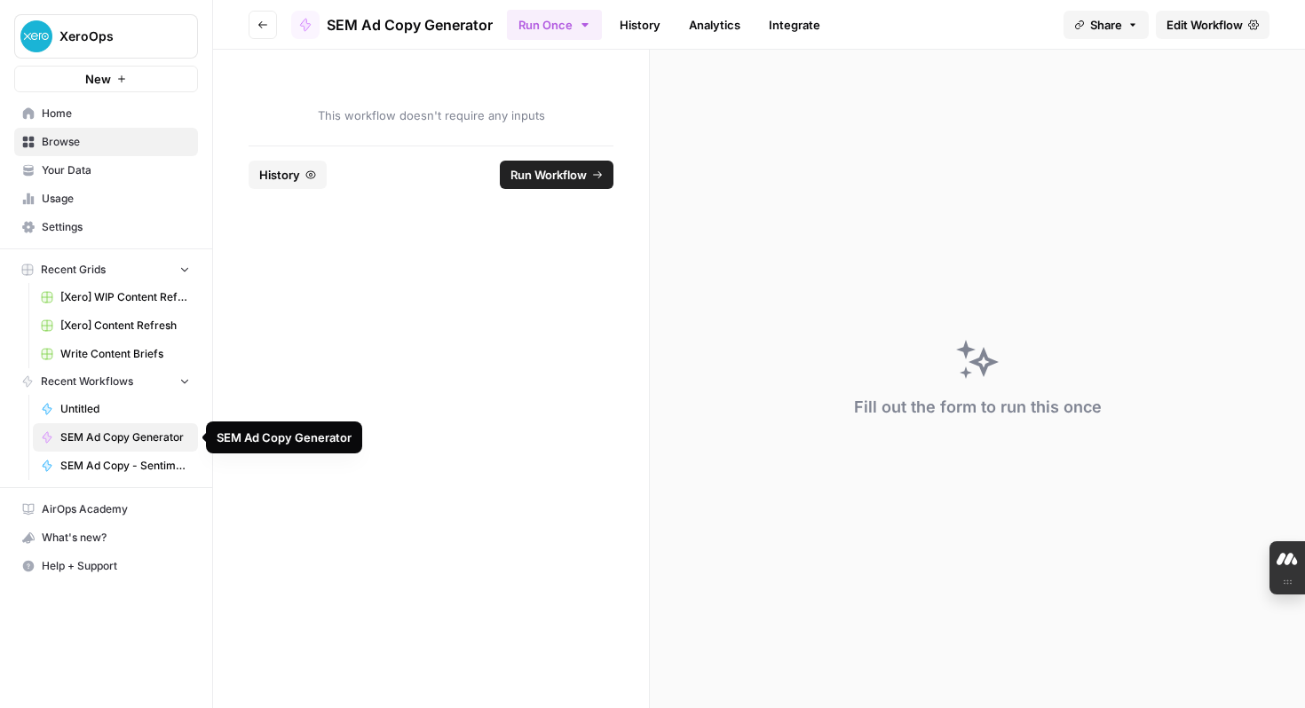
click at [130, 435] on span "SEM Ad Copy Generator" at bounding box center [125, 438] width 130 height 16
click at [1189, 20] on span "Edit Workflow" at bounding box center [1204, 25] width 76 height 18
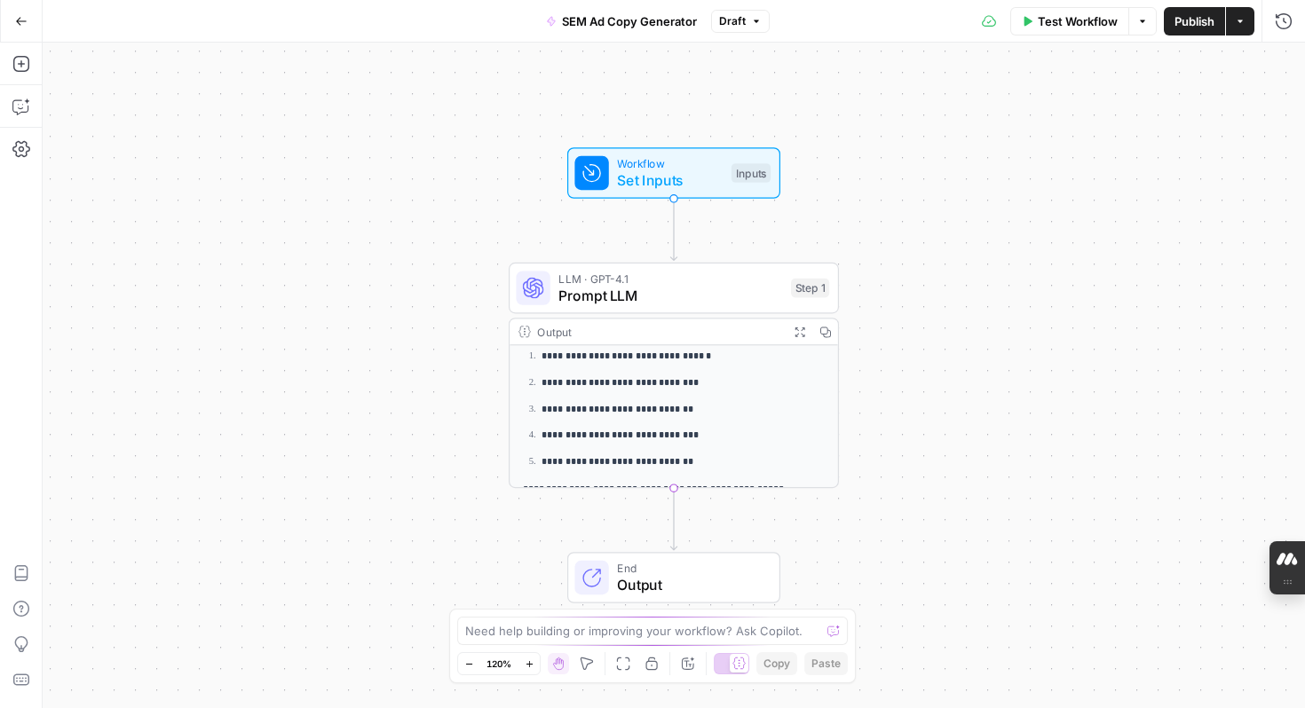
scroll to position [52, 0]
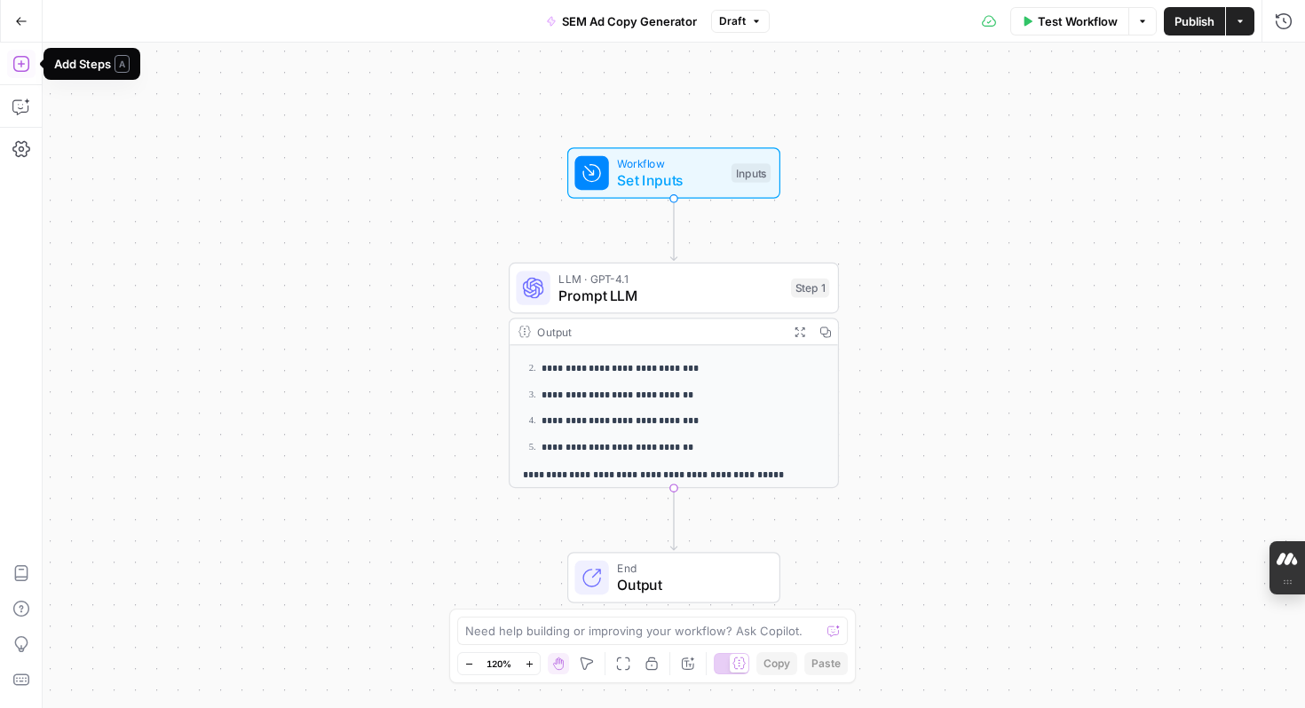
click at [20, 68] on icon "button" at bounding box center [21, 64] width 18 height 18
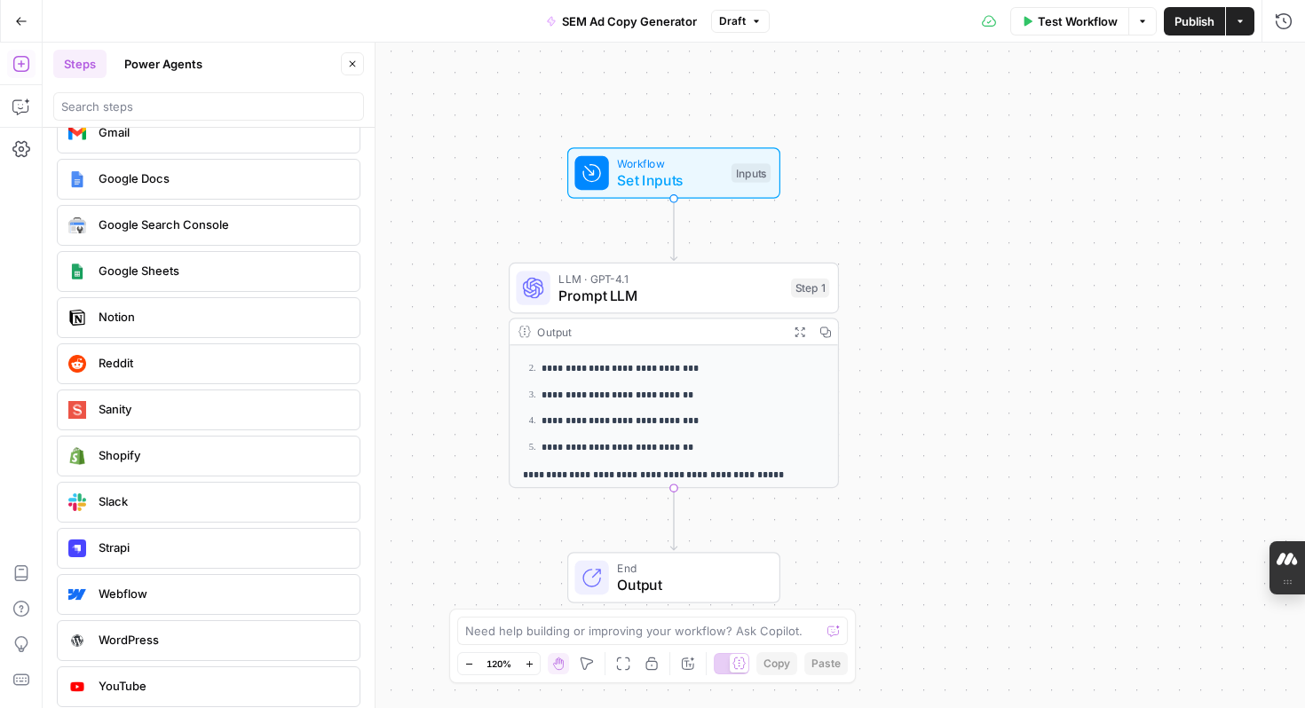
scroll to position [3288, 0]
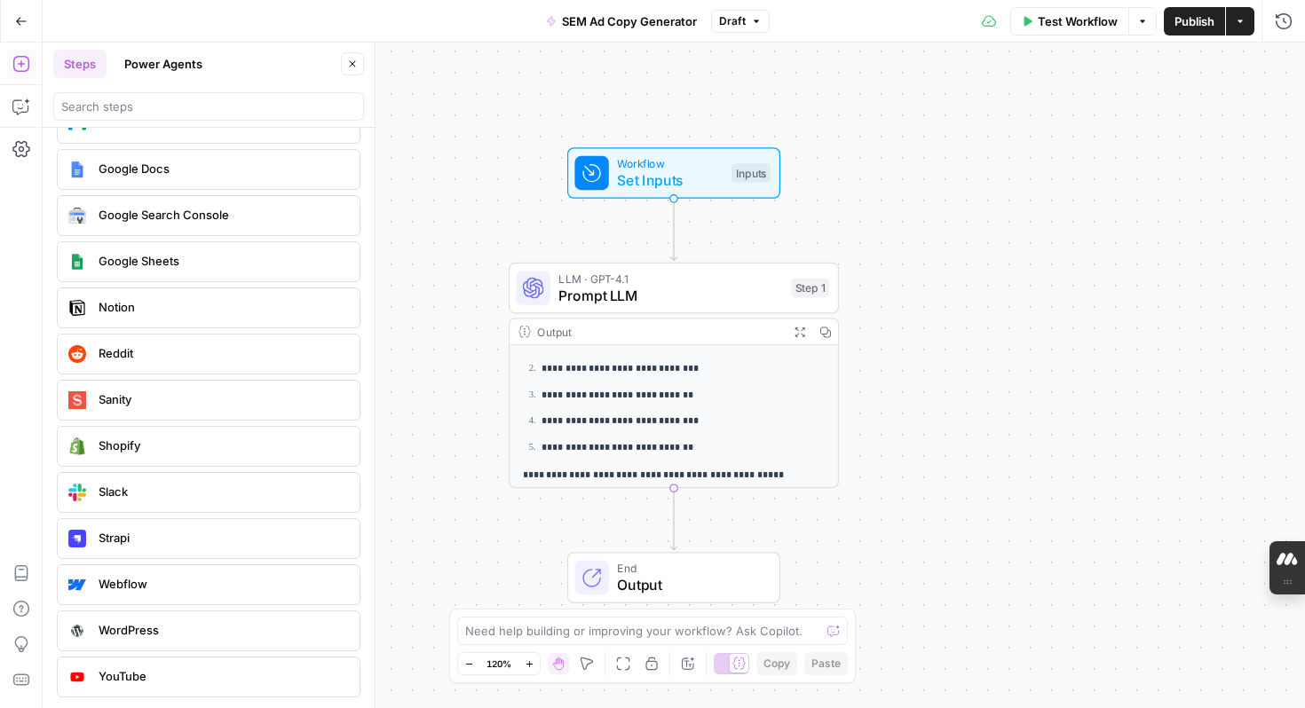
click at [150, 268] on span "Google Sheets" at bounding box center [222, 261] width 247 height 18
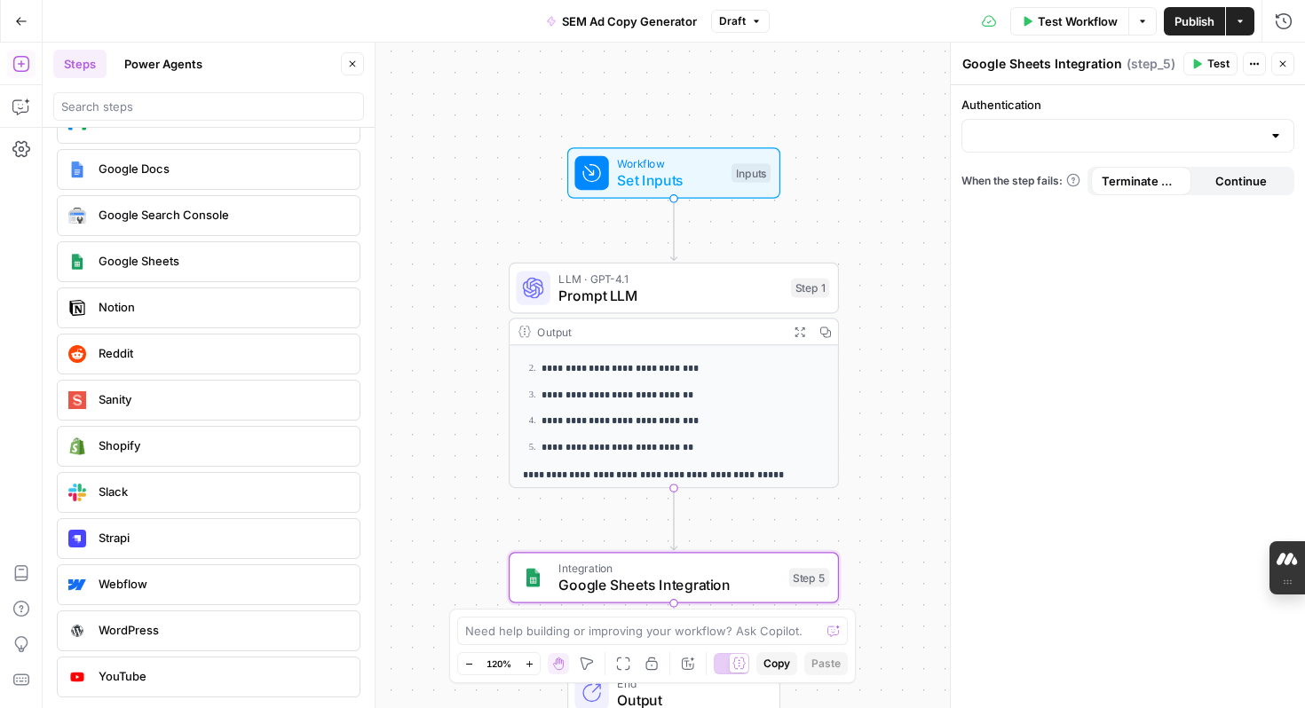
click at [1049, 146] on div at bounding box center [1127, 136] width 333 height 34
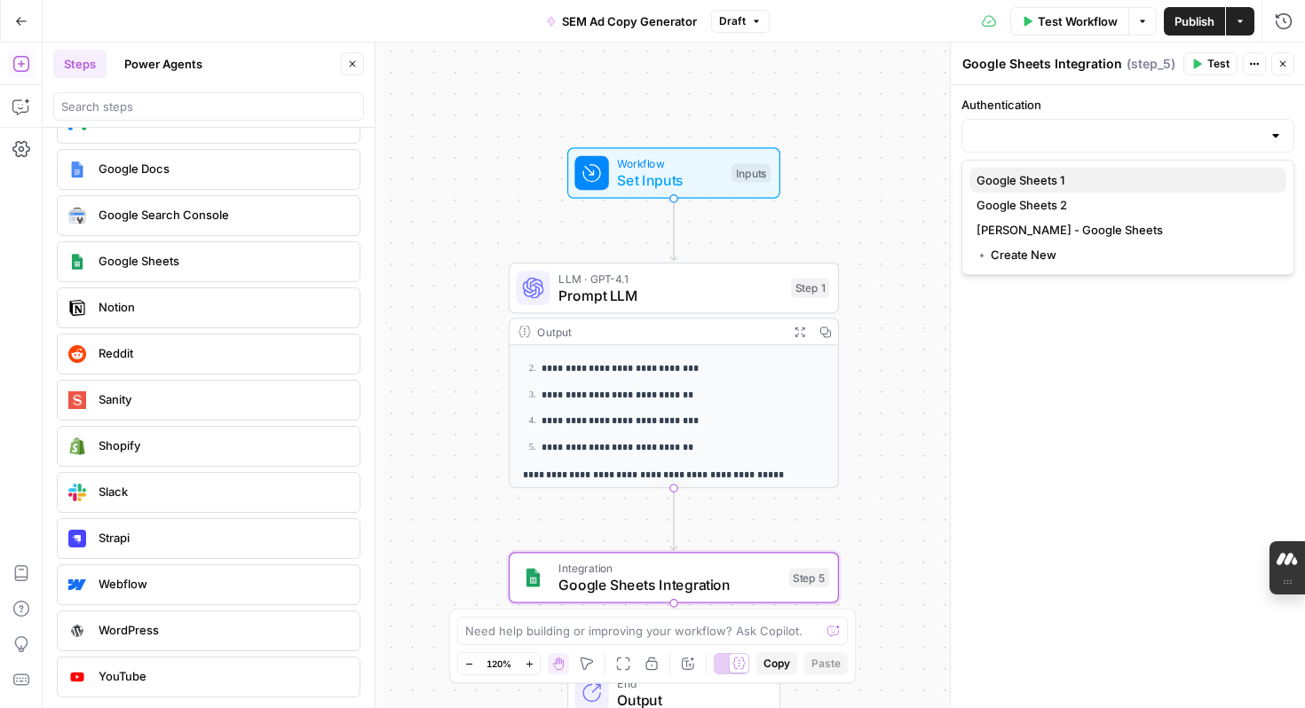
click at [1040, 184] on span "Google Sheets 1" at bounding box center [1124, 180] width 296 height 18
type input "Google Sheets 1"
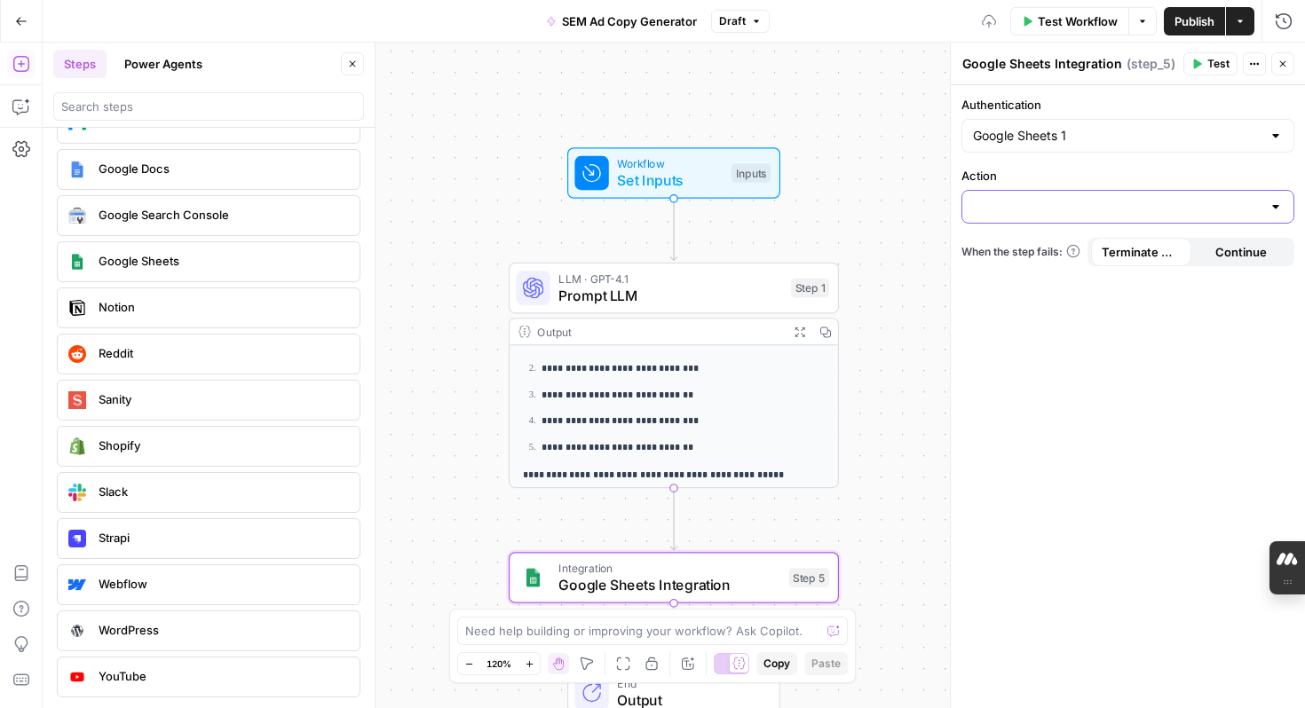
click at [1039, 202] on input "Action" at bounding box center [1117, 207] width 288 height 18
click at [1031, 249] on span "Create Spreadsheet" at bounding box center [1124, 251] width 296 height 18
type input "Create Spreadsheet"
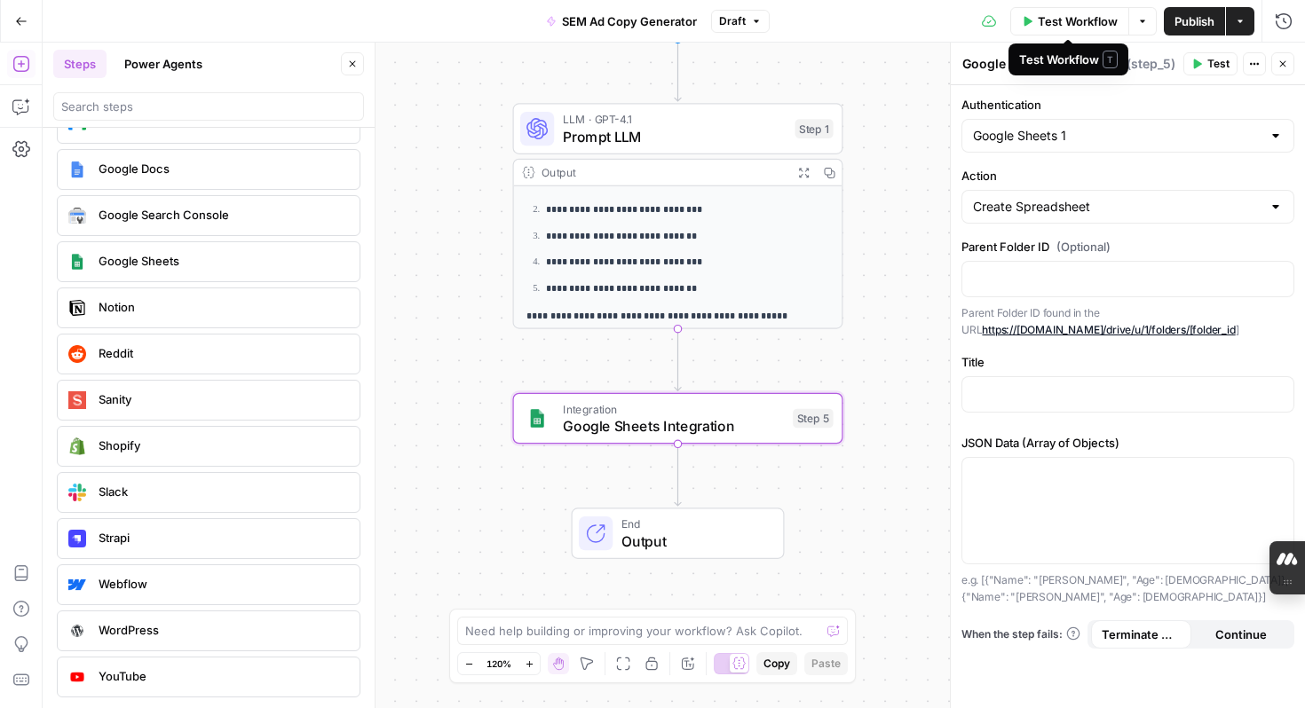
click at [1041, 25] on span "Test Workflow" at bounding box center [1078, 21] width 80 height 18
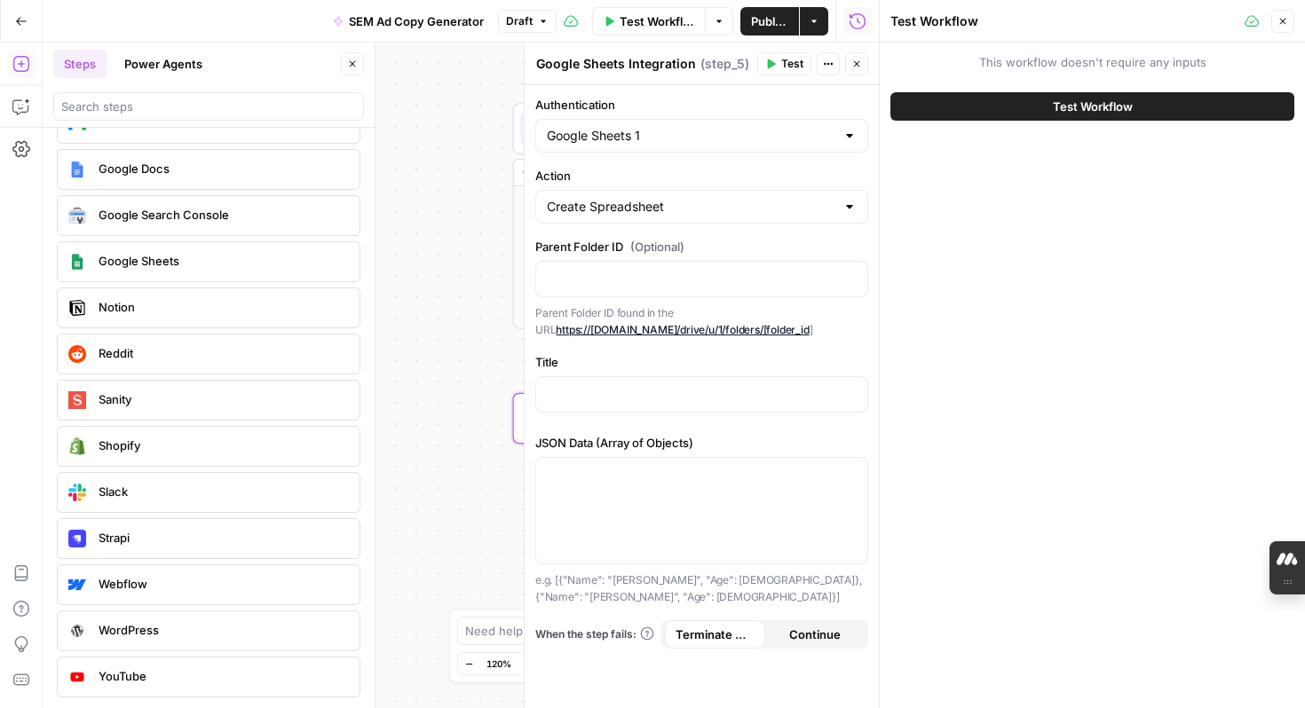
click at [1005, 106] on button "Test Workflow" at bounding box center [1092, 106] width 404 height 28
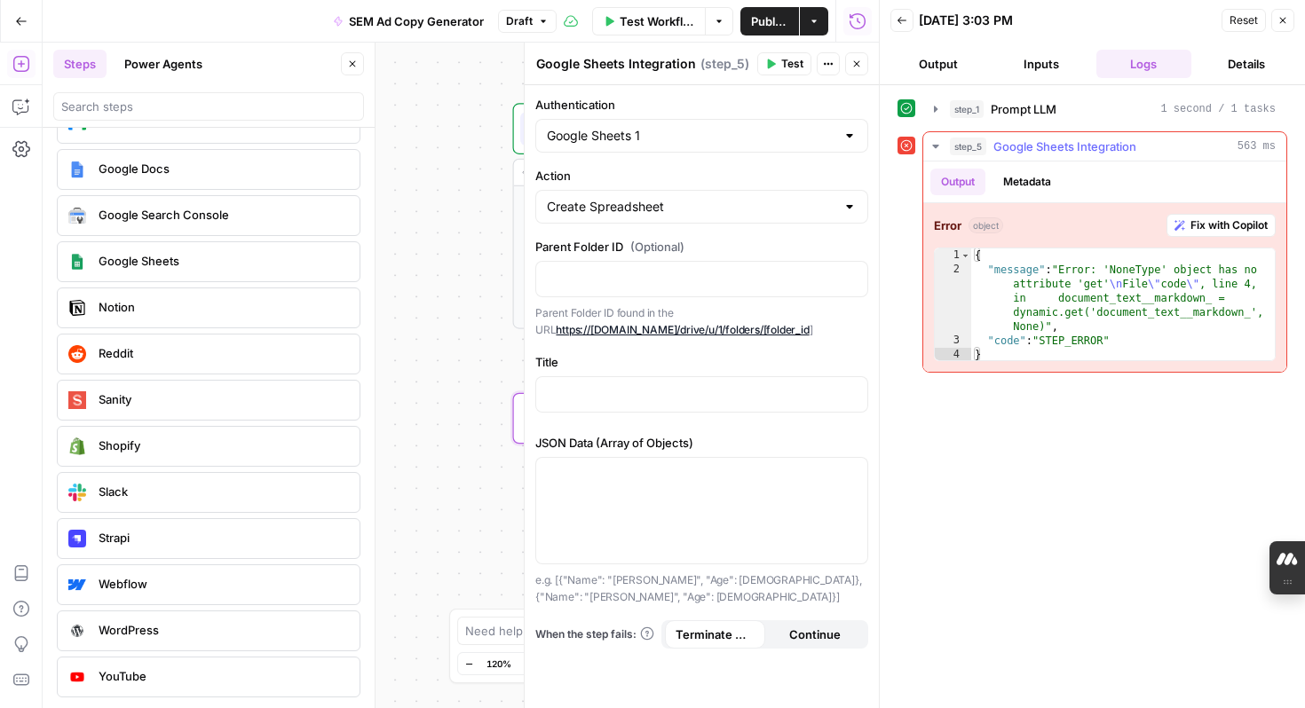
click at [1212, 225] on span "Fix with Copilot" at bounding box center [1228, 225] width 77 height 16
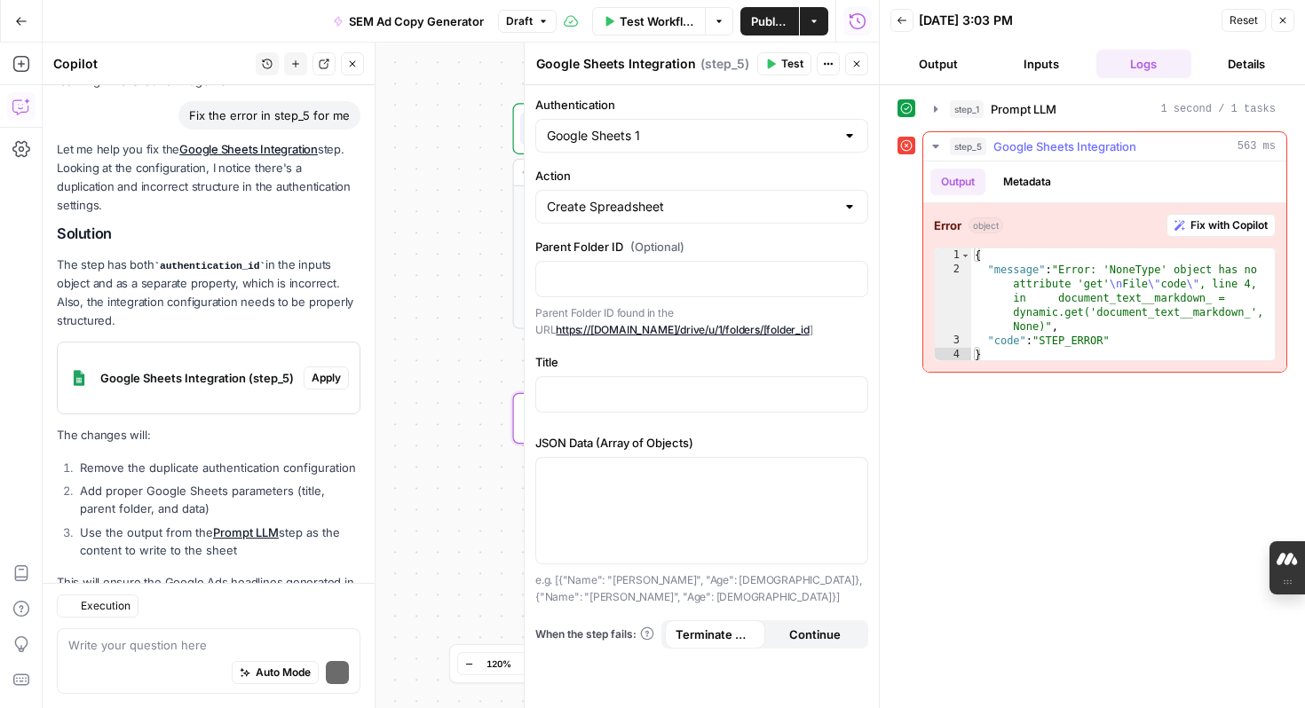
scroll to position [178, 0]
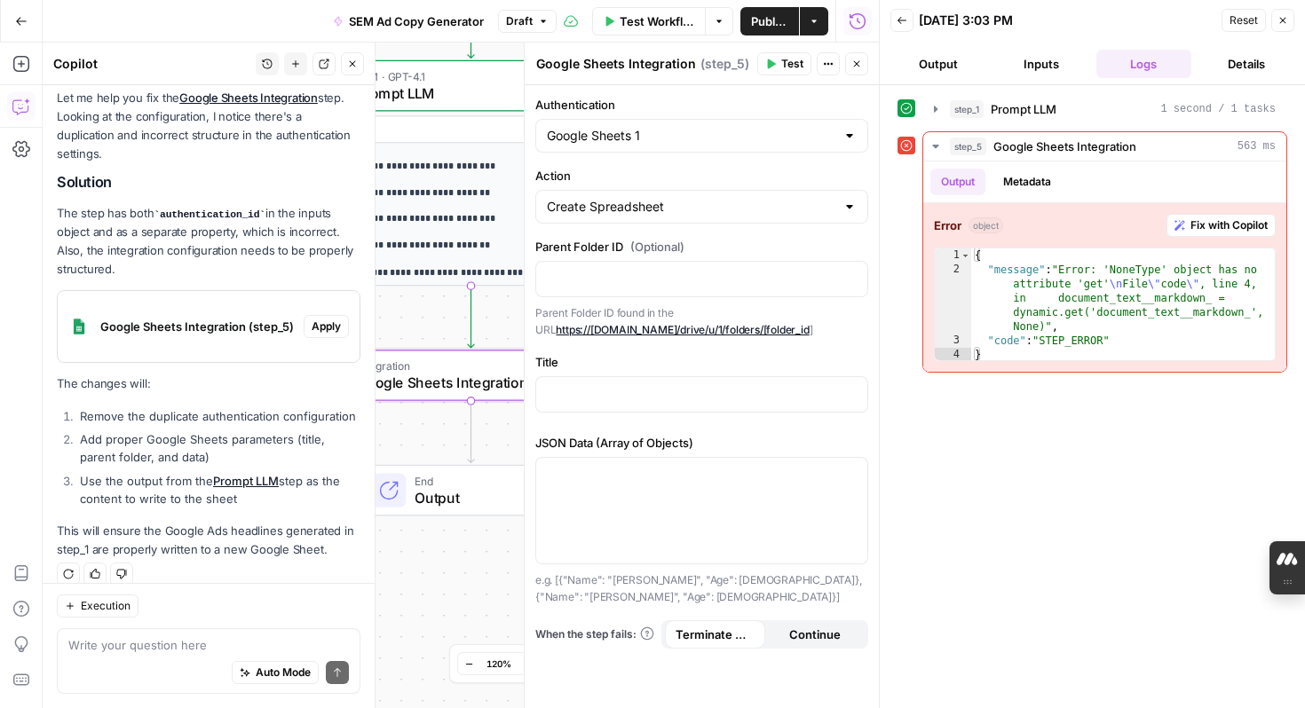
click at [336, 319] on span "Apply" at bounding box center [326, 327] width 29 height 16
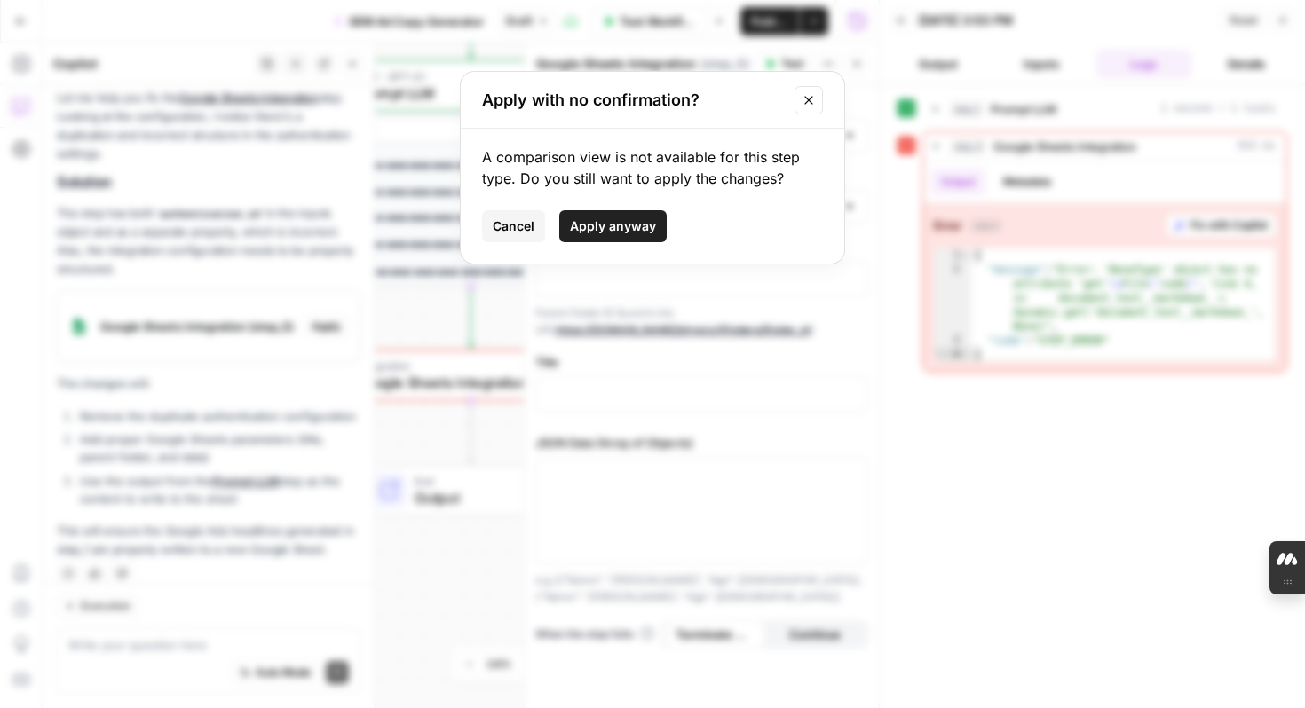
click at [612, 230] on span "Apply anyway" at bounding box center [613, 226] width 86 height 18
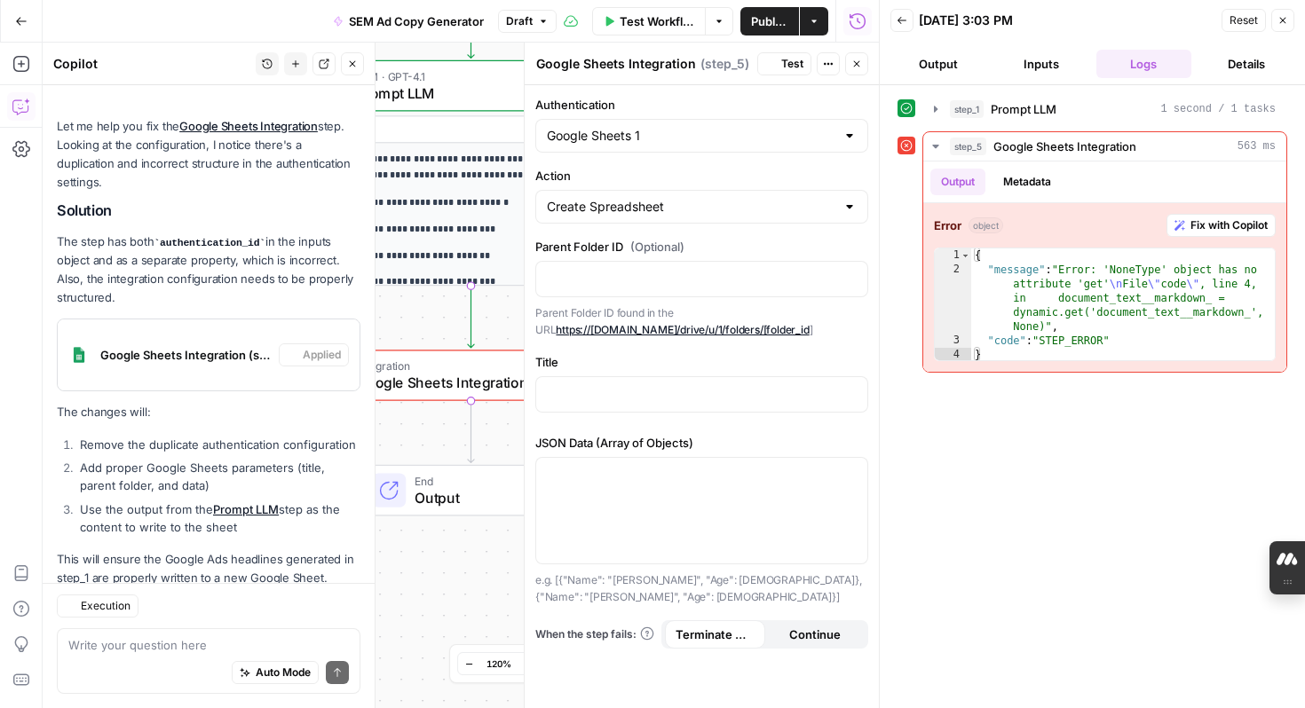
scroll to position [206, 0]
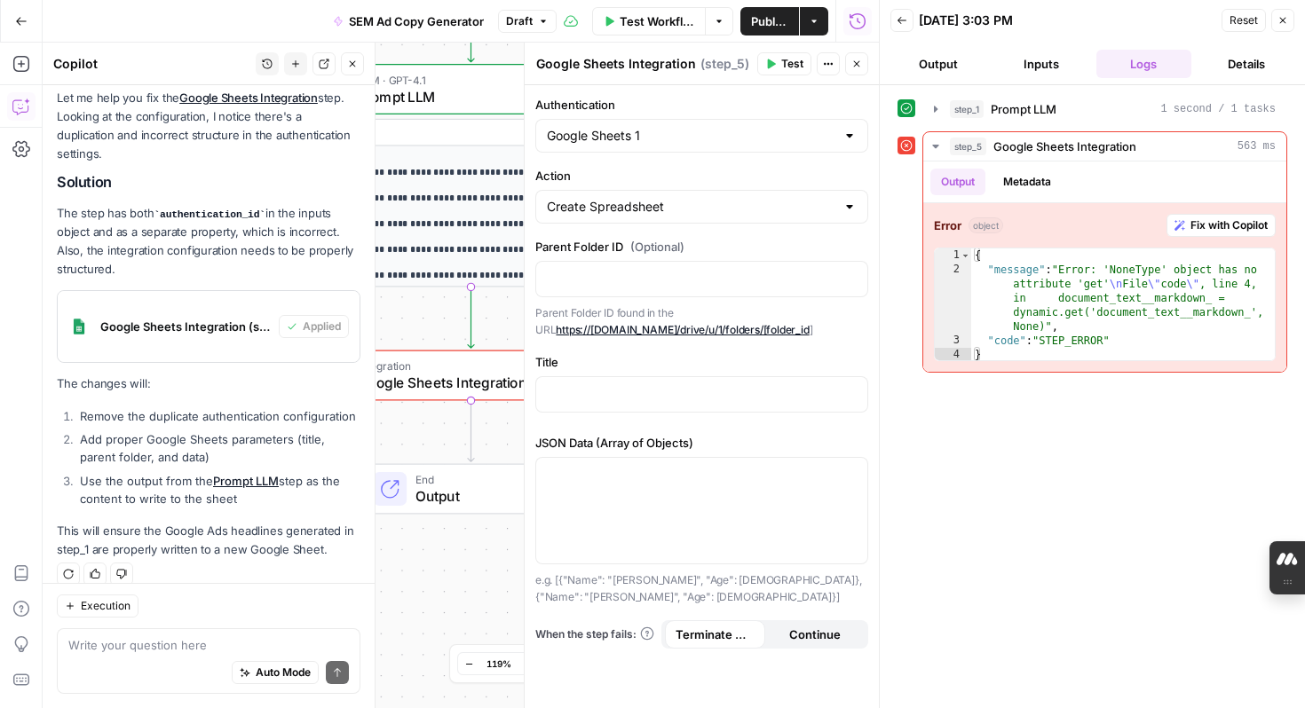
click at [1105, 479] on div "step_1 Prompt LLM 1 second / 1 tasks step_5 Google Sheets Integration 563 ms Ou…" at bounding box center [1092, 396] width 390 height 605
click at [902, 23] on icon "button" at bounding box center [902, 20] width 11 height 11
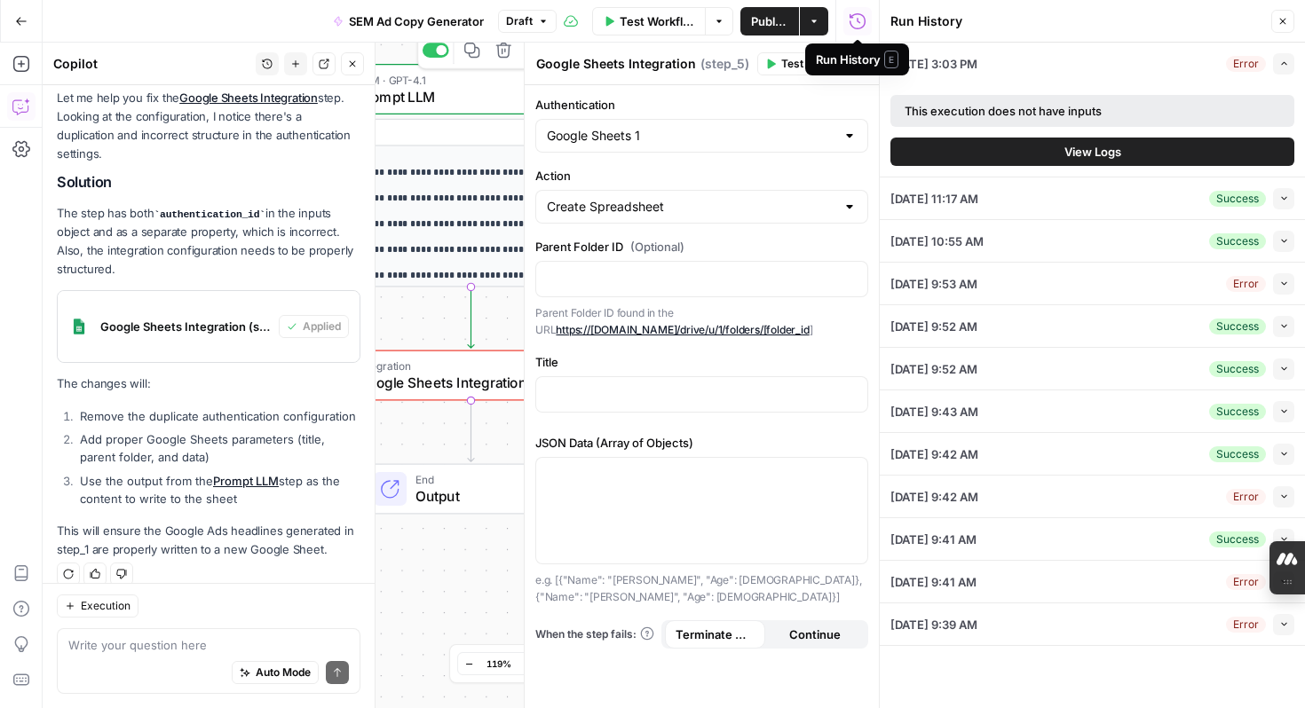
click at [486, 98] on span "Prompt LLM" at bounding box center [467, 96] width 221 height 21
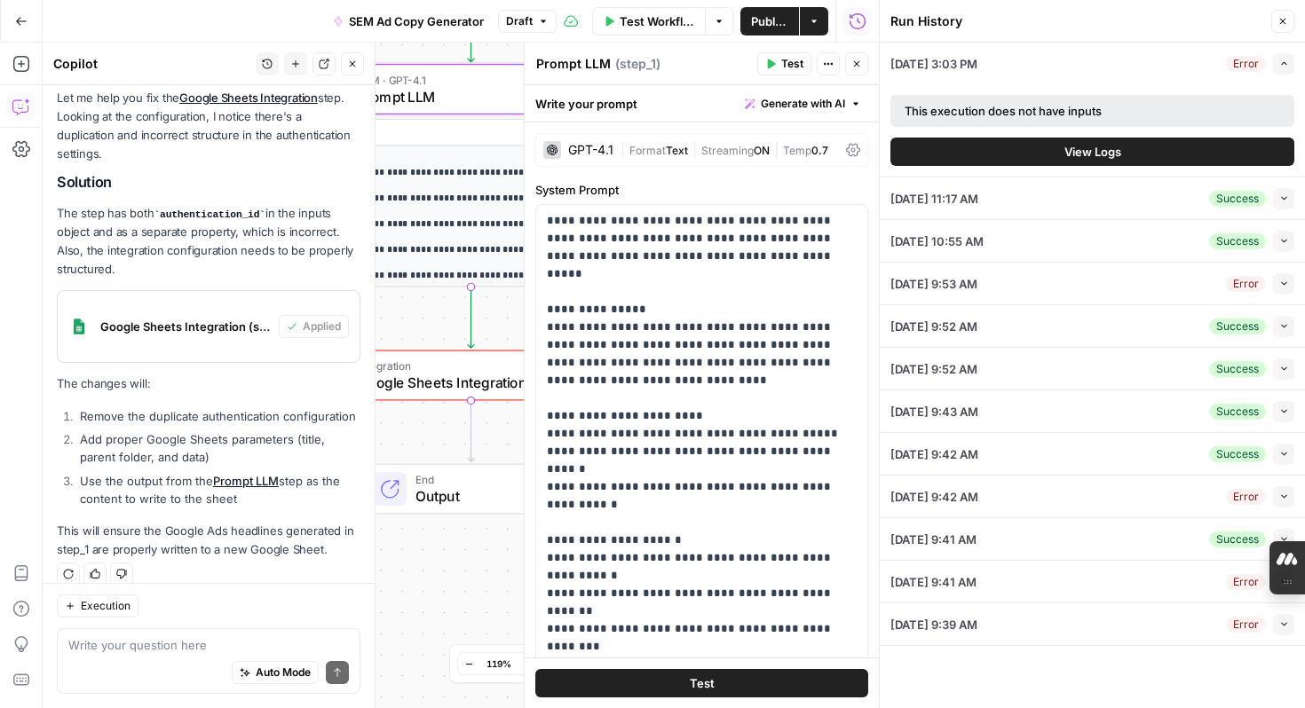
click at [712, 684] on span "Test" at bounding box center [702, 684] width 25 height 18
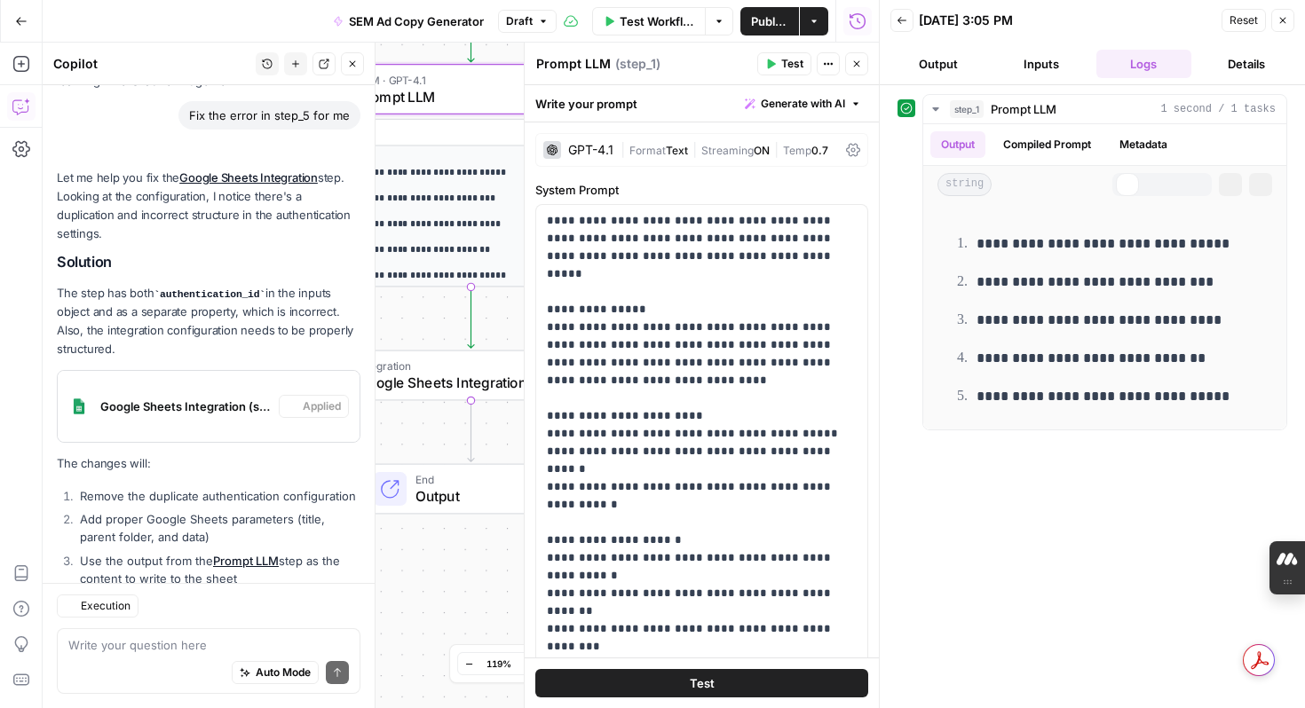
scroll to position [206, 0]
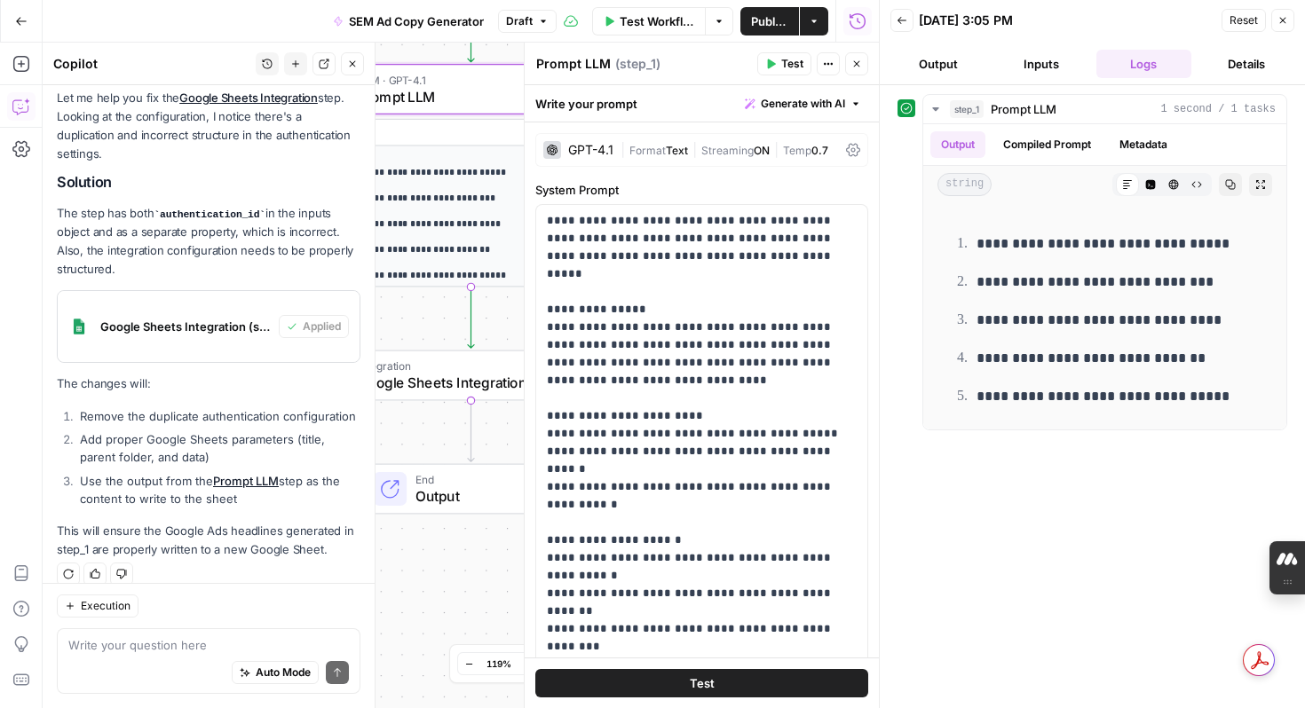
click at [425, 553] on div "**********" at bounding box center [461, 376] width 836 height 666
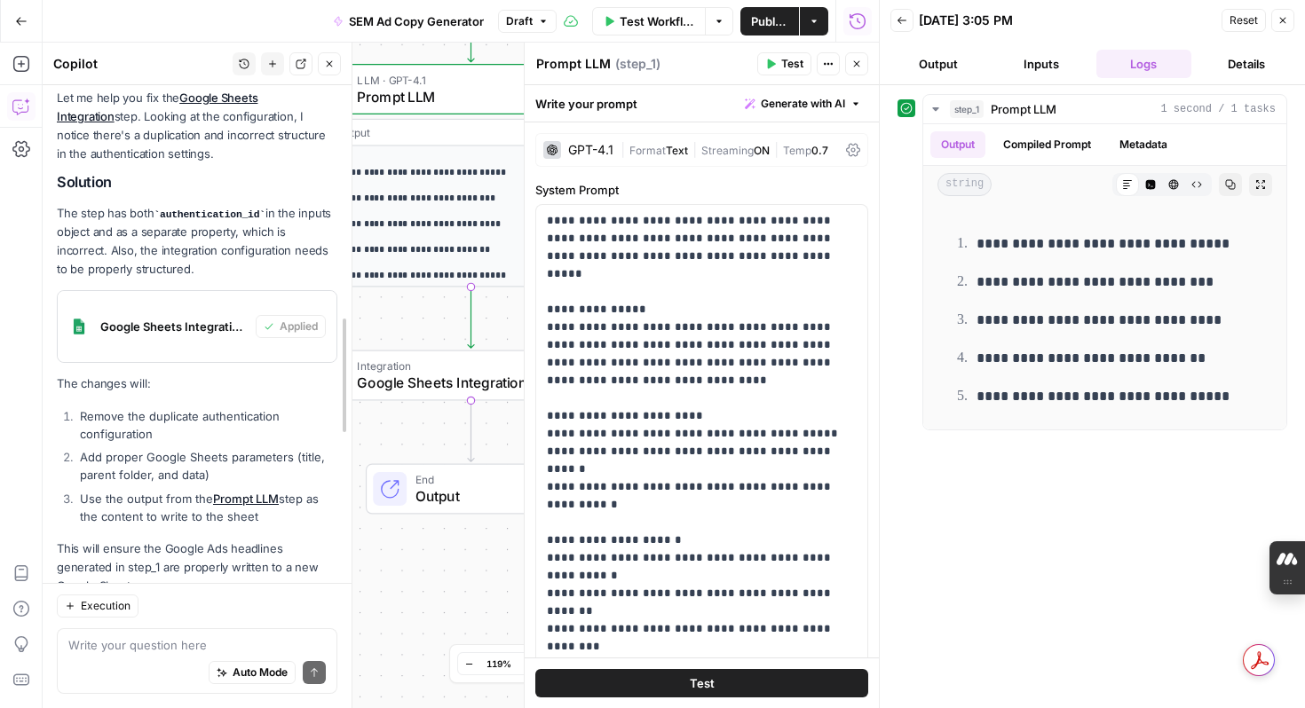
drag, startPoint x: 372, startPoint y: 239, endPoint x: 347, endPoint y: 247, distance: 26.1
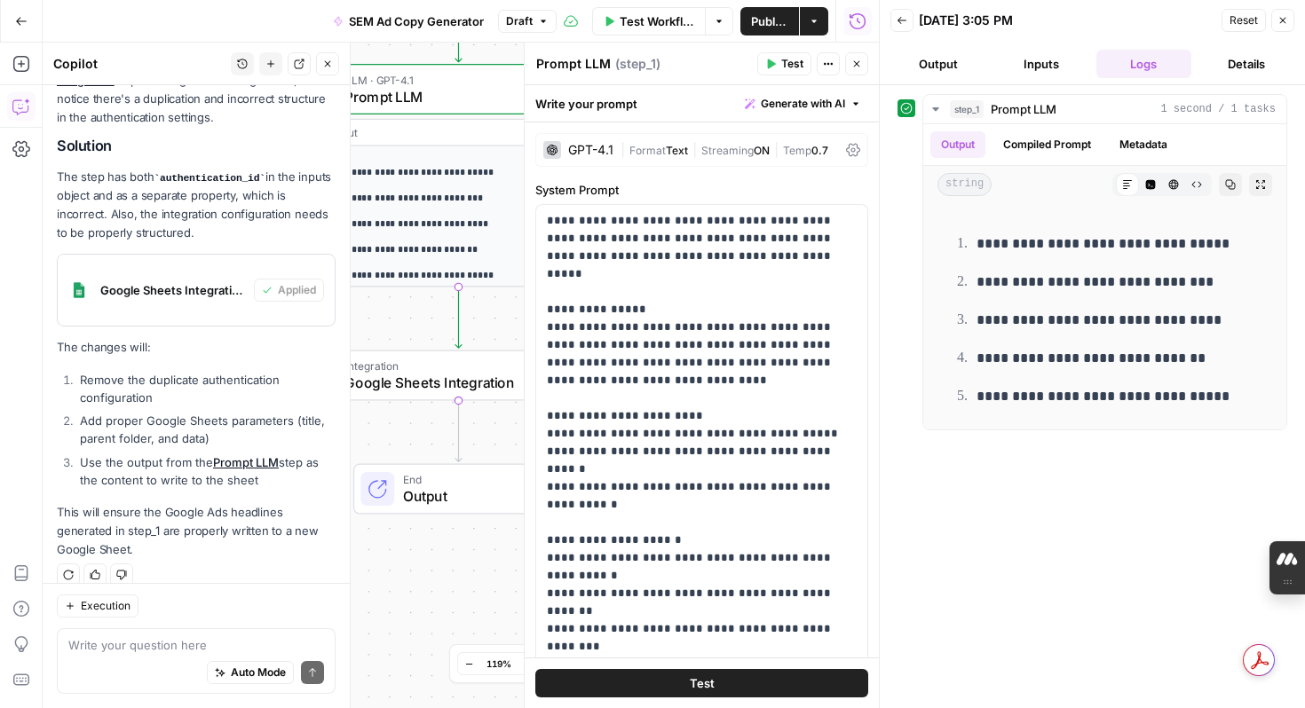
click at [106, 609] on span "Execution" at bounding box center [106, 606] width 50 height 16
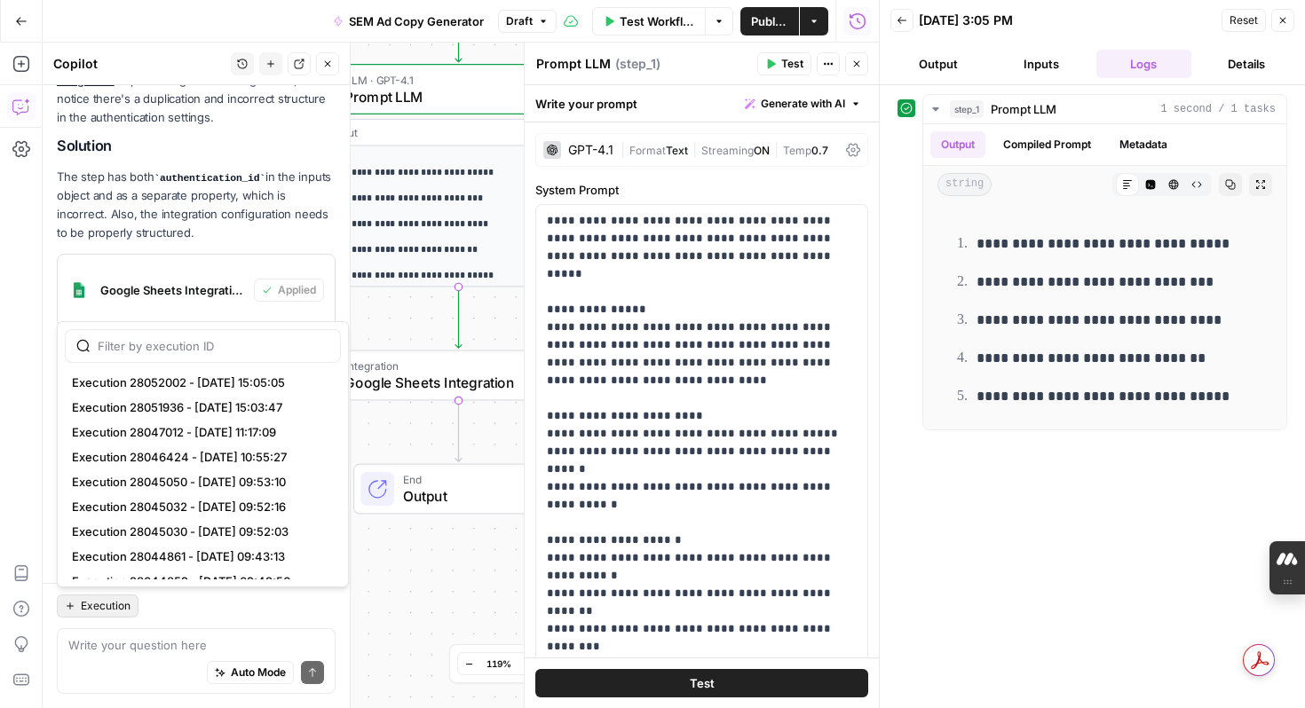
click at [436, 629] on div "**********" at bounding box center [461, 376] width 836 height 666
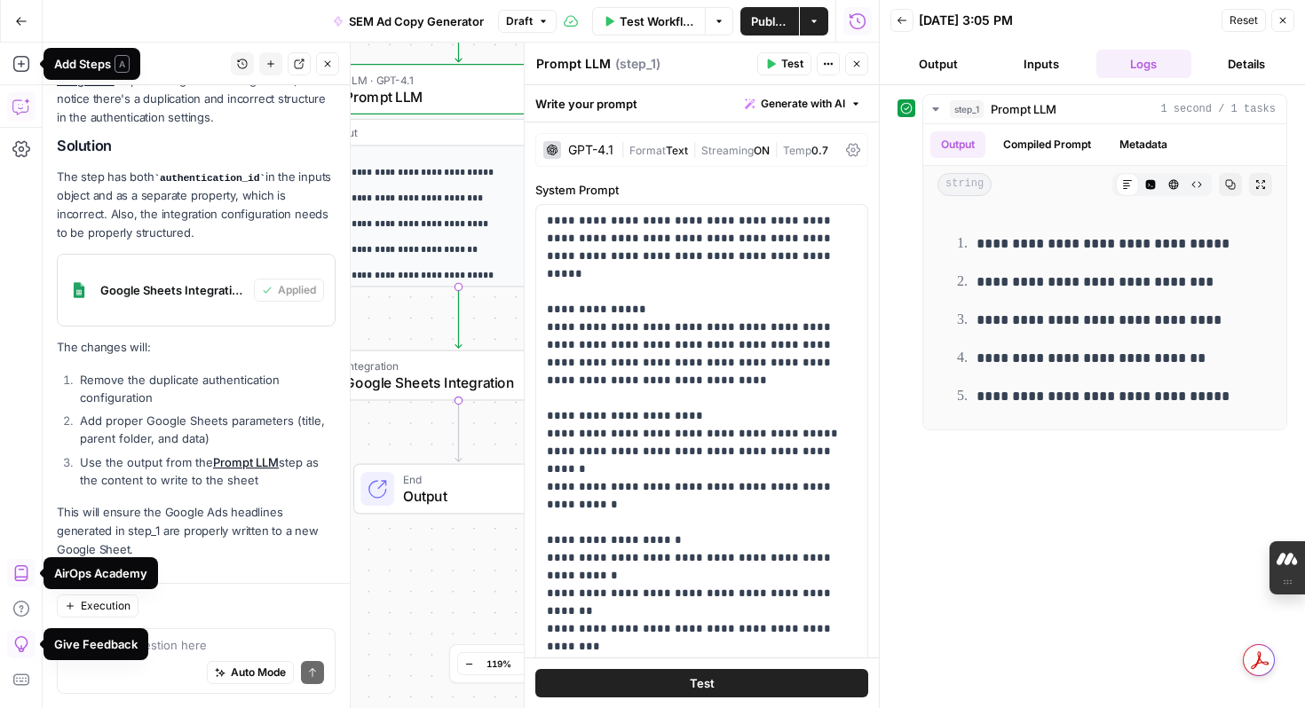
click at [23, 17] on icon "button" at bounding box center [21, 21] width 12 height 12
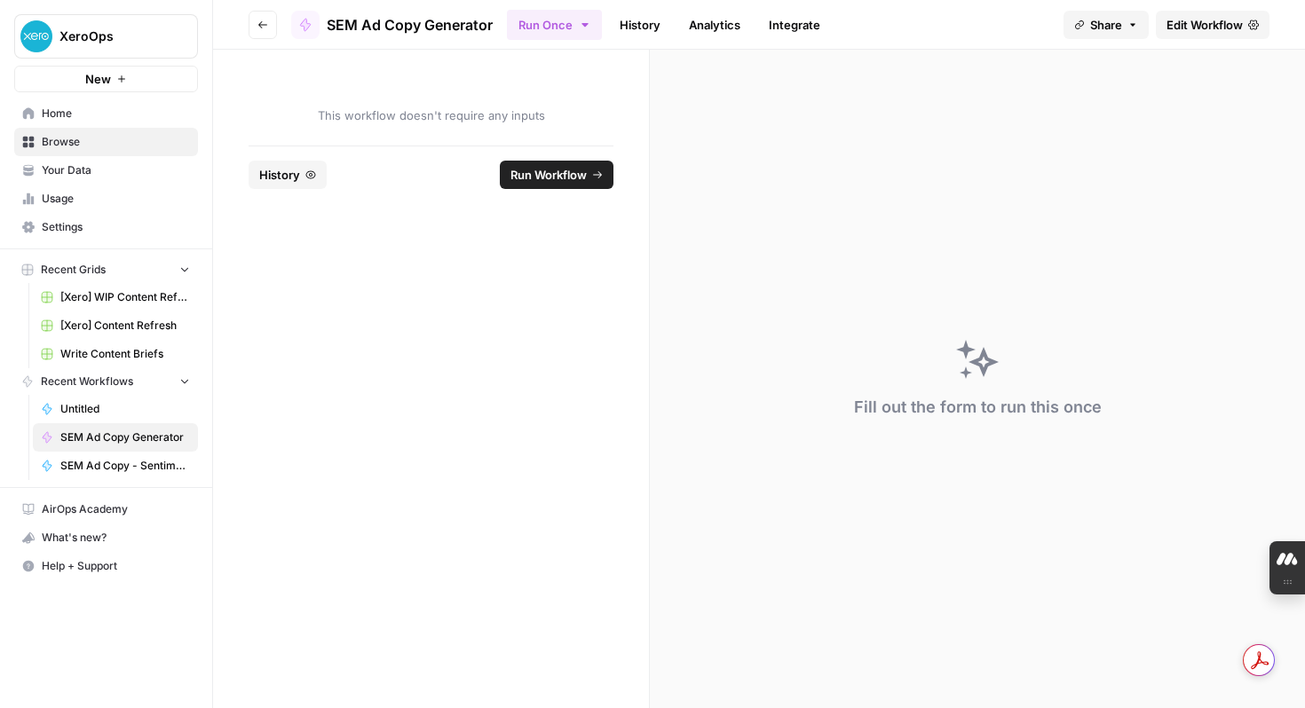
click at [556, 173] on span "Run Workflow" at bounding box center [548, 175] width 76 height 18
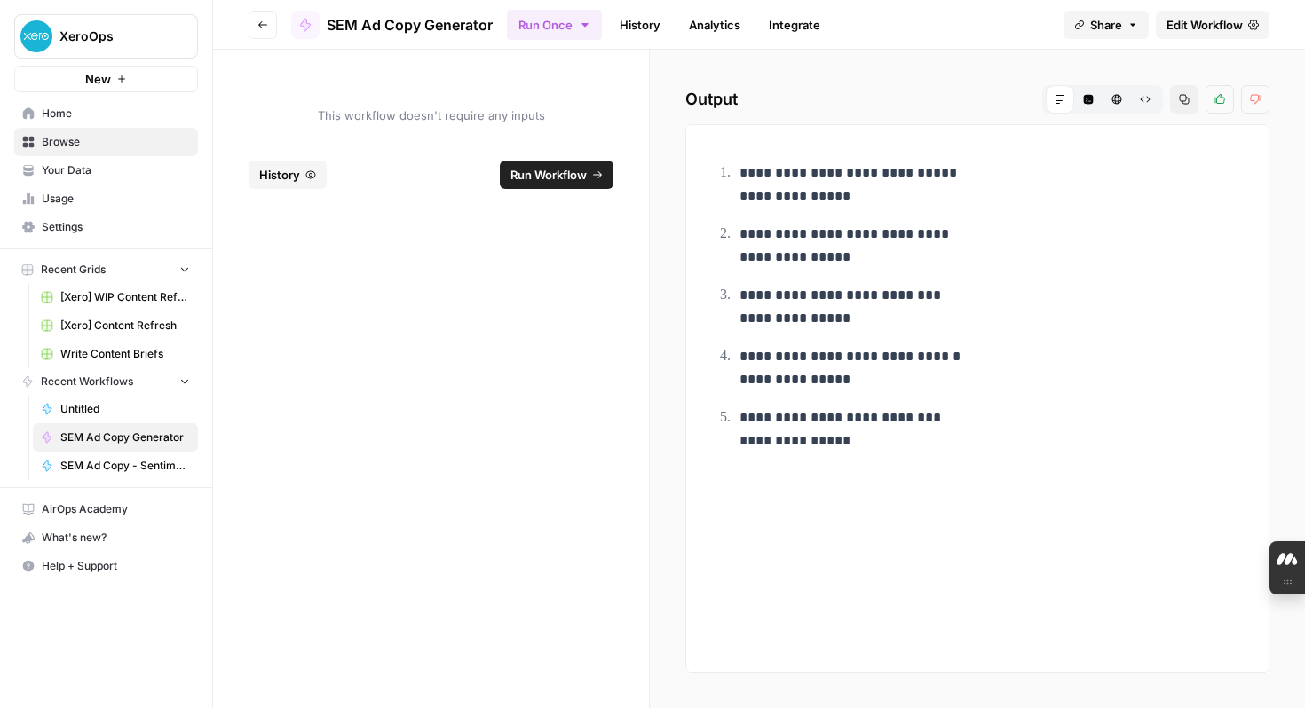
click at [1195, 27] on span "Edit Workflow" at bounding box center [1204, 25] width 76 height 18
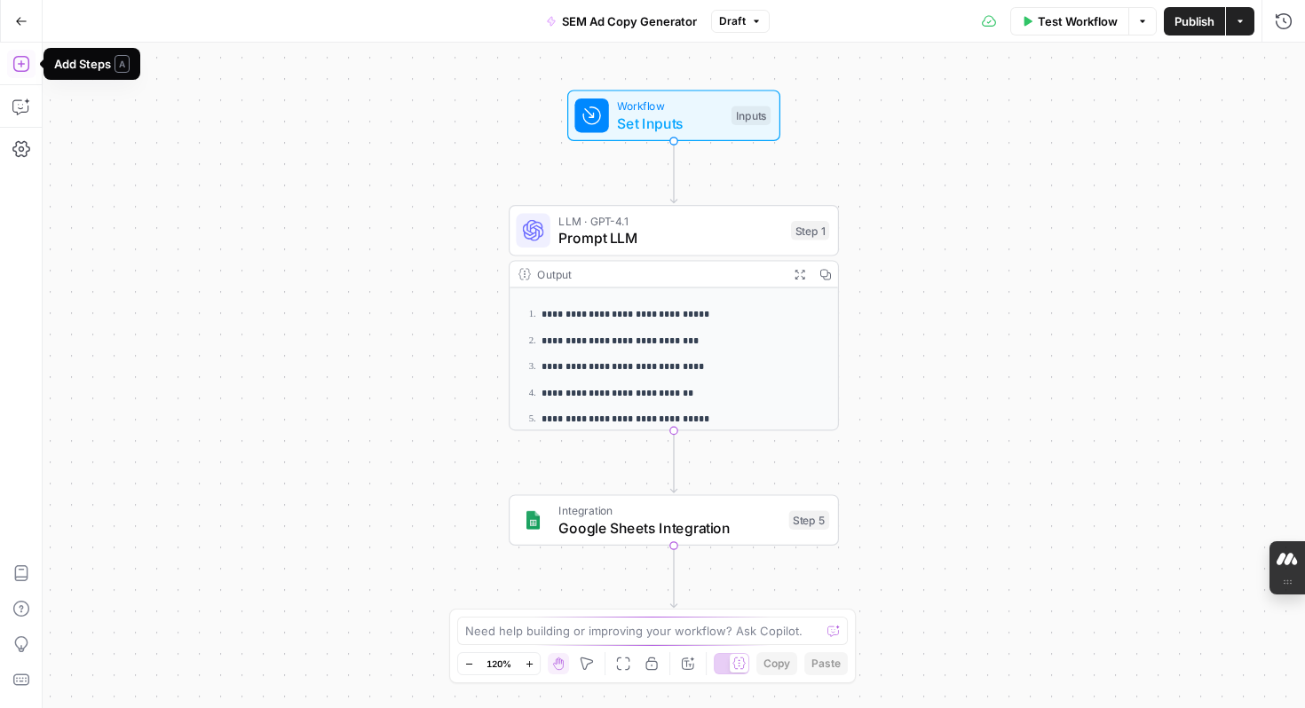
click at [20, 61] on icon "button" at bounding box center [21, 64] width 18 height 18
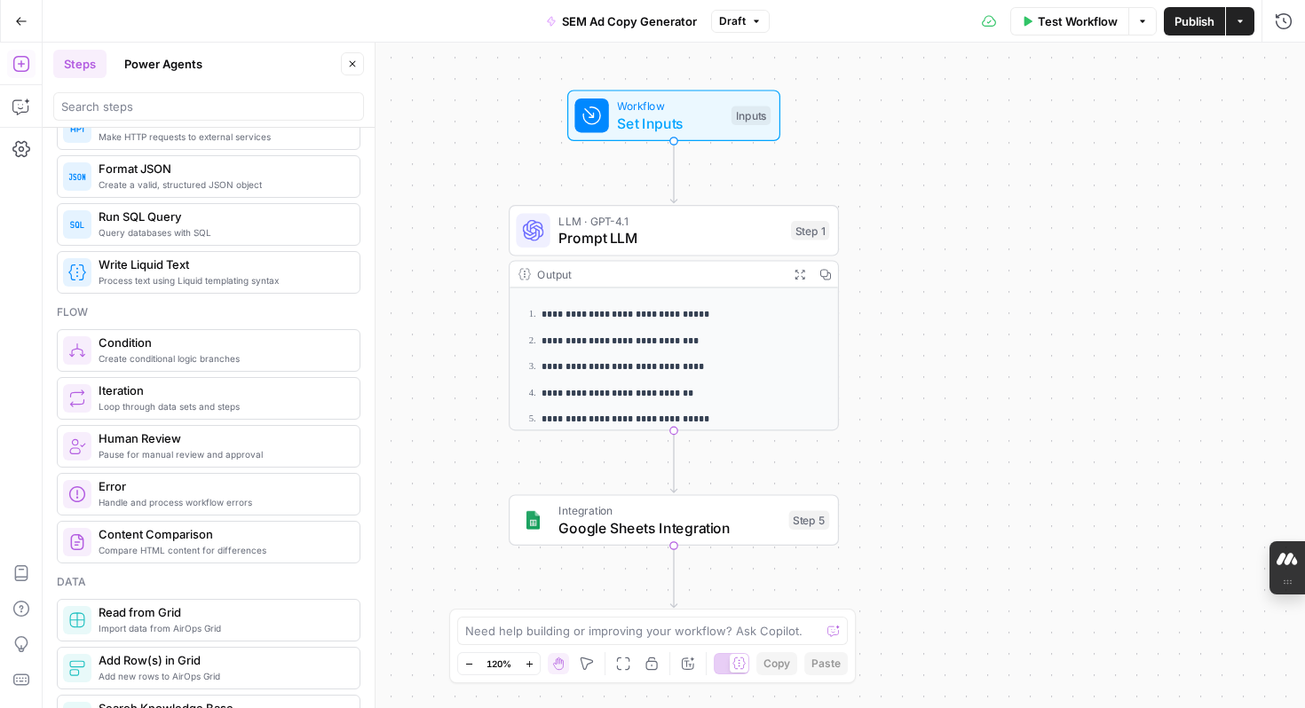
scroll to position [407, 0]
click at [194, 442] on span "Human Review" at bounding box center [222, 436] width 247 height 18
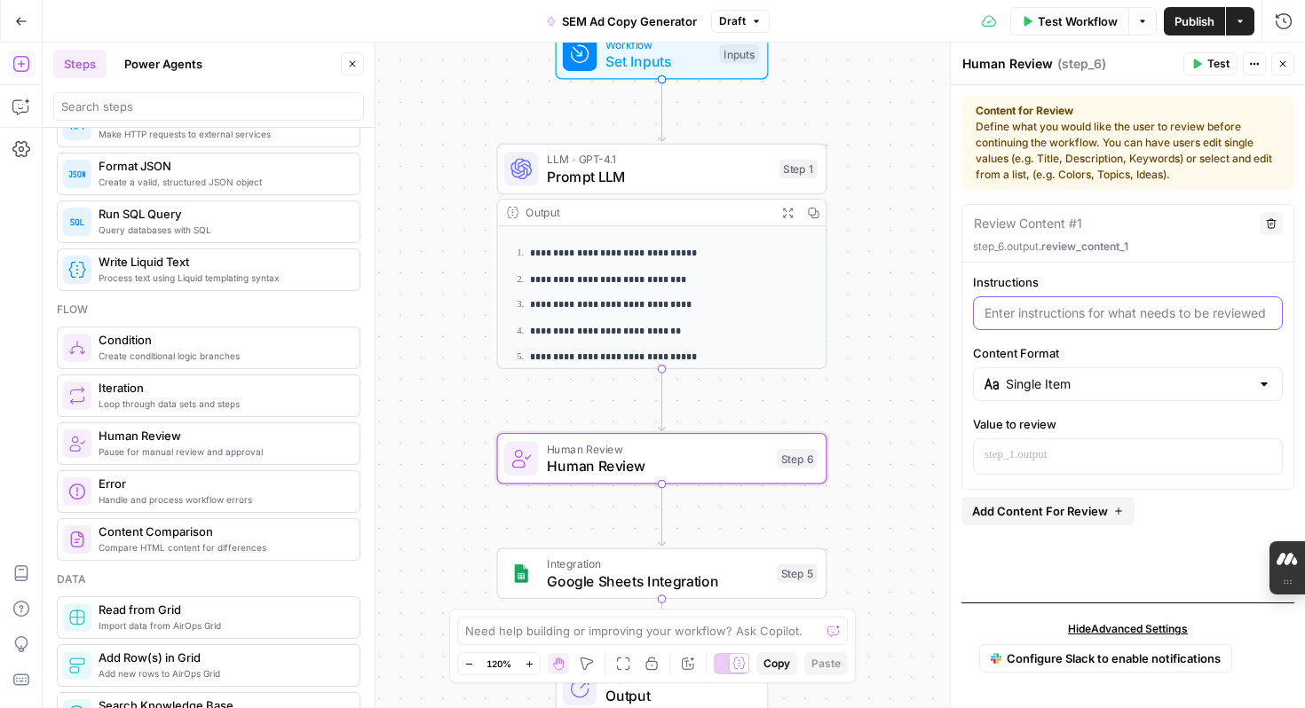
click at [1038, 316] on input "Instructions" at bounding box center [1127, 313] width 287 height 18
click at [1251, 64] on icon "button" at bounding box center [1251, 64] width 3 height 3
click at [1174, 406] on div "Instructions Content Format Single Item Value to review" at bounding box center [1127, 374] width 331 height 202
click at [1116, 388] on input "Content Format" at bounding box center [1128, 384] width 244 height 18
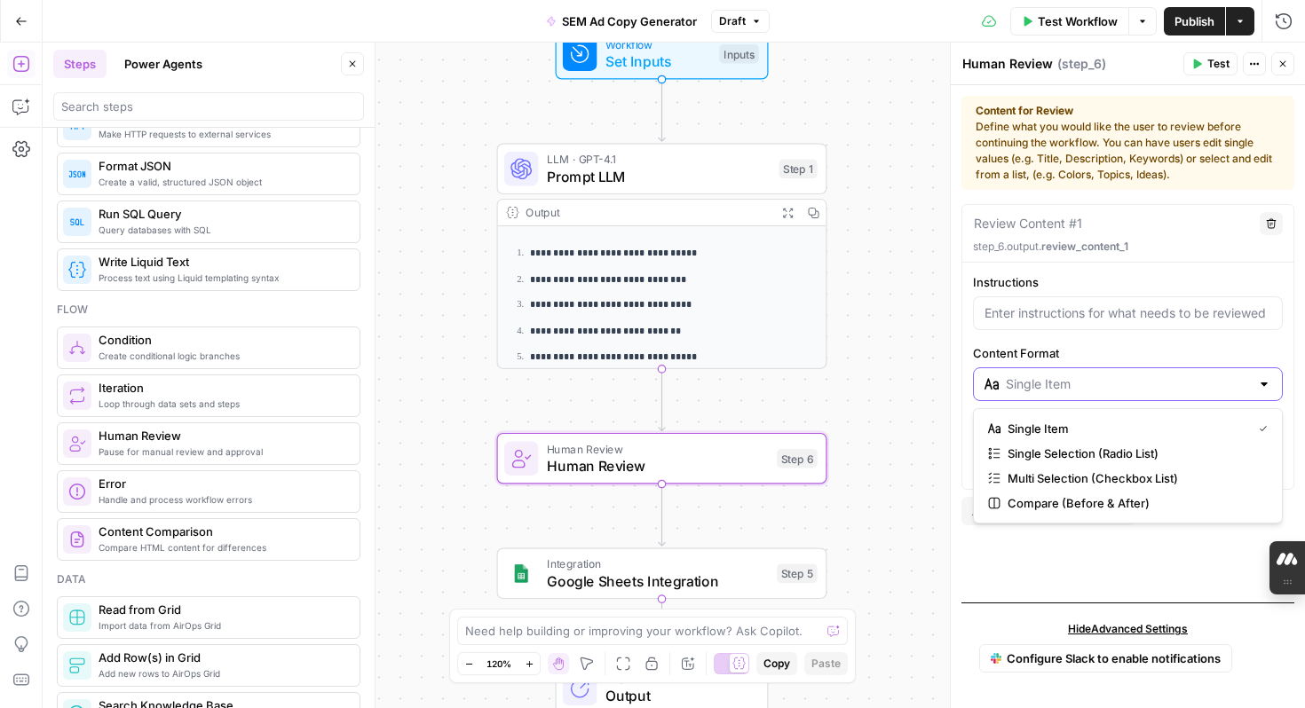
click at [1116, 388] on input "Content Format" at bounding box center [1128, 384] width 244 height 18
type input "Single Item"
click at [1088, 560] on div "Review Content #1 Delete step_6.output. review_content_1 Instructions Content F…" at bounding box center [1127, 396] width 333 height 384
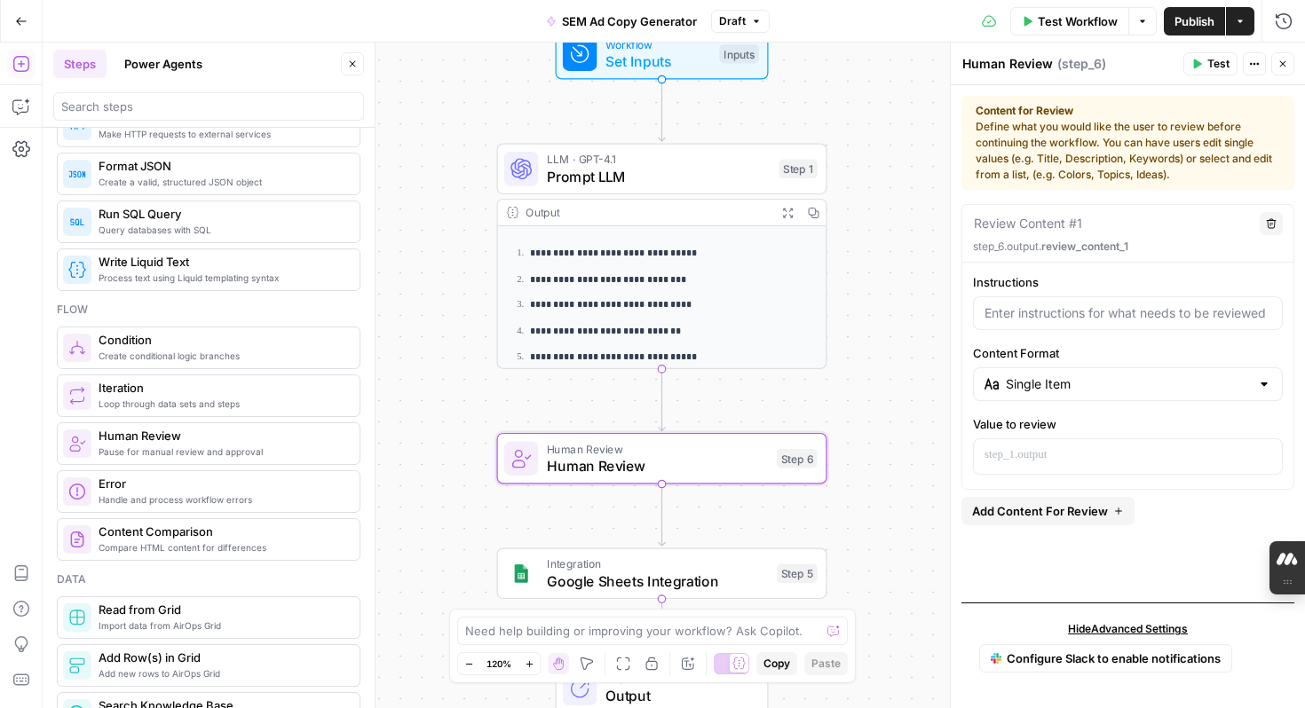
click at [873, 404] on div "**********" at bounding box center [674, 376] width 1262 height 666
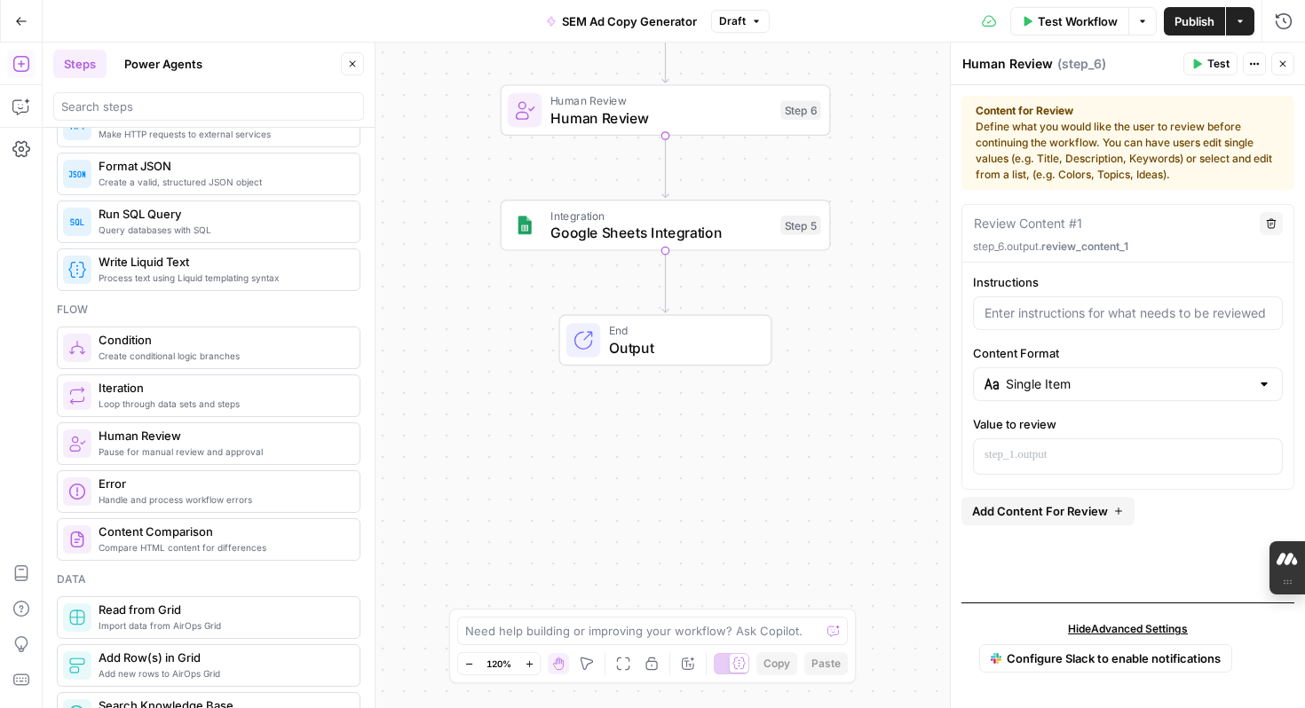
click at [886, 103] on div "**********" at bounding box center [674, 376] width 1262 height 666
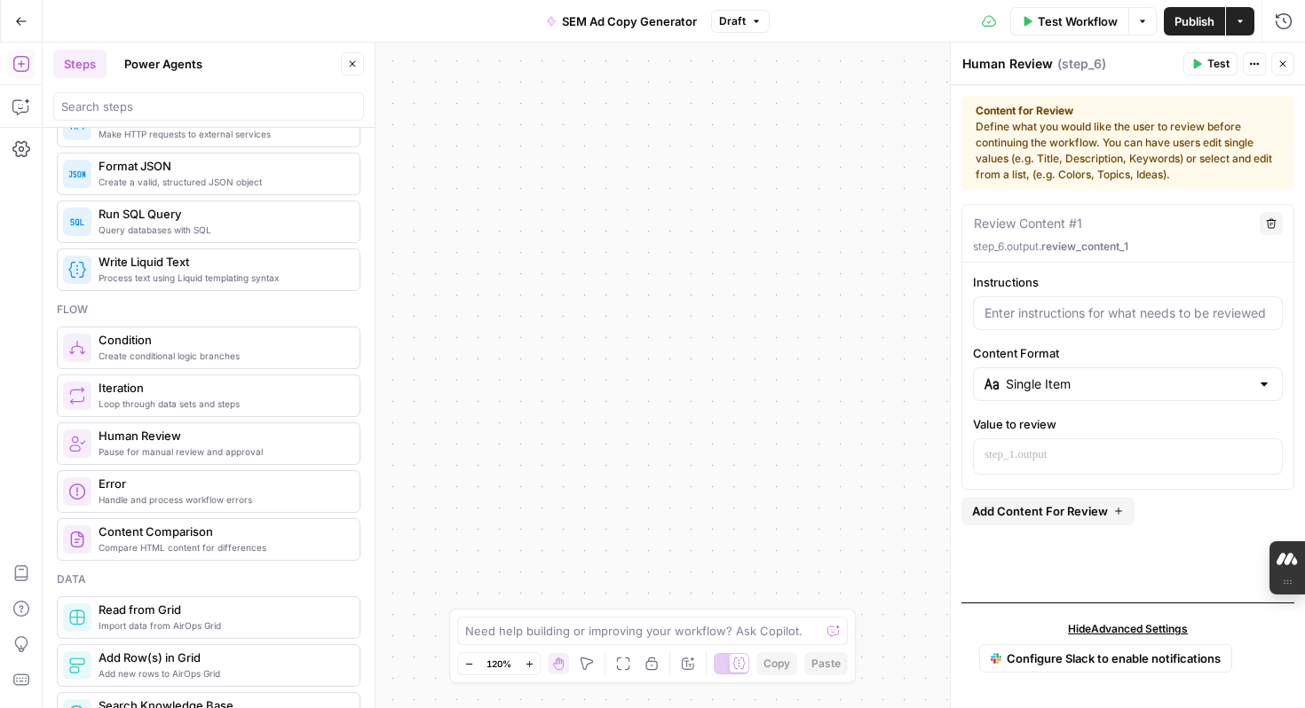
click at [13, 15] on button "Go Back" at bounding box center [21, 21] width 32 height 32
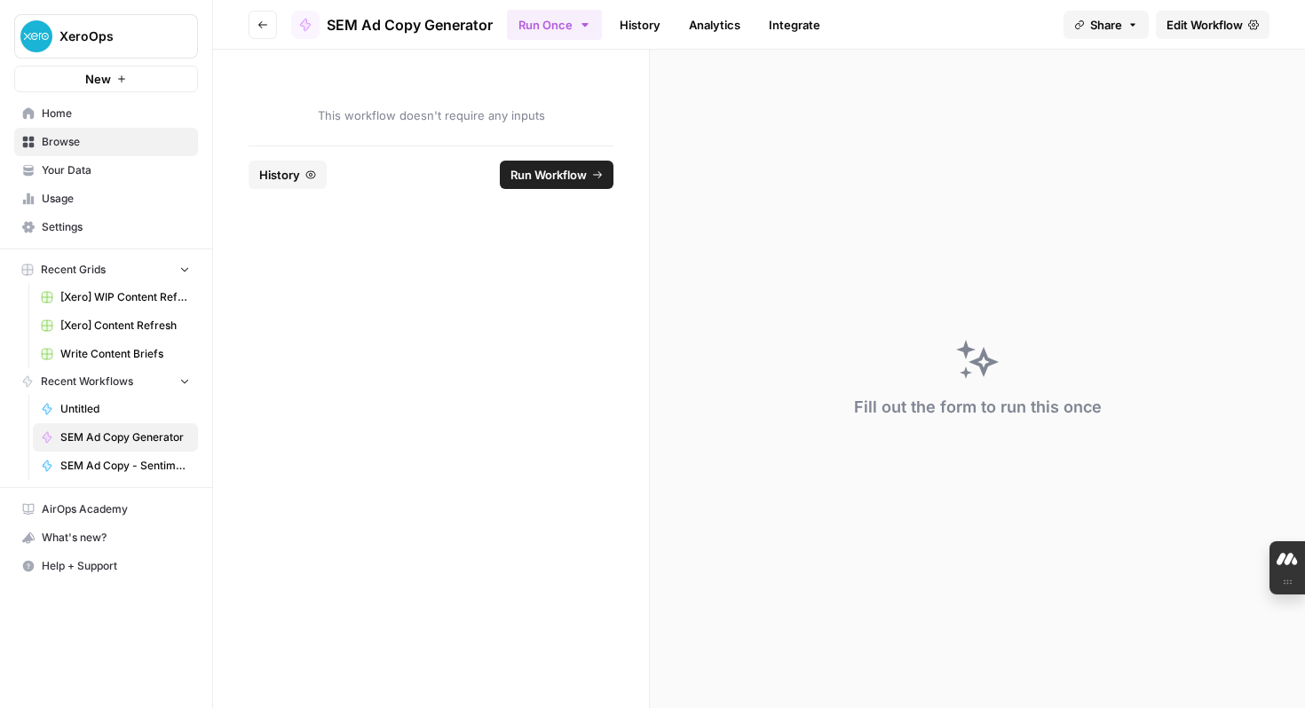
click at [97, 166] on span "Your Data" at bounding box center [116, 170] width 148 height 16
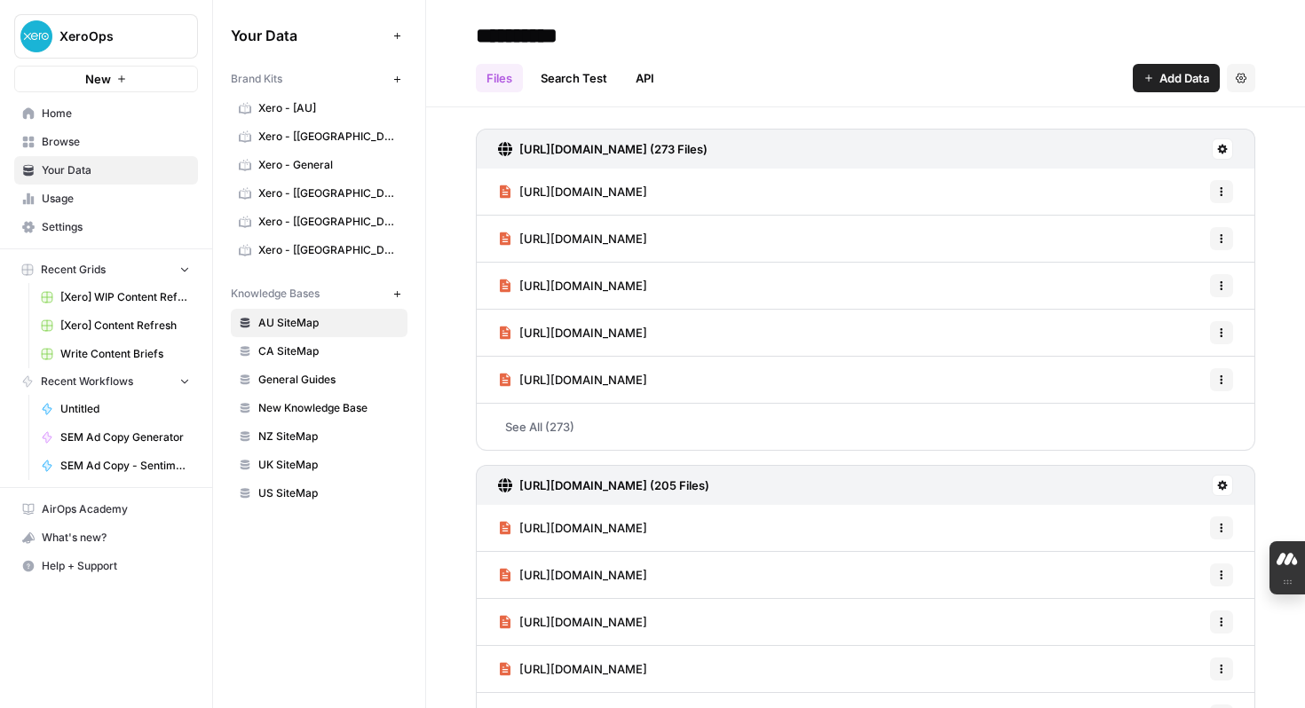
click at [79, 115] on span "Home" at bounding box center [116, 114] width 148 height 16
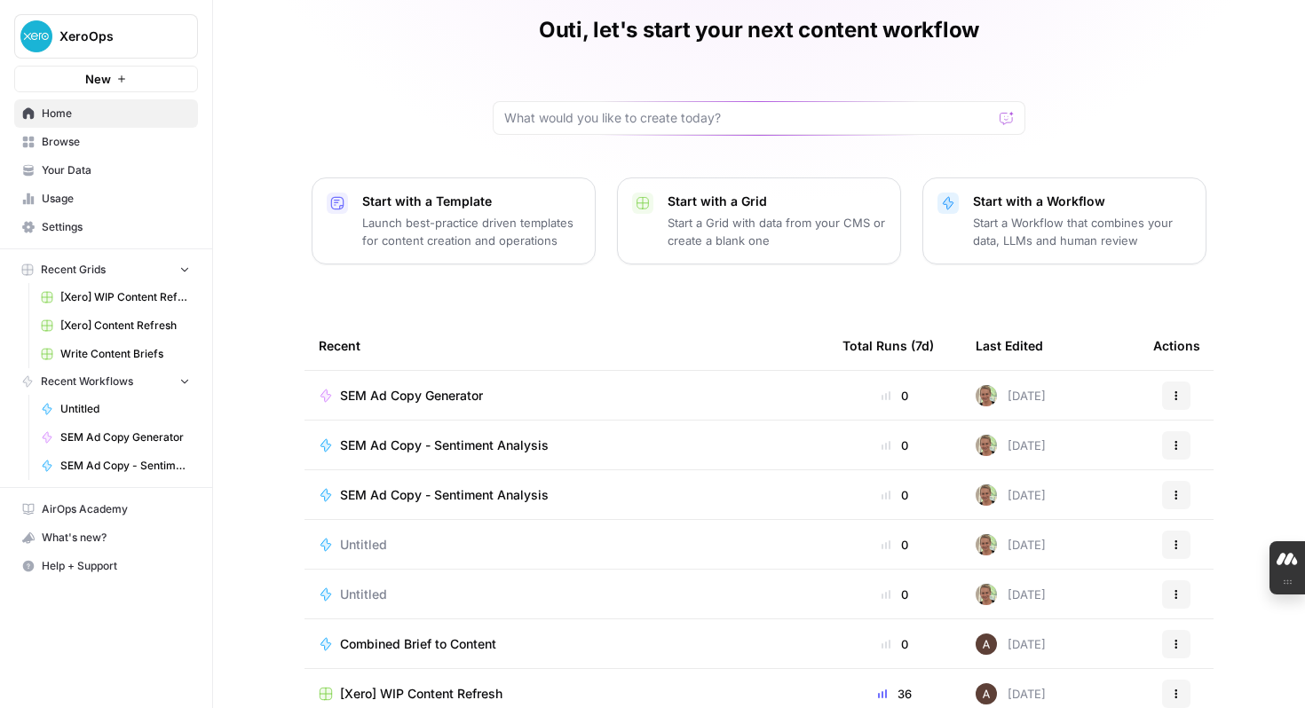
scroll to position [71, 0]
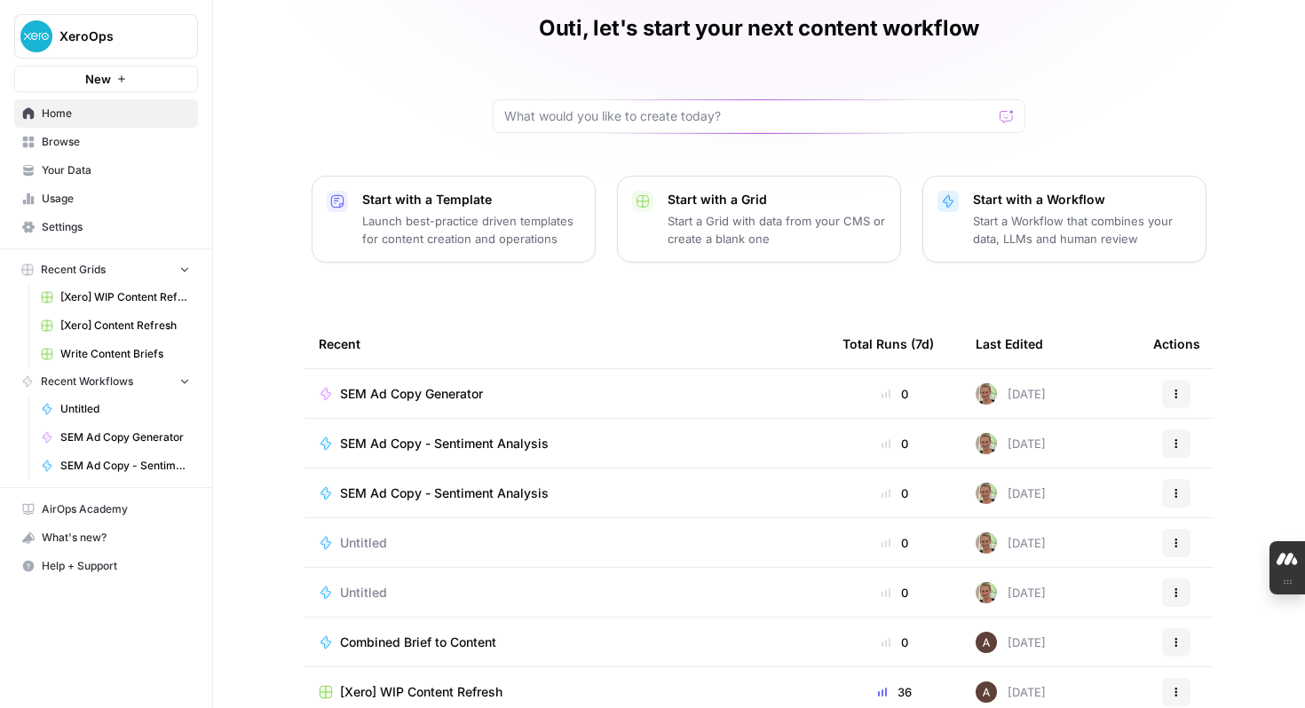
click at [424, 491] on span "SEM Ad Copy - Sentiment Analysis" at bounding box center [444, 494] width 209 height 18
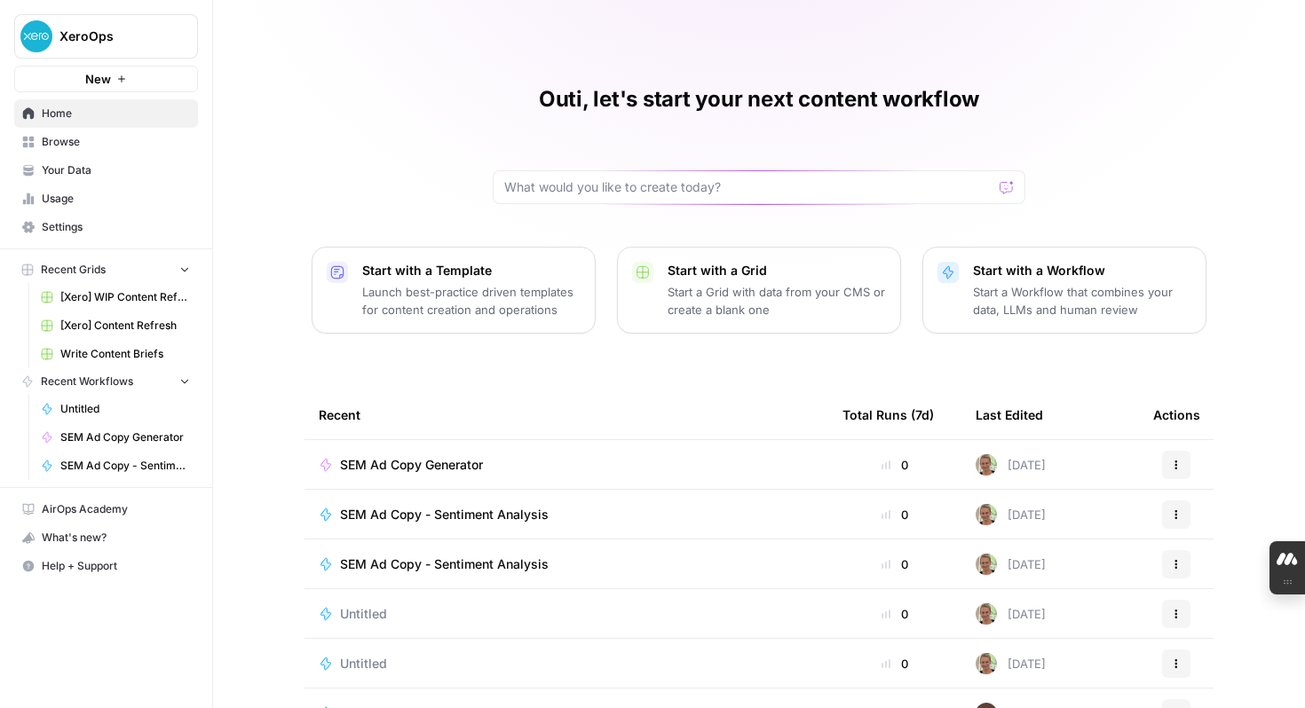
click at [455, 511] on span "SEM Ad Copy - Sentiment Analysis" at bounding box center [444, 515] width 209 height 18
click at [367, 557] on span "SEM Ad Copy - Sentiment Analysis" at bounding box center [444, 565] width 209 height 18
click at [1177, 516] on icon "button" at bounding box center [1176, 515] width 11 height 11
click at [1120, 592] on span "Delete" at bounding box center [1097, 597] width 142 height 18
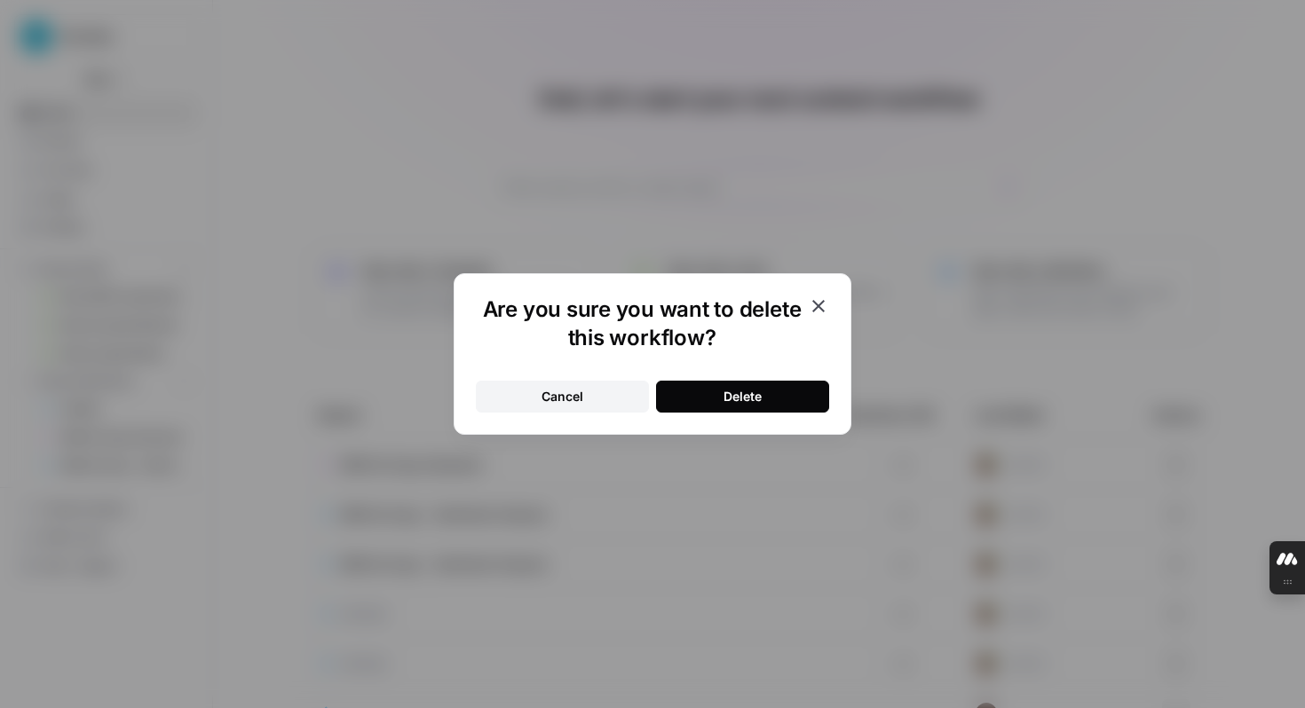
click at [755, 391] on div "Delete" at bounding box center [742, 397] width 38 height 18
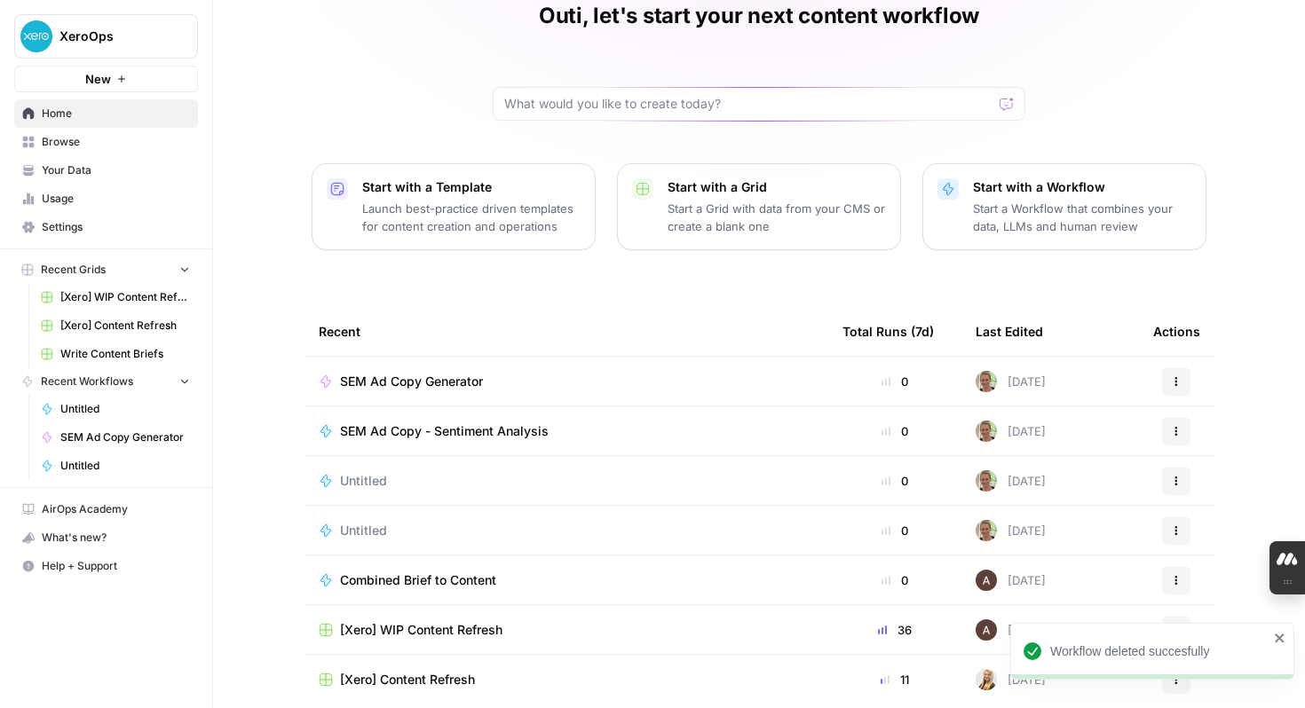
scroll to position [108, 0]
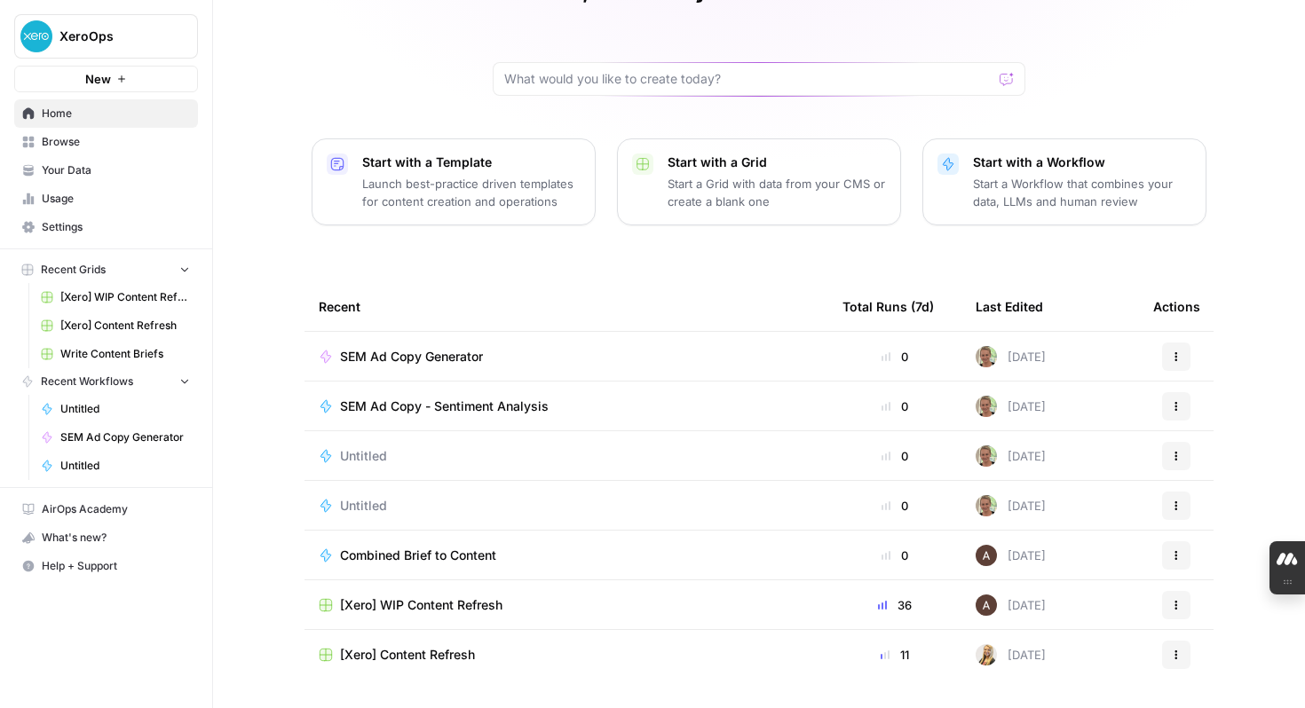
click at [442, 606] on span "[Xero] WIP Content Refresh" at bounding box center [421, 606] width 162 height 18
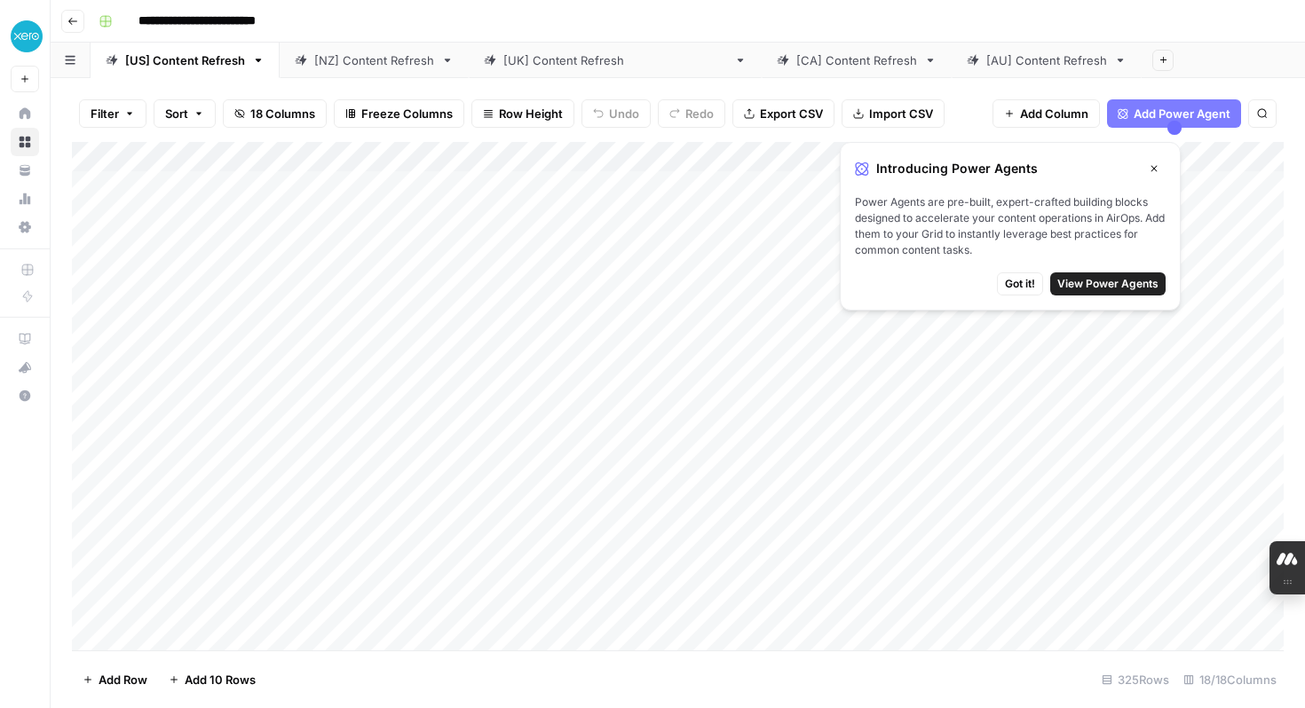
click at [1016, 287] on span "Got it!" at bounding box center [1020, 284] width 30 height 16
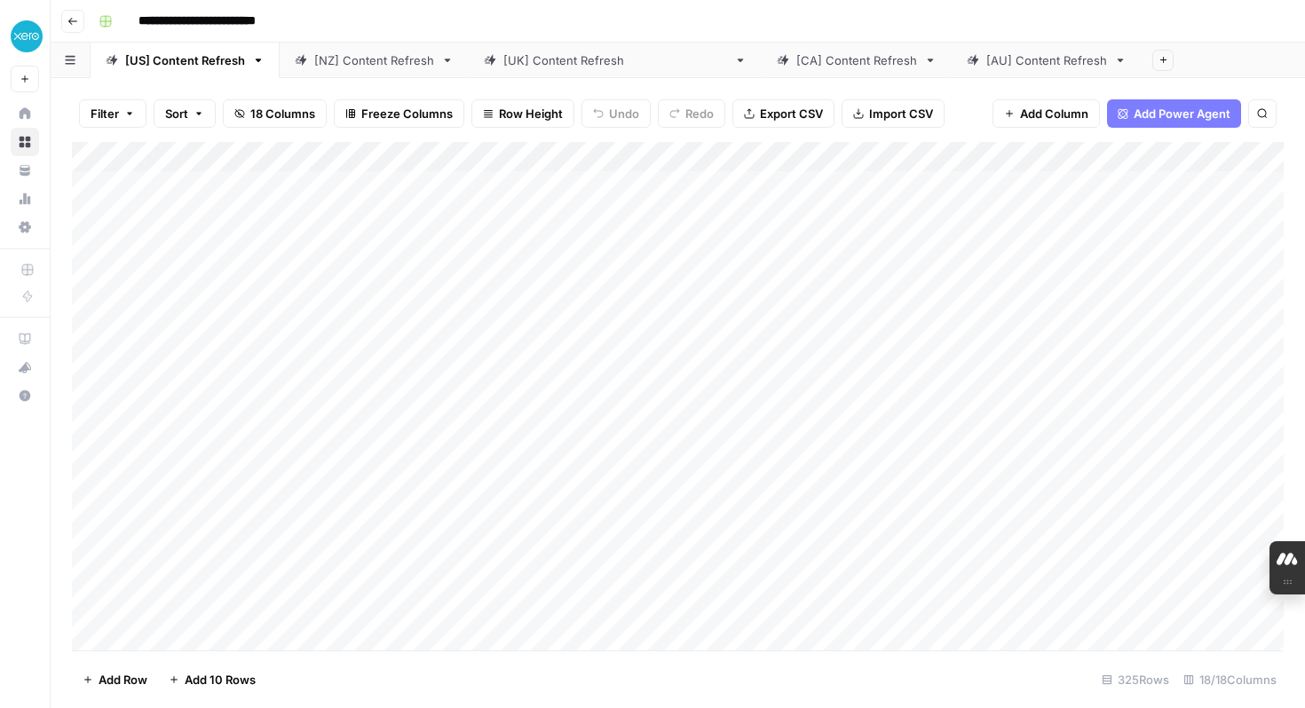
click at [508, 154] on div "Add Column" at bounding box center [678, 396] width 1212 height 509
click at [587, 418] on div "Add Column" at bounding box center [678, 396] width 1212 height 509
drag, startPoint x: 545, startPoint y: 153, endPoint x: 611, endPoint y: 153, distance: 65.7
click at [611, 153] on div "Add Column" at bounding box center [678, 396] width 1212 height 509
drag, startPoint x: 610, startPoint y: 153, endPoint x: 542, endPoint y: 153, distance: 67.5
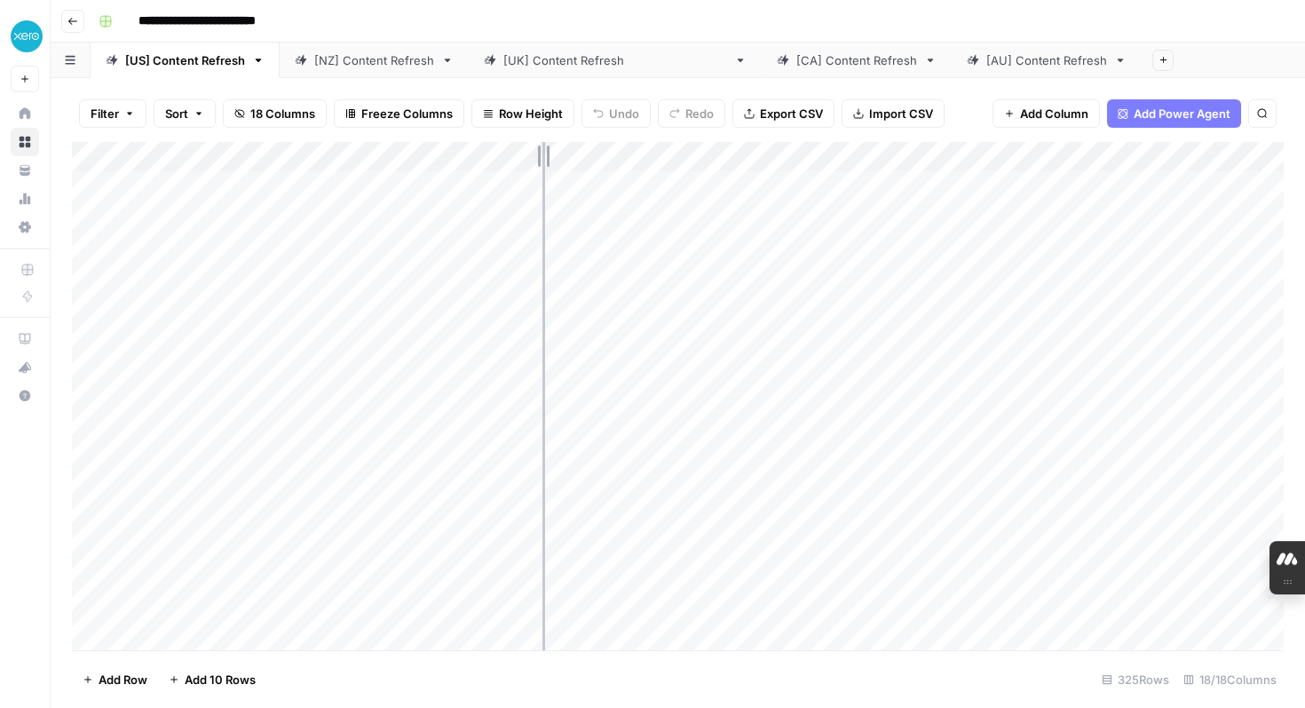
click at [542, 153] on div "Add Column" at bounding box center [678, 396] width 1212 height 509
click at [374, 67] on div "[NZ] Content Refresh" at bounding box center [374, 60] width 120 height 18
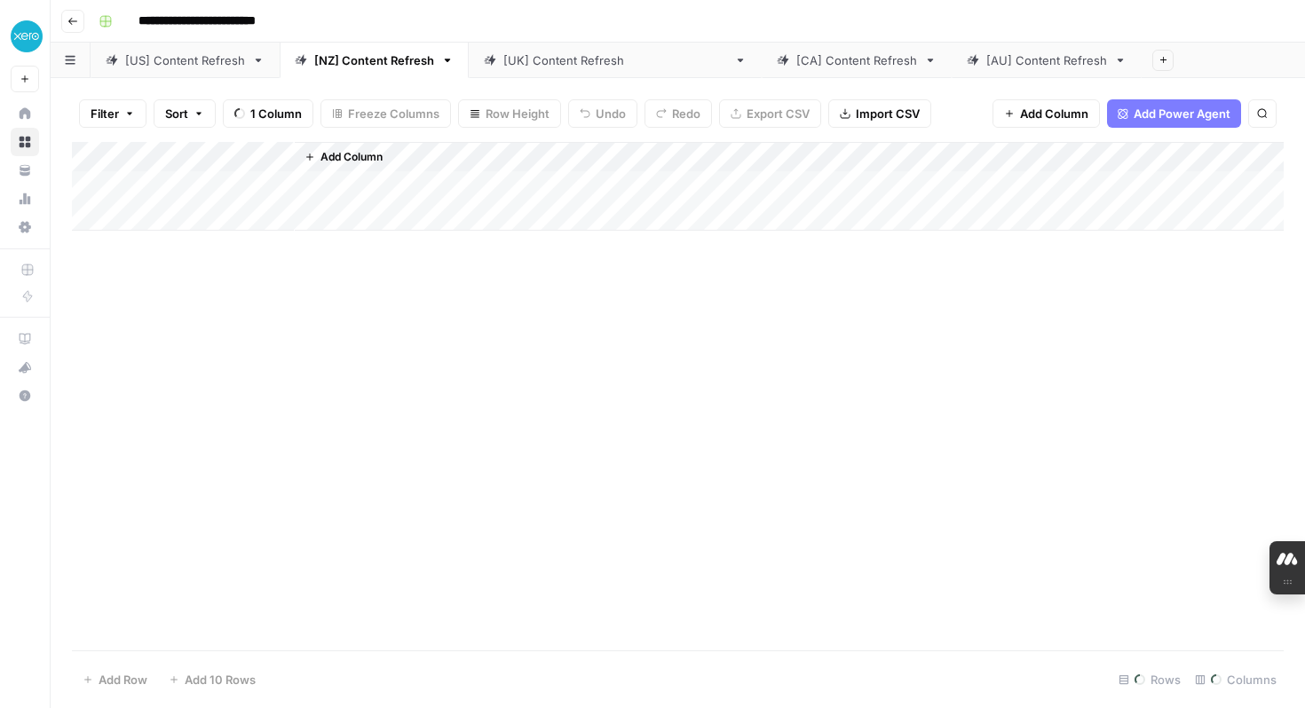
click at [581, 67] on div "[[GEOGRAPHIC_DATA]] Content Refresh" at bounding box center [615, 60] width 224 height 18
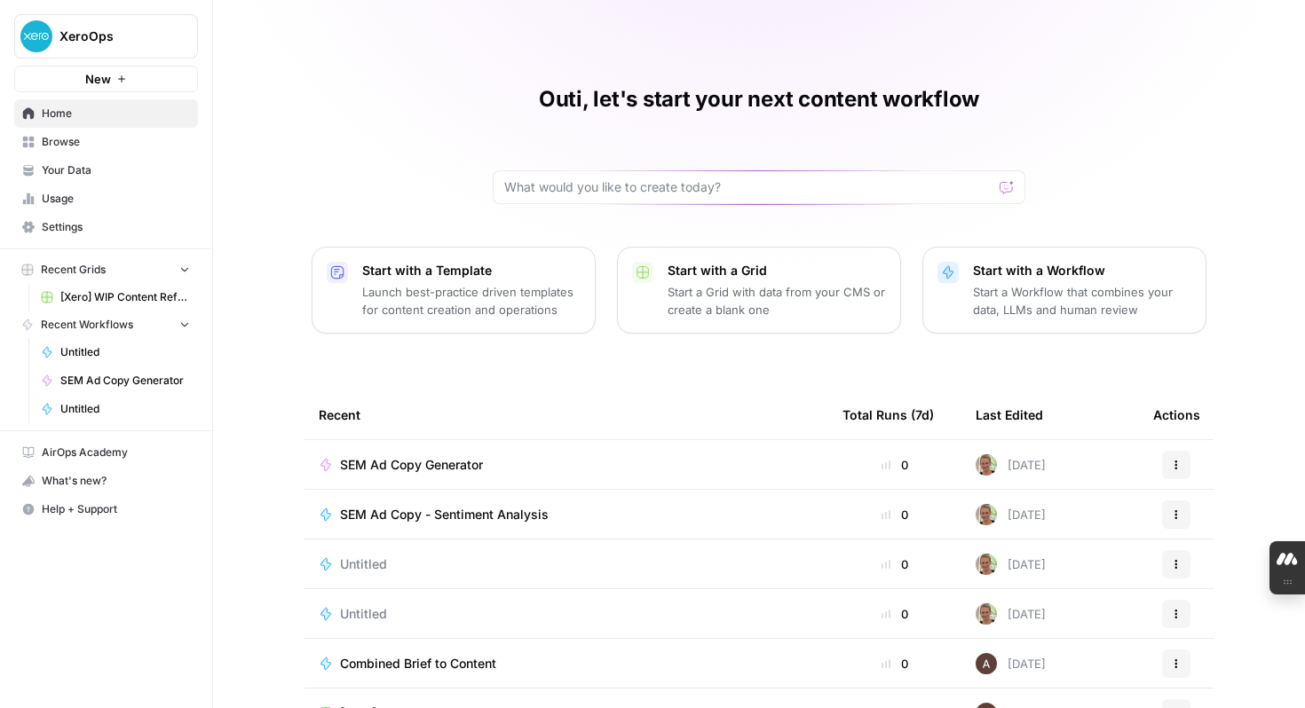
click at [118, 453] on span "AirOps Academy" at bounding box center [116, 453] width 148 height 16
